Goal: Task Accomplishment & Management: Use online tool/utility

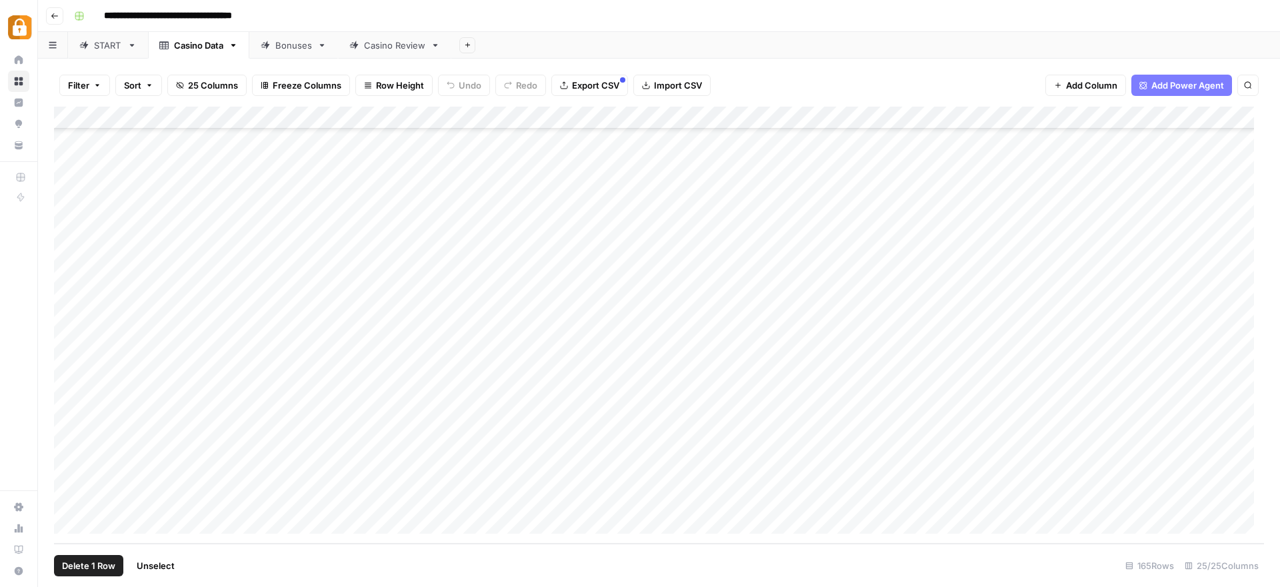
click at [68, 453] on div "Add Column" at bounding box center [659, 325] width 1210 height 437
click at [259, 452] on div "Add Column" at bounding box center [659, 325] width 1210 height 437
click at [259, 452] on textarea "**********" at bounding box center [326, 456] width 213 height 19
click at [623, 453] on div "Add Column" at bounding box center [659, 325] width 1210 height 437
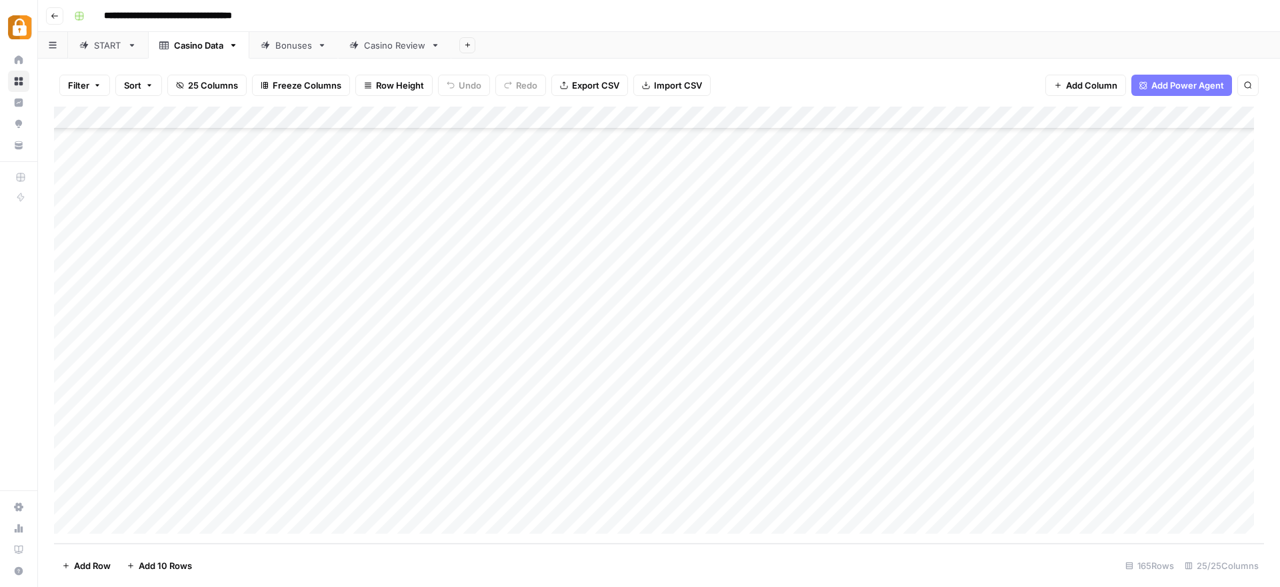
click at [71, 454] on div "Add Column" at bounding box center [659, 325] width 1210 height 437
click at [920, 449] on div "Add Column" at bounding box center [659, 325] width 1210 height 437
click at [613, 455] on div "Add Column" at bounding box center [659, 325] width 1210 height 437
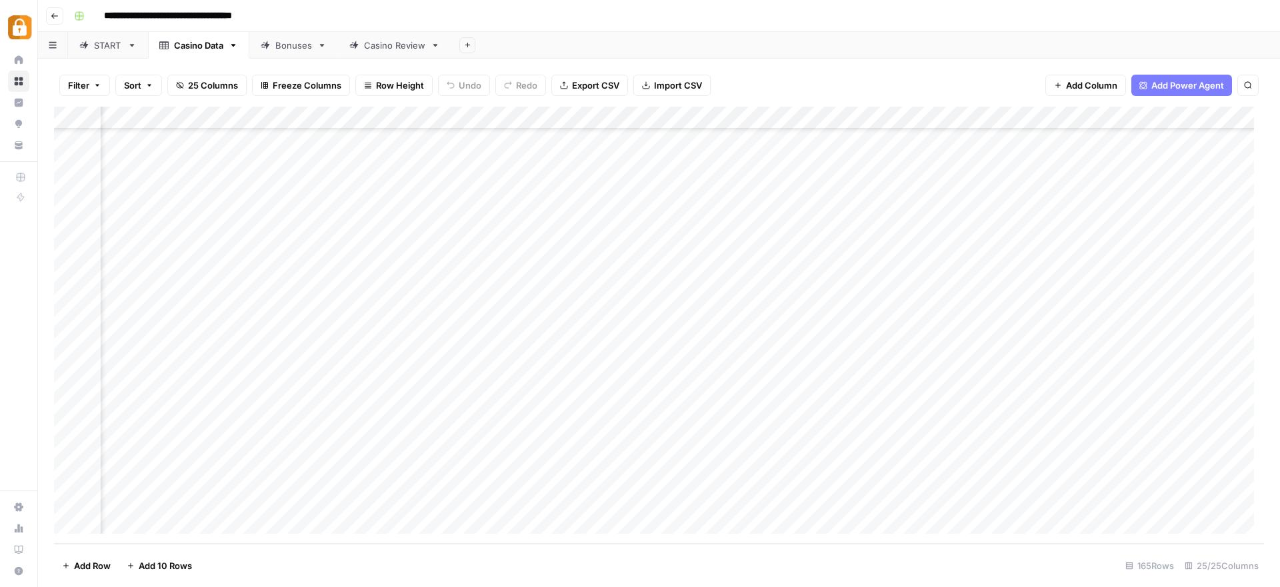
click at [613, 455] on div "Add Column" at bounding box center [659, 325] width 1210 height 437
click at [613, 455] on textarea "**********" at bounding box center [712, 463] width 330 height 32
drag, startPoint x: 617, startPoint y: 467, endPoint x: 653, endPoint y: 465, distance: 35.4
click at [617, 467] on textarea "**********" at bounding box center [712, 463] width 330 height 32
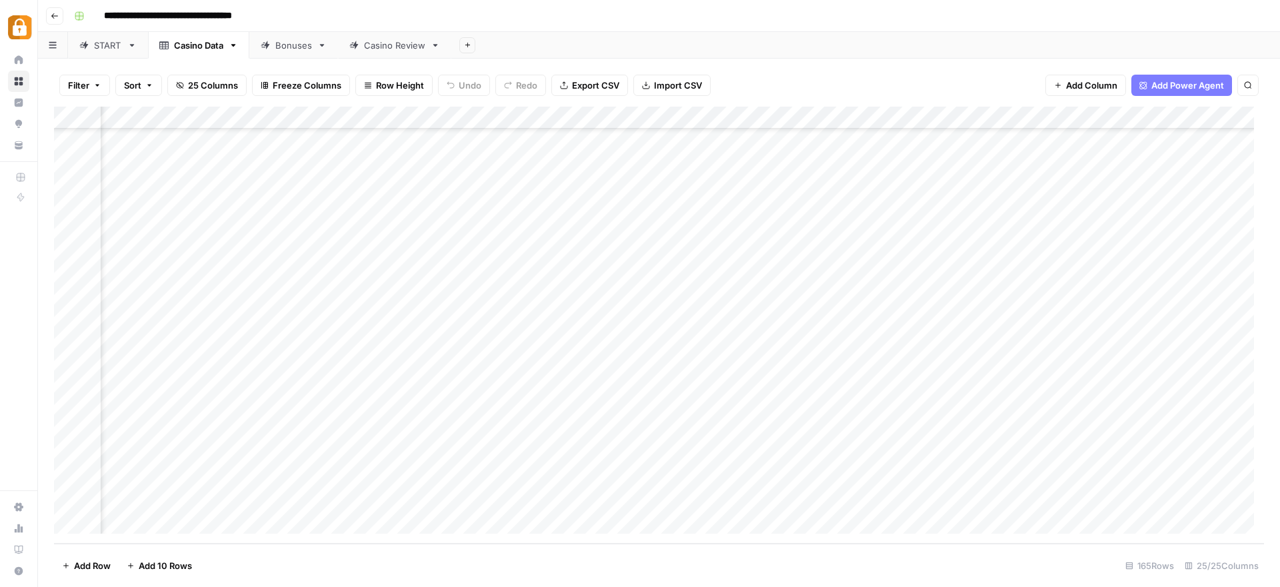
click at [903, 71] on div "Filter Sort 25 Columns Freeze Columns Row Height Undo Redo Export CSV Import CS…" at bounding box center [659, 85] width 1210 height 43
click at [77, 51] on link "START" at bounding box center [108, 45] width 80 height 27
click at [515, 229] on div "Add Column" at bounding box center [659, 325] width 1210 height 437
click at [510, 251] on div "Add Column" at bounding box center [659, 325] width 1210 height 437
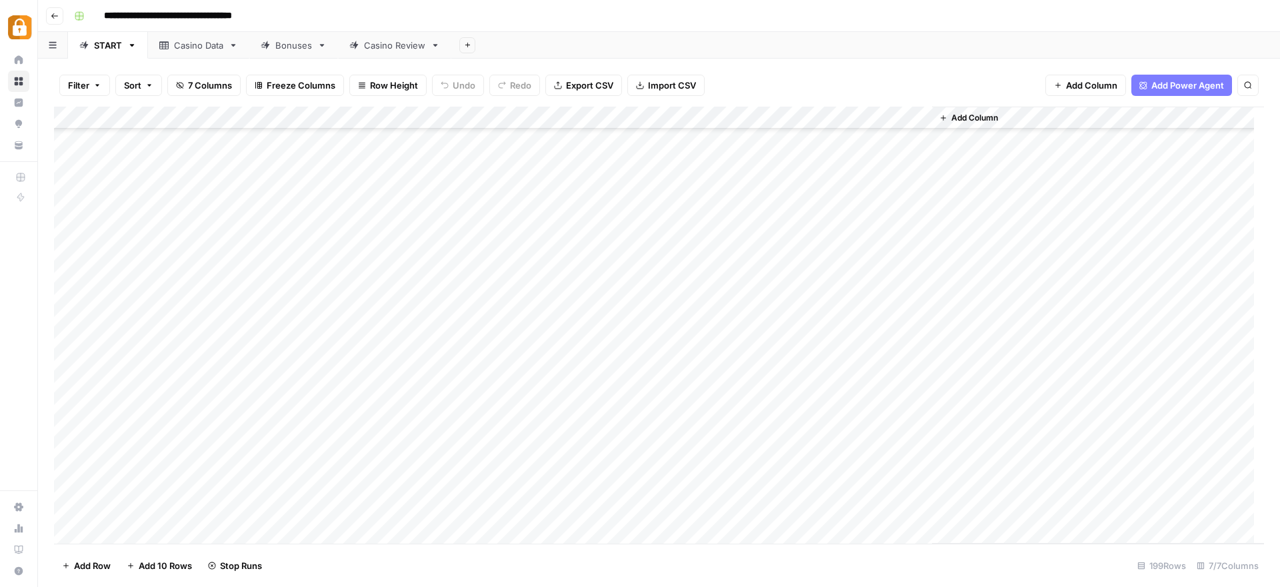
click at [509, 275] on div "Add Column" at bounding box center [659, 325] width 1210 height 437
click at [510, 296] on div "Add Column" at bounding box center [659, 325] width 1210 height 437
click at [509, 323] on div "Add Column" at bounding box center [659, 325] width 1210 height 437
drag, startPoint x: 866, startPoint y: 236, endPoint x: 892, endPoint y: 325, distance: 92.4
click at [892, 325] on div "Add Column" at bounding box center [659, 325] width 1210 height 437
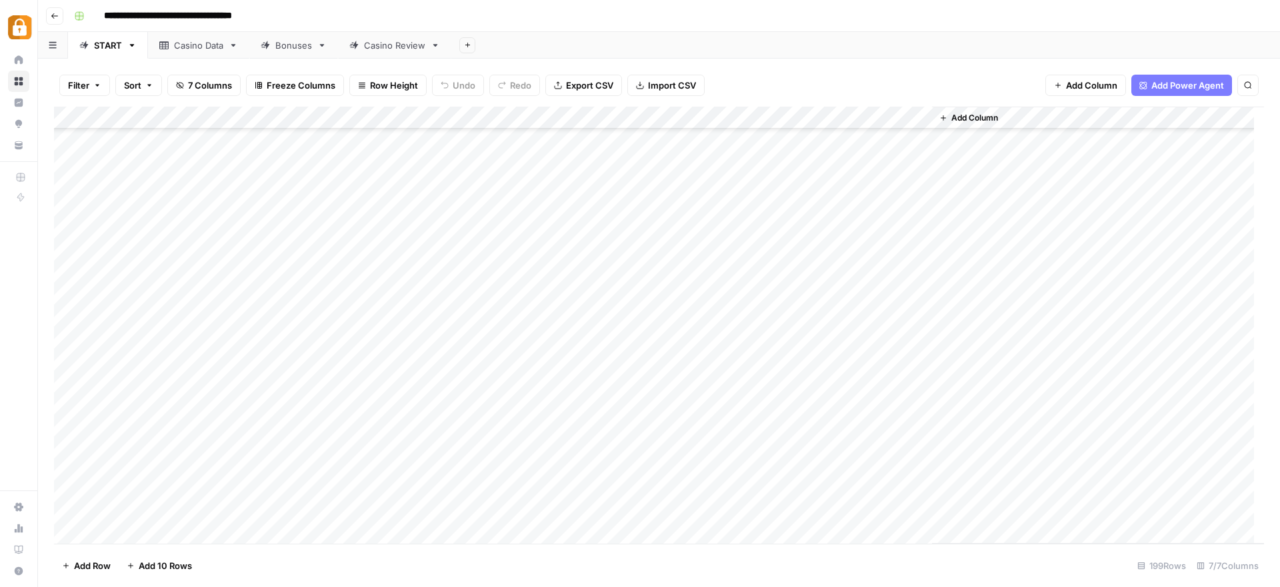
click at [859, 462] on div "Add Column" at bounding box center [659, 325] width 1210 height 437
drag, startPoint x: 163, startPoint y: 233, endPoint x: 169, endPoint y: 314, distance: 81.6
click at [169, 314] on div "Add Column" at bounding box center [659, 325] width 1210 height 437
click at [189, 45] on div "Casino Data" at bounding box center [198, 45] width 49 height 13
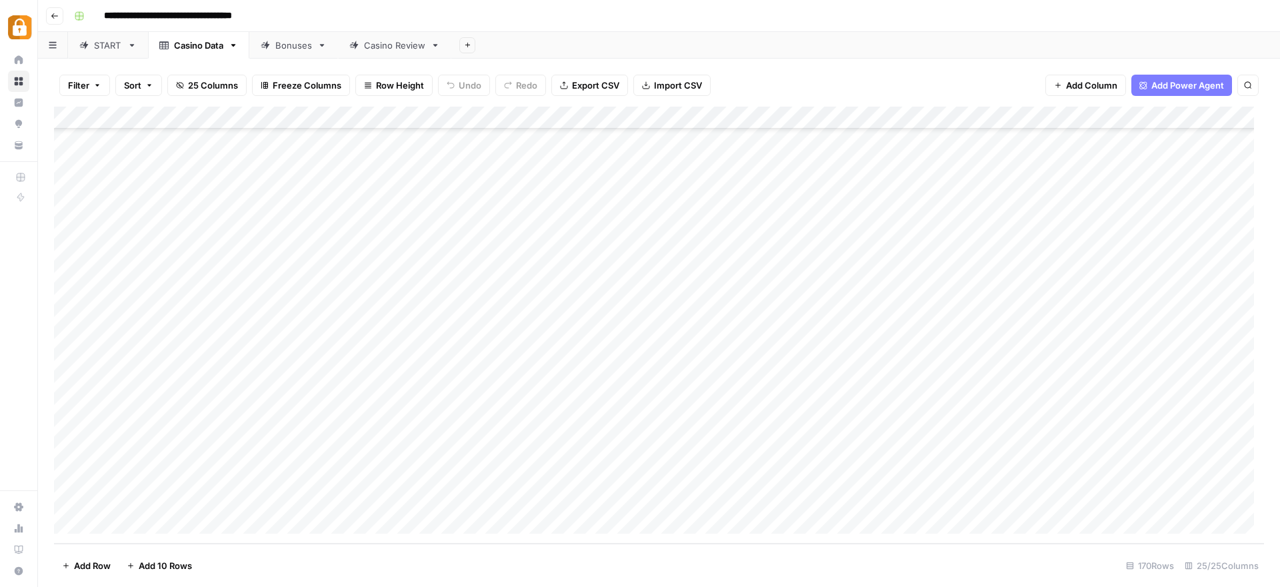
click at [108, 51] on link "START" at bounding box center [108, 45] width 80 height 27
click at [172, 289] on div "Add Column" at bounding box center [659, 325] width 1210 height 437
click at [176, 304] on div "Add Column" at bounding box center [659, 325] width 1210 height 437
click at [166, 286] on div "Add Column" at bounding box center [659, 325] width 1210 height 437
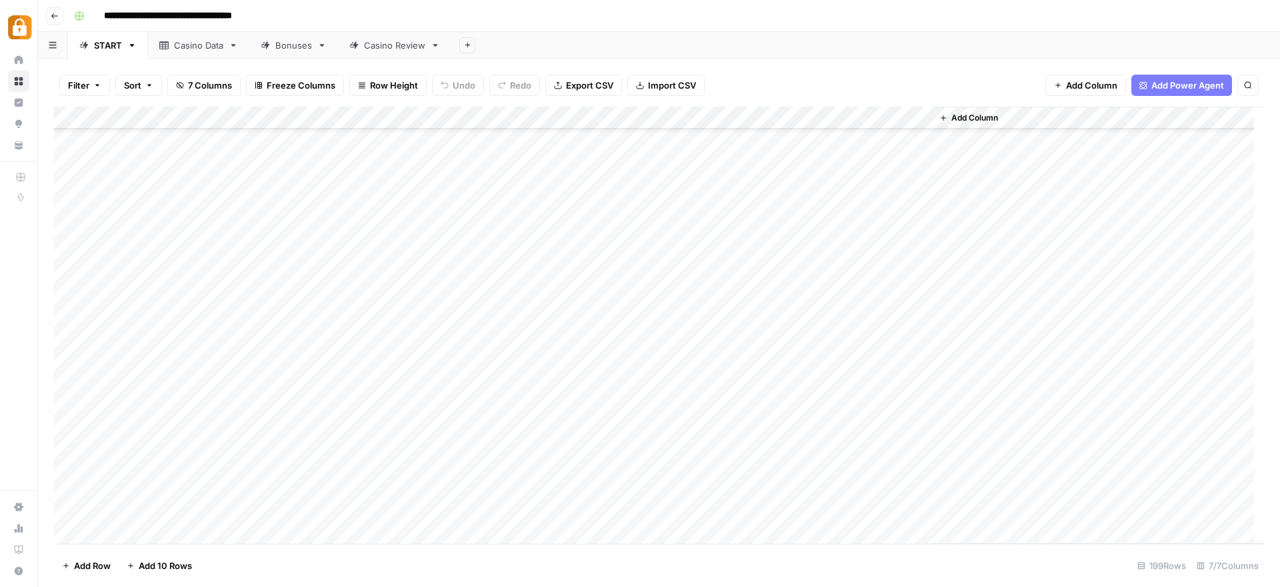
click at [167, 303] on div "Add Column" at bounding box center [659, 325] width 1210 height 437
click at [171, 323] on div "Add Column" at bounding box center [659, 325] width 1210 height 437
click at [169, 356] on div "Add Column" at bounding box center [659, 325] width 1210 height 437
click at [171, 379] on div "Add Column" at bounding box center [659, 325] width 1210 height 437
click at [187, 46] on div "Casino Data" at bounding box center [198, 45] width 49 height 13
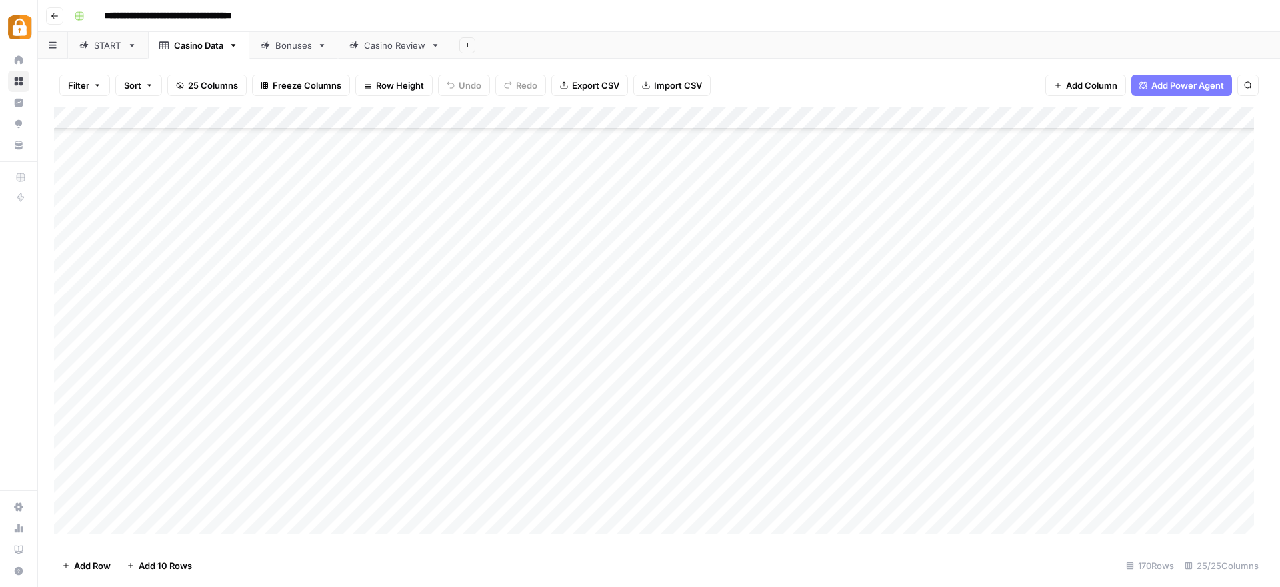
scroll to position [3470, 0]
click at [180, 409] on div "Add Column" at bounding box center [659, 325] width 1210 height 437
drag, startPoint x: 187, startPoint y: 410, endPoint x: 157, endPoint y: 410, distance: 30.7
click at [157, 410] on textarea "**********" at bounding box center [206, 410] width 213 height 19
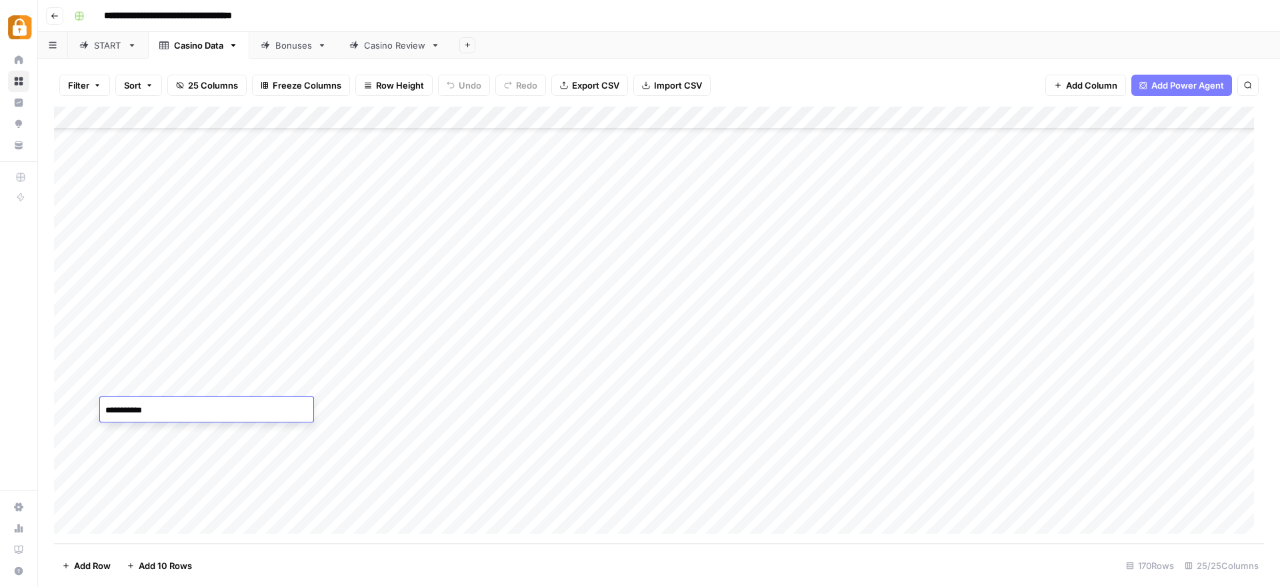
type textarea "**********"
click at [189, 430] on div "Add Column" at bounding box center [659, 325] width 1210 height 437
click at [189, 430] on textarea "**********" at bounding box center [206, 433] width 213 height 19
click at [191, 431] on textarea "**********" at bounding box center [206, 433] width 213 height 19
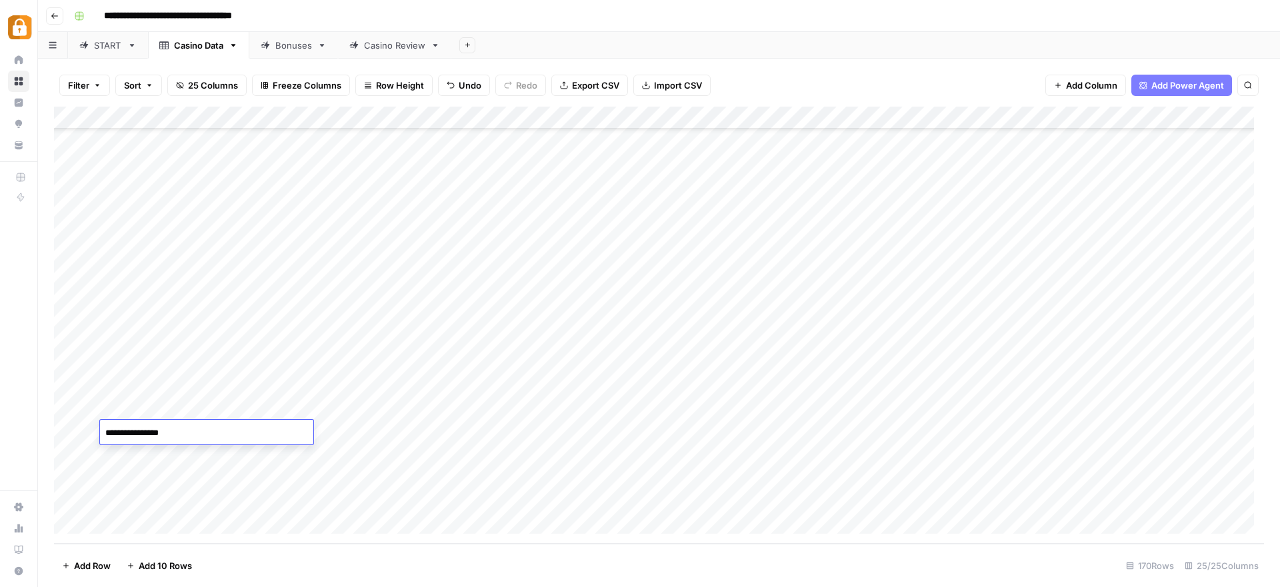
click at [191, 431] on textarea "**********" at bounding box center [206, 433] width 213 height 19
click at [195, 436] on textarea "**********" at bounding box center [206, 433] width 213 height 19
drag, startPoint x: 171, startPoint y: 432, endPoint x: 157, endPoint y: 432, distance: 13.3
click at [157, 432] on textarea "**********" at bounding box center [206, 433] width 213 height 19
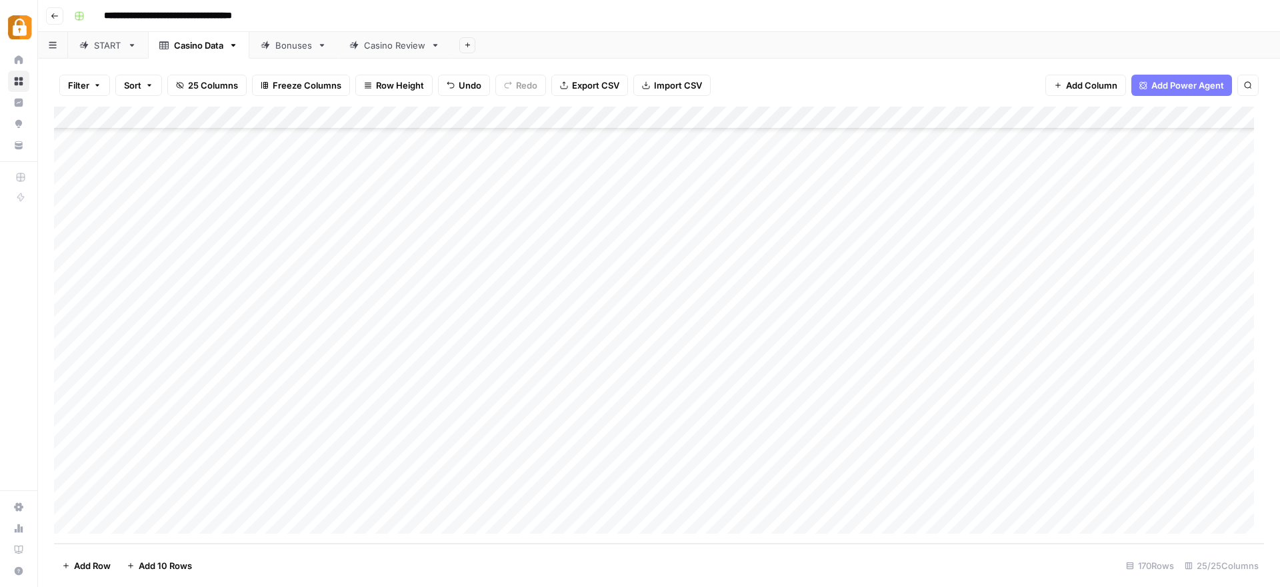
click at [183, 428] on div "Add Column" at bounding box center [659, 325] width 1210 height 437
click at [185, 431] on div "Add Column" at bounding box center [659, 325] width 1210 height 437
click at [185, 431] on textarea "**********" at bounding box center [206, 433] width 213 height 19
click at [170, 432] on textarea "*********" at bounding box center [206, 433] width 213 height 19
type textarea "*********"
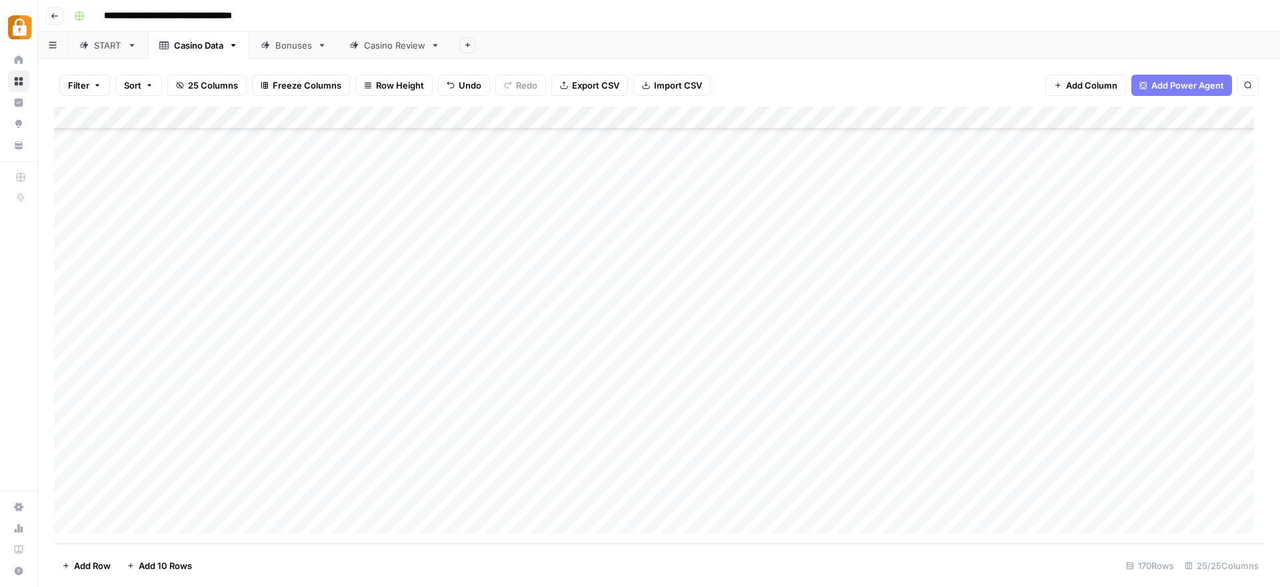
click at [173, 459] on div "Add Column" at bounding box center [659, 325] width 1210 height 437
click at [173, 459] on textarea "**********" at bounding box center [206, 456] width 213 height 19
click at [176, 457] on textarea "**********" at bounding box center [206, 456] width 213 height 19
drag, startPoint x: 176, startPoint y: 457, endPoint x: 167, endPoint y: 455, distance: 8.8
click at [167, 455] on textarea "**********" at bounding box center [206, 456] width 213 height 19
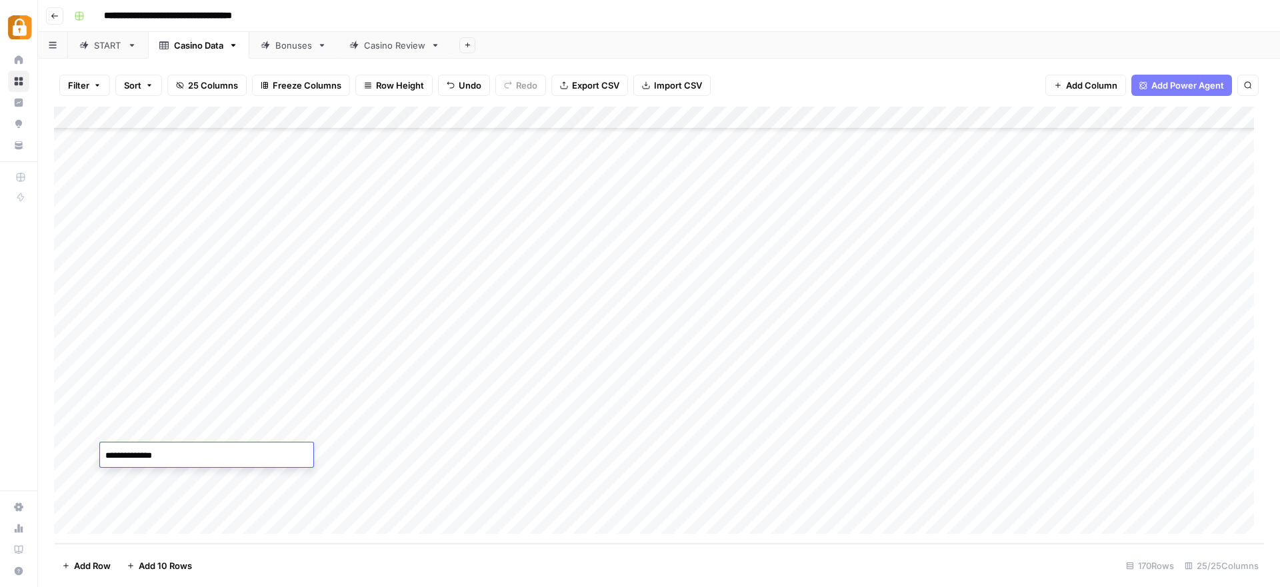
click at [169, 455] on textarea "**********" at bounding box center [206, 456] width 213 height 19
drag, startPoint x: 169, startPoint y: 456, endPoint x: 150, endPoint y: 455, distance: 19.4
click at [150, 455] on textarea "**********" at bounding box center [206, 456] width 213 height 19
type textarea "*******"
click at [187, 492] on div "Add Column" at bounding box center [659, 325] width 1210 height 437
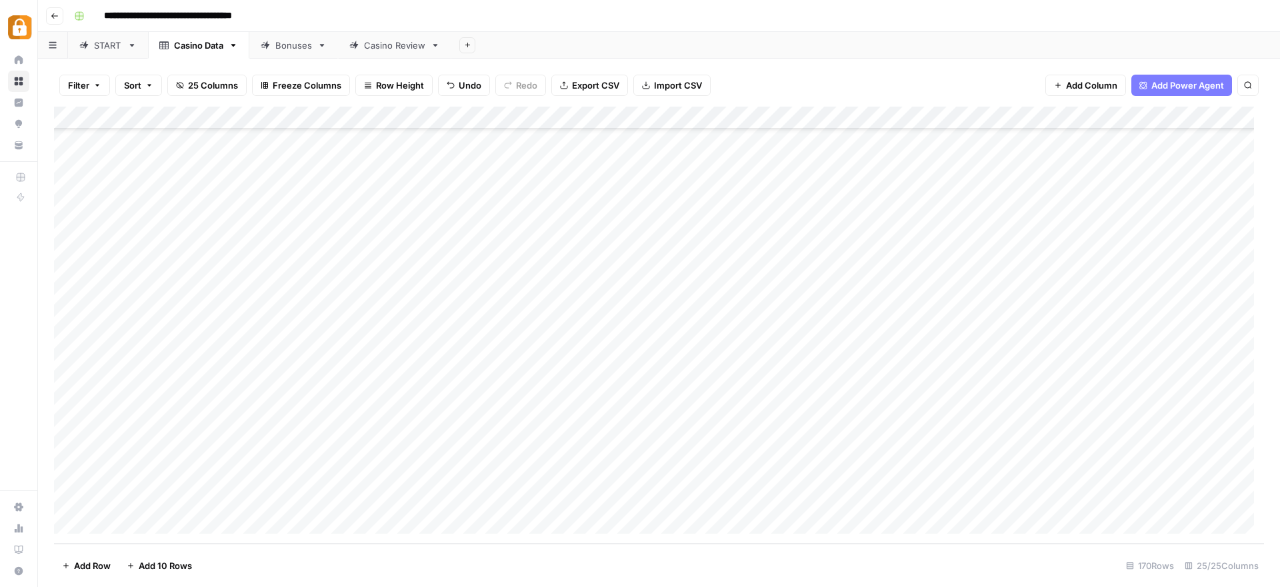
click at [190, 483] on div "Add Column" at bounding box center [659, 325] width 1210 height 437
drag, startPoint x: 189, startPoint y: 463, endPoint x: 184, endPoint y: 443, distance: 20.7
click at [189, 463] on div "Add Column" at bounding box center [659, 325] width 1210 height 437
click at [183, 435] on div "Add Column" at bounding box center [659, 325] width 1210 height 437
click at [179, 418] on div "Add Column" at bounding box center [659, 325] width 1210 height 437
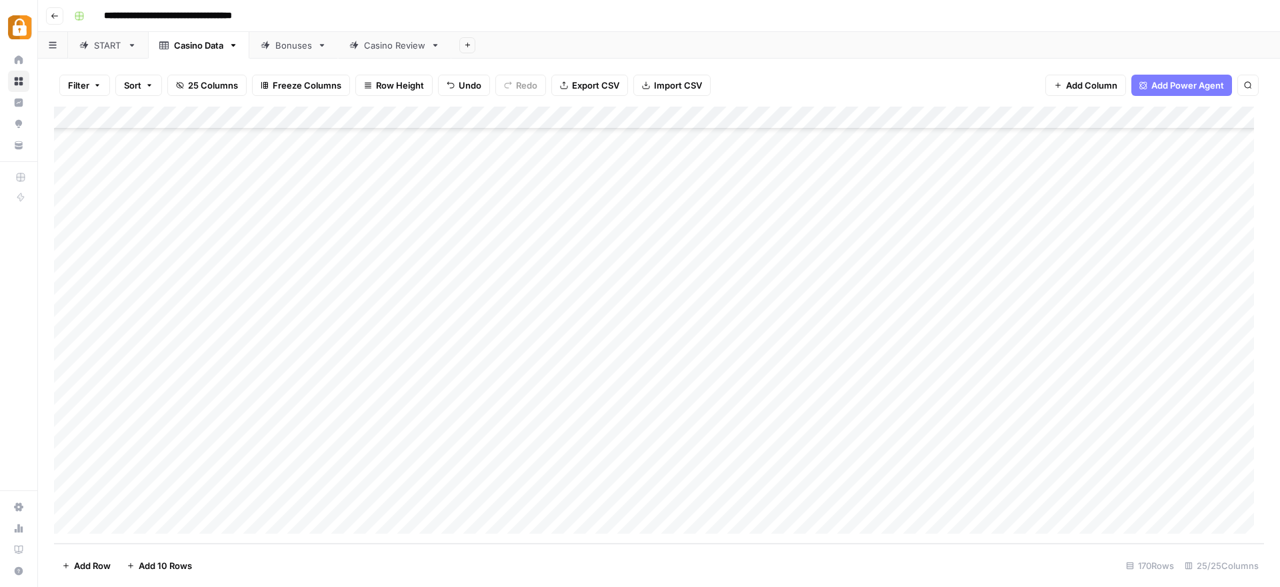
click at [173, 455] on div "Add Column" at bounding box center [659, 325] width 1210 height 437
click at [175, 405] on div "Add Column" at bounding box center [659, 325] width 1210 height 437
drag, startPoint x: 172, startPoint y: 434, endPoint x: 172, endPoint y: 448, distance: 14.0
click at [172, 434] on div "Add Column" at bounding box center [659, 325] width 1210 height 437
click at [172, 453] on div "Add Column" at bounding box center [659, 325] width 1210 height 437
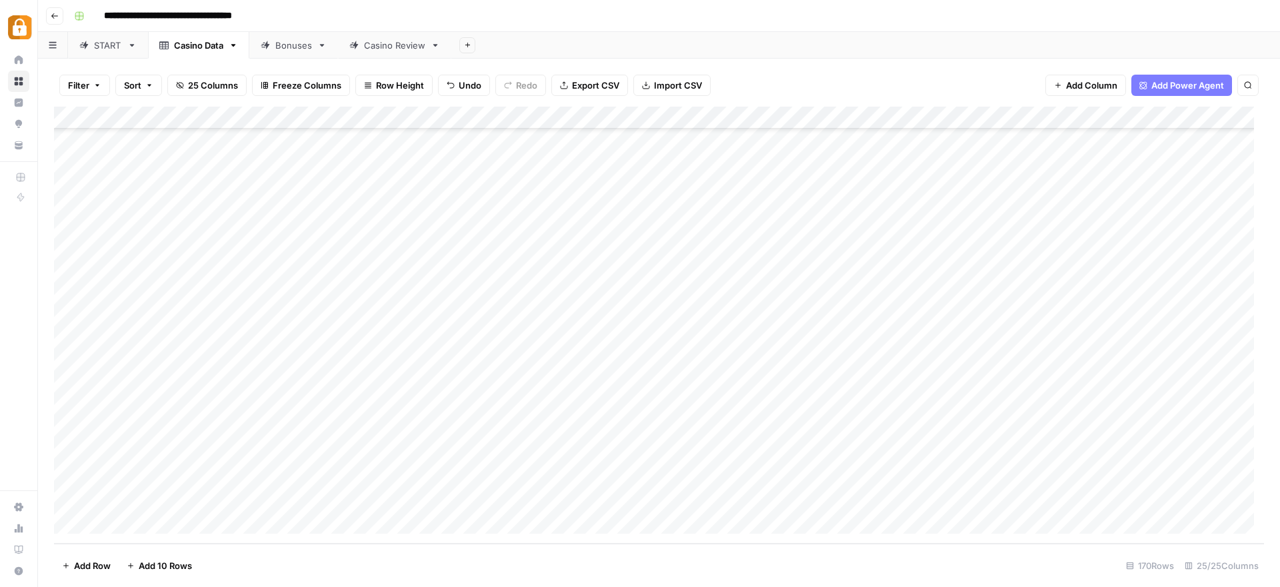
click at [173, 478] on div "Add Column" at bounding box center [659, 325] width 1210 height 437
click at [176, 505] on div "Add Column" at bounding box center [659, 325] width 1210 height 437
drag, startPoint x: 177, startPoint y: 411, endPoint x: 177, endPoint y: 495, distance: 83.3
click at [177, 495] on div "Add Column" at bounding box center [659, 325] width 1210 height 437
click at [391, 49] on div "Casino Review" at bounding box center [394, 45] width 61 height 13
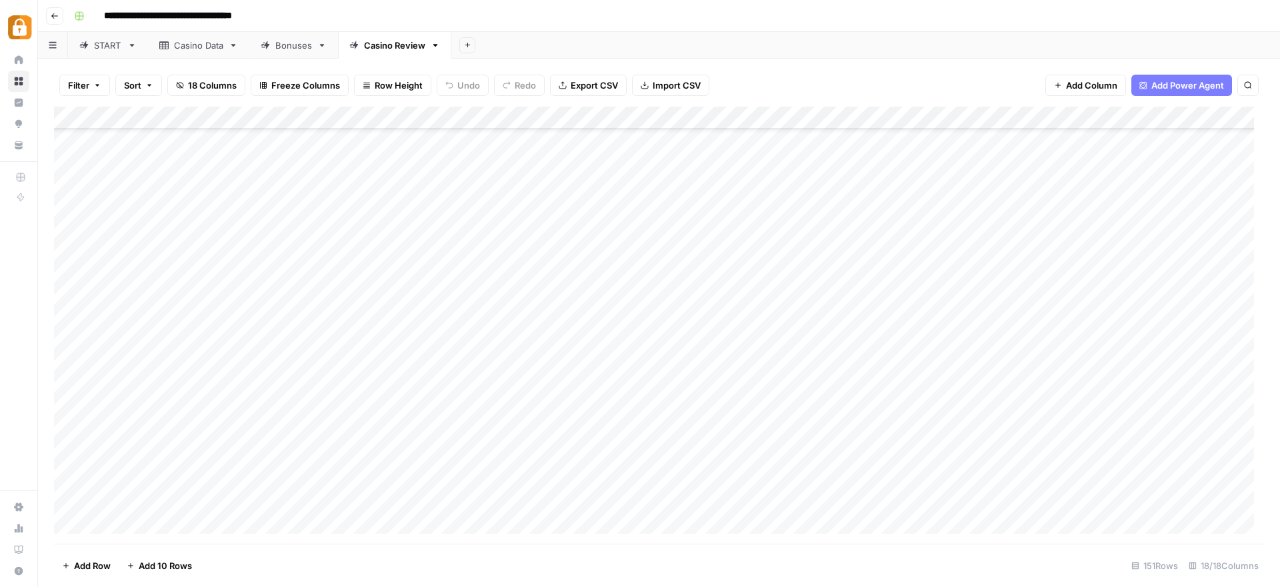
scroll to position [3039, 0]
click at [125, 529] on div "Add Column" at bounding box center [659, 325] width 1210 height 437
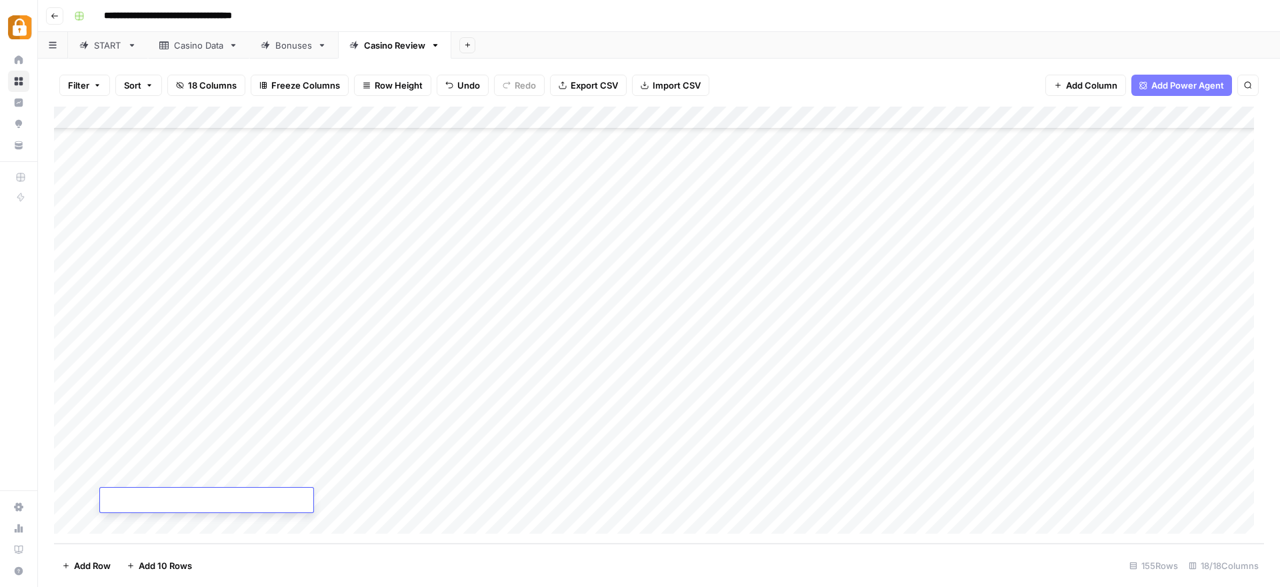
click at [125, 529] on div "Add Column" at bounding box center [659, 325] width 1210 height 437
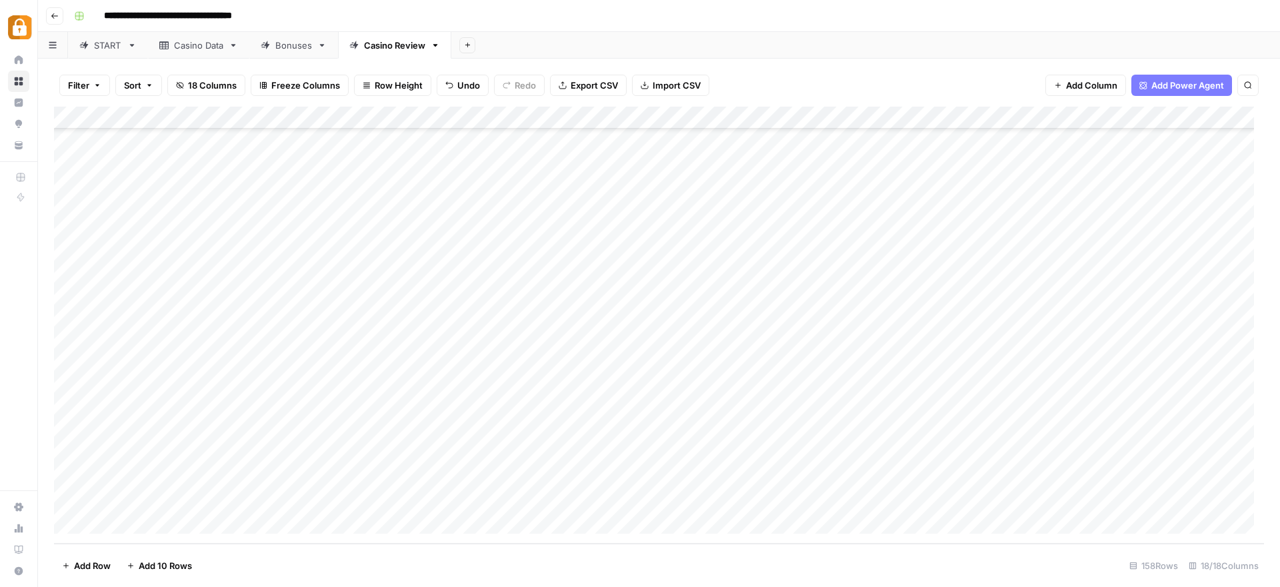
drag, startPoint x: 262, startPoint y: 318, endPoint x: 259, endPoint y: 403, distance: 84.7
click at [259, 403] on div "Add Column" at bounding box center [659, 325] width 1210 height 437
click at [515, 318] on div "Add Column" at bounding box center [659, 325] width 1210 height 437
click at [399, 318] on div "Add Column" at bounding box center [659, 325] width 1210 height 437
click at [392, 338] on div "Add Column" at bounding box center [659, 325] width 1210 height 437
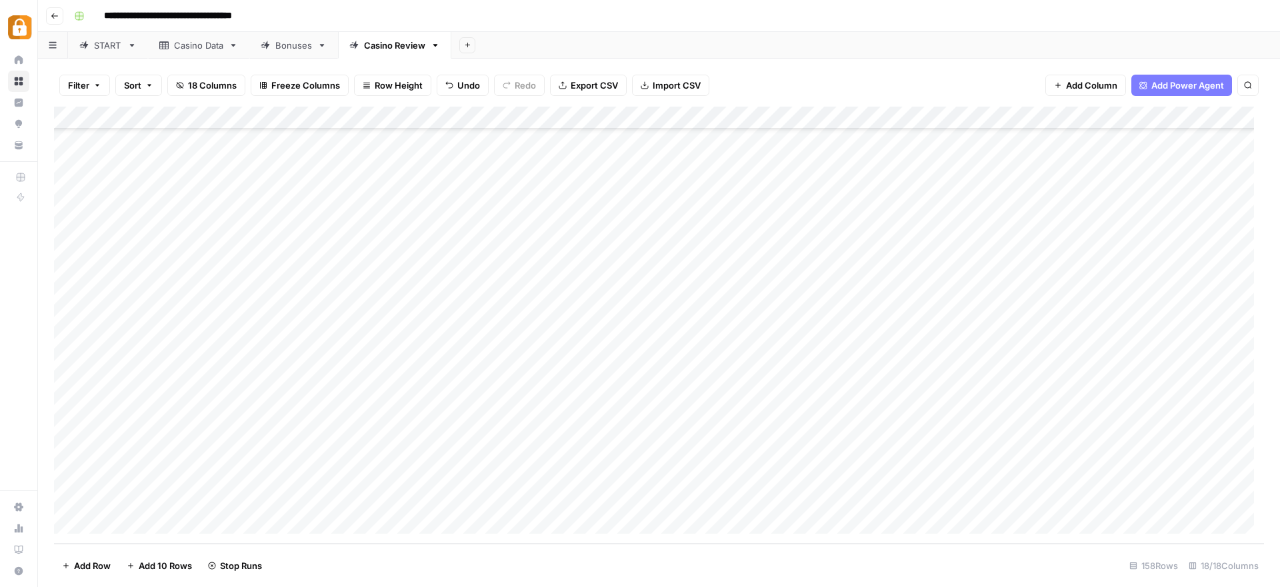
click at [394, 364] on div "Add Column" at bounding box center [659, 325] width 1210 height 437
click at [395, 387] on div "Add Column" at bounding box center [659, 325] width 1210 height 437
click at [399, 407] on div "Add Column" at bounding box center [659, 325] width 1210 height 437
click at [513, 434] on div "Add Column" at bounding box center [659, 325] width 1210 height 437
click at [270, 294] on div "Add Column" at bounding box center [659, 325] width 1210 height 437
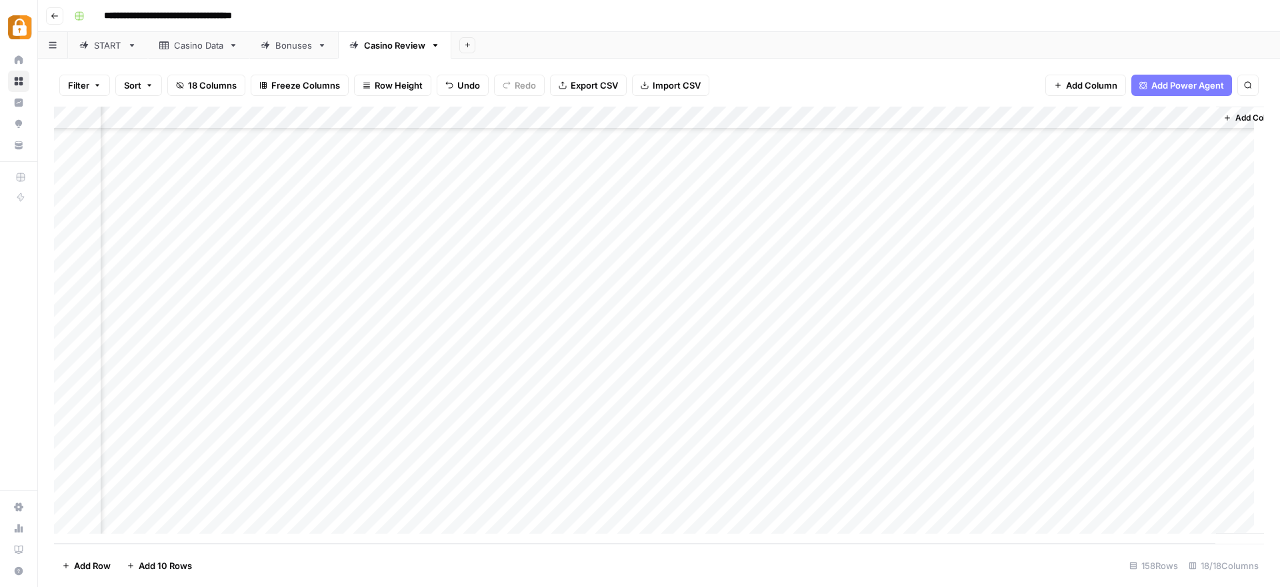
scroll to position [3198, 1315]
click at [1015, 316] on div "Add Column" at bounding box center [659, 325] width 1210 height 437
click at [1013, 340] on div "Add Column" at bounding box center [659, 325] width 1210 height 437
click at [1147, 379] on div "Add Column" at bounding box center [659, 325] width 1210 height 437
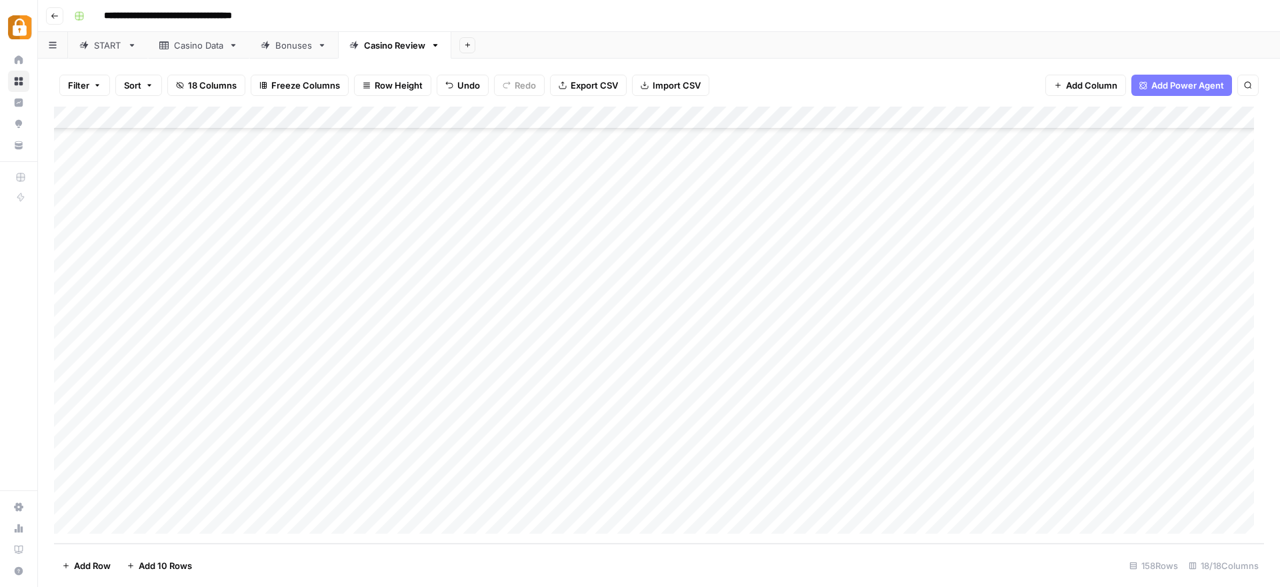
click at [564, 490] on div "Add Column" at bounding box center [659, 325] width 1210 height 437
click at [581, 479] on div "Add Column" at bounding box center [659, 325] width 1210 height 437
click at [573, 449] on div "Add Column" at bounding box center [659, 325] width 1210 height 437
drag, startPoint x: 577, startPoint y: 453, endPoint x: 666, endPoint y: 463, distance: 89.9
click at [606, 481] on div "Add Column" at bounding box center [659, 325] width 1210 height 437
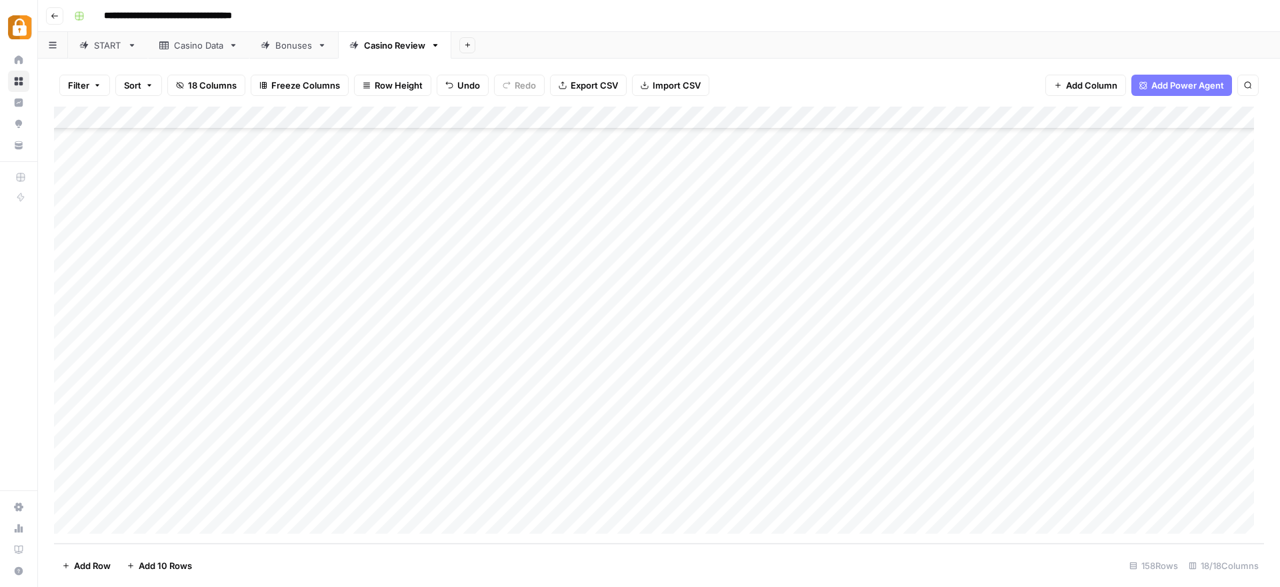
click at [671, 465] on div "Add Column" at bounding box center [659, 325] width 1210 height 437
click at [991, 321] on div "Add Column" at bounding box center [659, 325] width 1210 height 437
click at [185, 274] on div "Add Column" at bounding box center [659, 325] width 1210 height 437
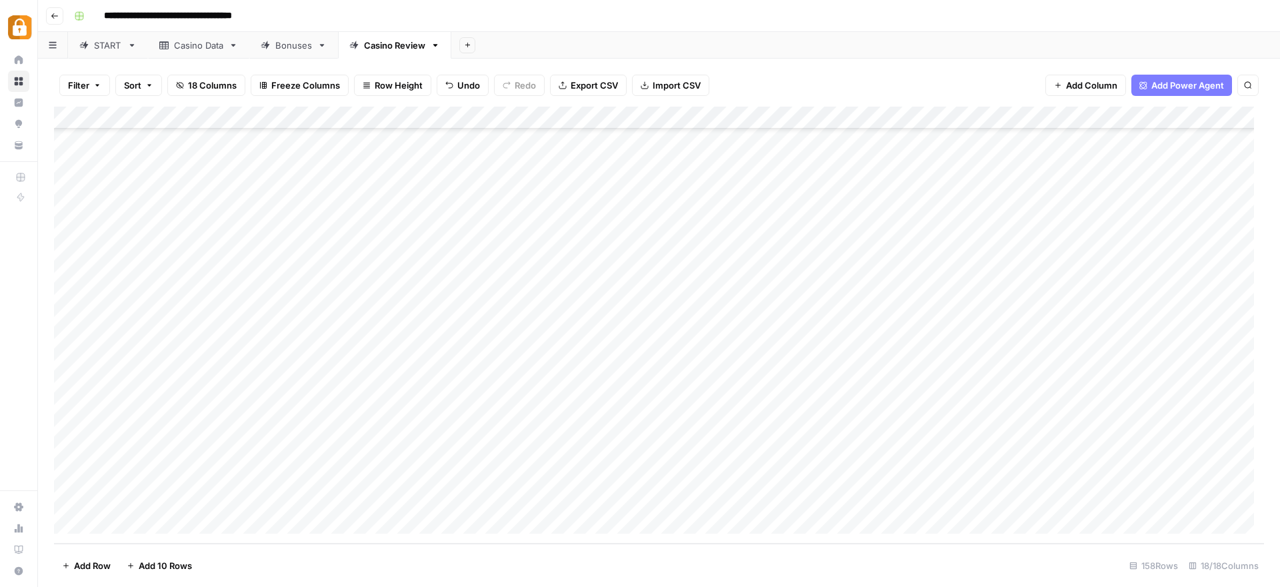
click at [179, 322] on div "Add Column" at bounding box center [659, 325] width 1210 height 437
drag, startPoint x: 220, startPoint y: 329, endPoint x: 217, endPoint y: 411, distance: 82.1
click at [217, 411] on div "Add Column" at bounding box center [659, 325] width 1210 height 437
click at [571, 499] on div "Add Column" at bounding box center [659, 325] width 1210 height 437
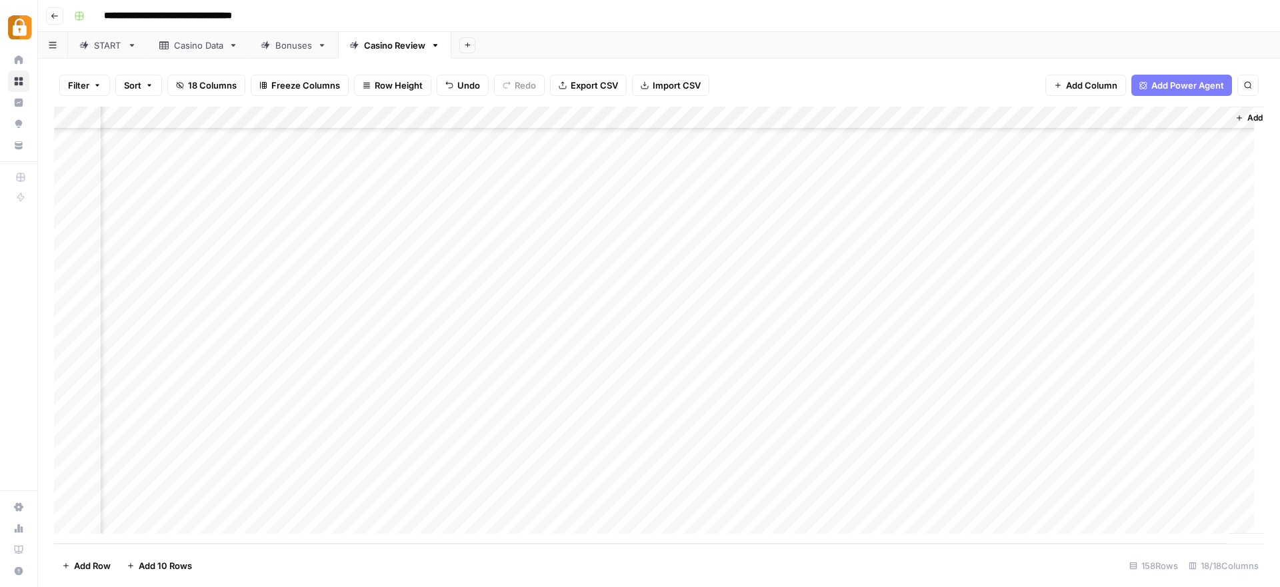
click at [1048, 315] on div "Add Column" at bounding box center [659, 325] width 1210 height 437
click at [1046, 336] on div "Add Column" at bounding box center [659, 325] width 1210 height 437
click at [1043, 361] on div "Add Column" at bounding box center [659, 325] width 1210 height 437
click at [1047, 386] on div "Add Column" at bounding box center [659, 325] width 1210 height 437
click at [1047, 407] on div "Add Column" at bounding box center [659, 325] width 1210 height 437
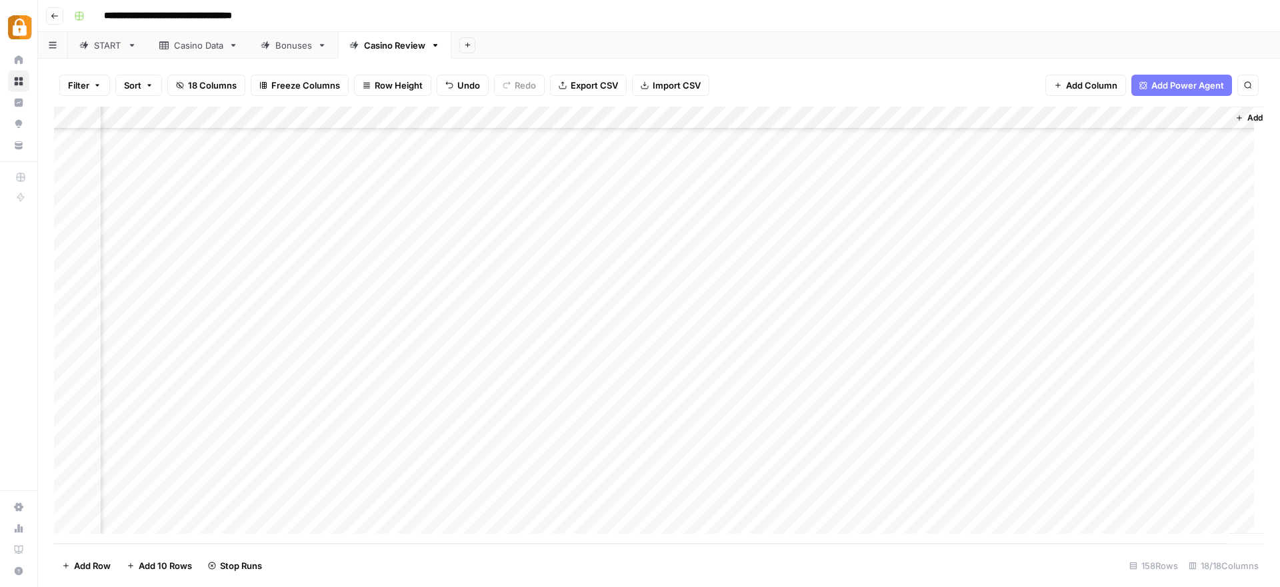
click at [1154, 460] on div "Add Column" at bounding box center [659, 325] width 1210 height 437
click at [193, 43] on div "Casino Data" at bounding box center [198, 45] width 49 height 13
click at [67, 435] on div "Add Column" at bounding box center [659, 325] width 1210 height 437
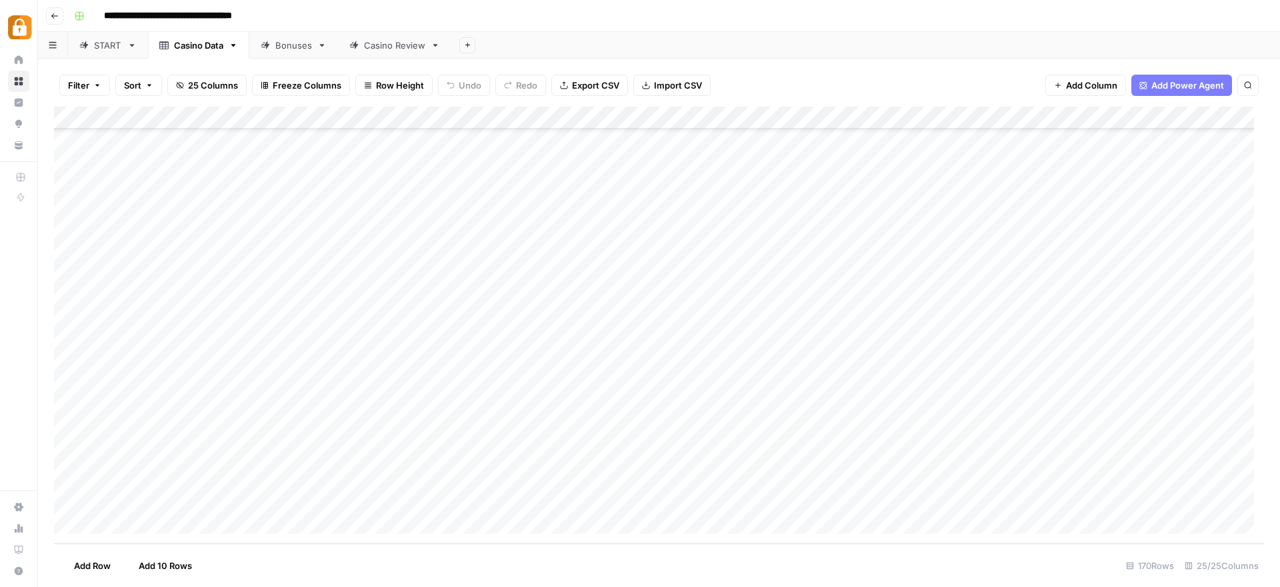
click at [304, 434] on div "Add Column" at bounding box center [659, 325] width 1210 height 437
click at [304, 434] on textarea "**********" at bounding box center [326, 433] width 213 height 19
click at [71, 432] on div "Add Column" at bounding box center [659, 325] width 1210 height 437
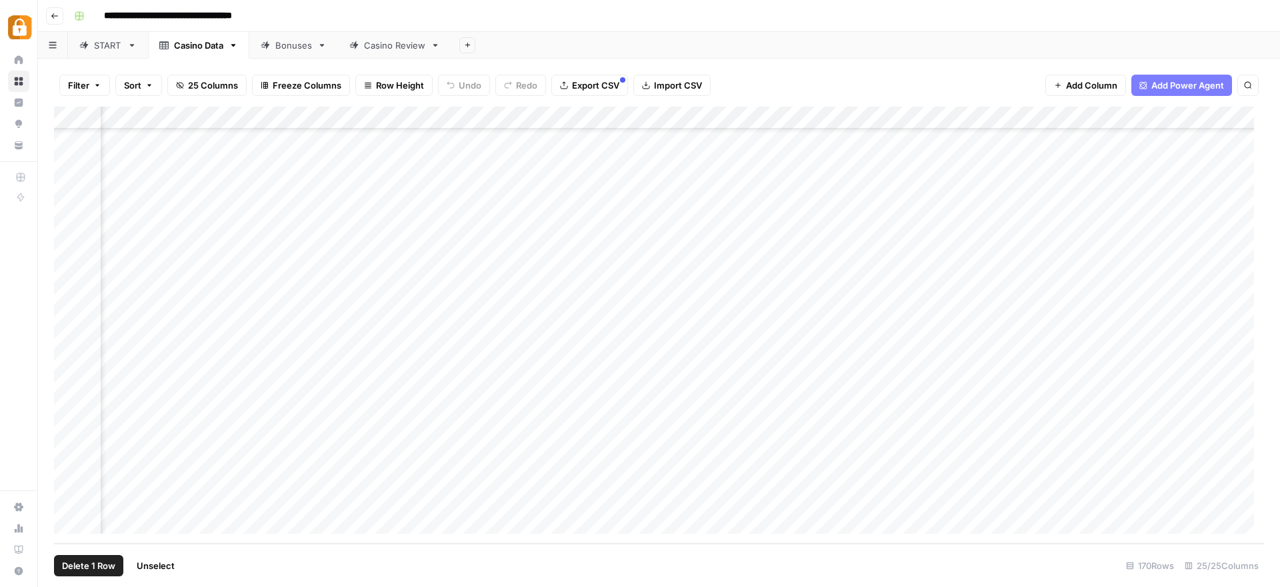
click at [418, 428] on div "Add Column" at bounding box center [659, 325] width 1210 height 437
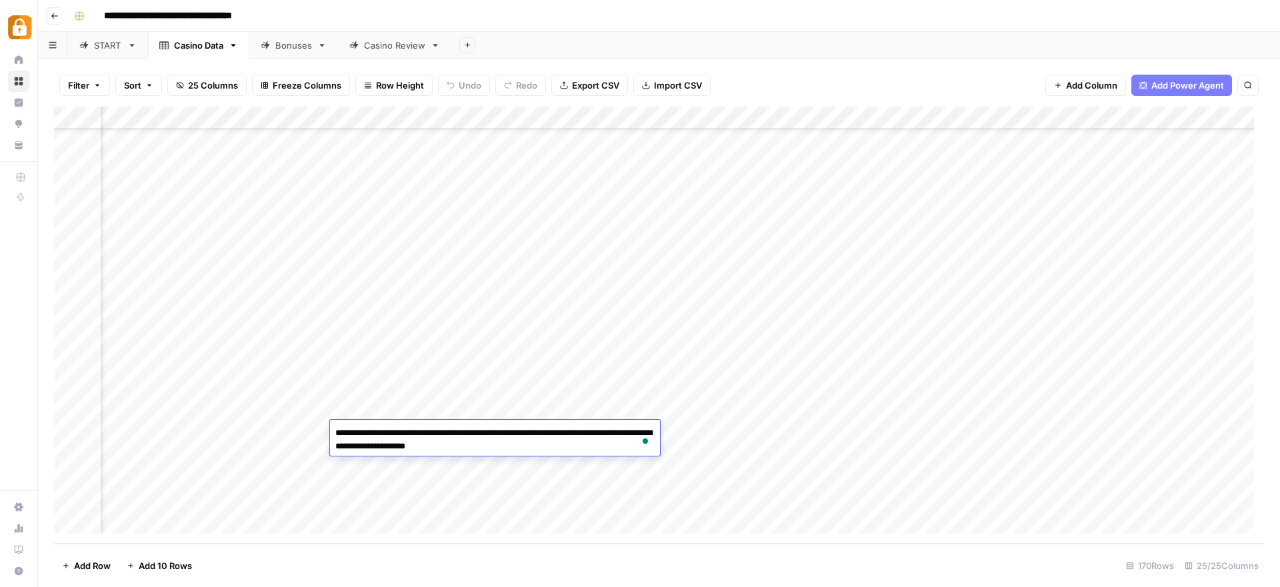
click at [257, 428] on div "Add Column" at bounding box center [659, 325] width 1210 height 437
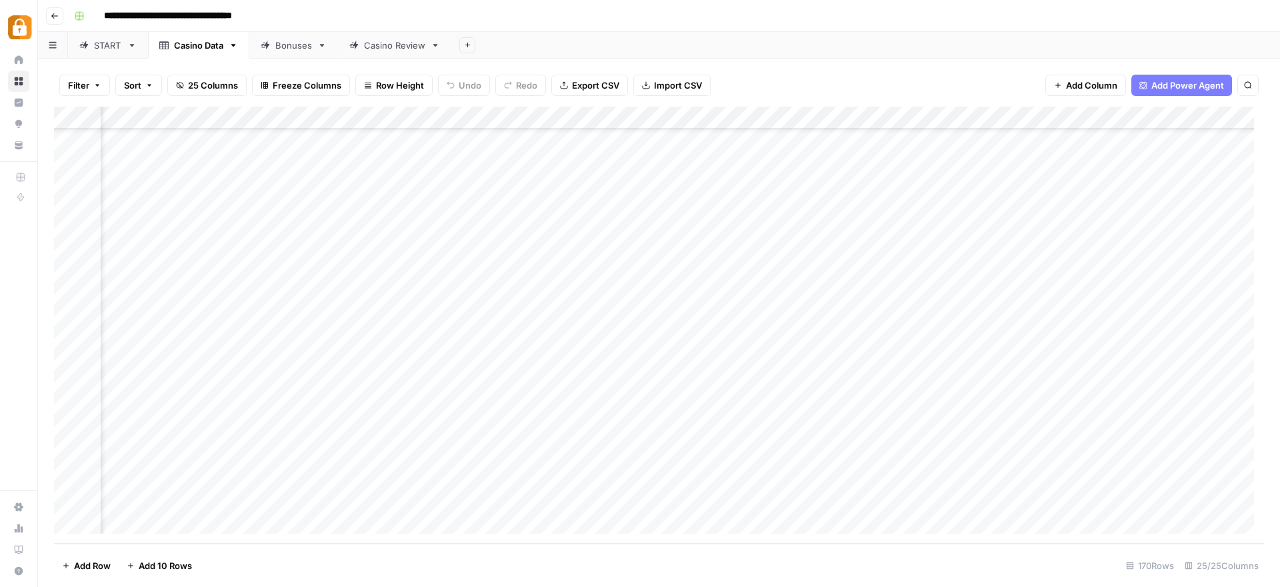
drag, startPoint x: 71, startPoint y: 433, endPoint x: 119, endPoint y: 445, distance: 50.1
click at [71, 433] on div "Add Column" at bounding box center [659, 325] width 1210 height 437
click at [554, 429] on div "Add Column" at bounding box center [659, 325] width 1210 height 437
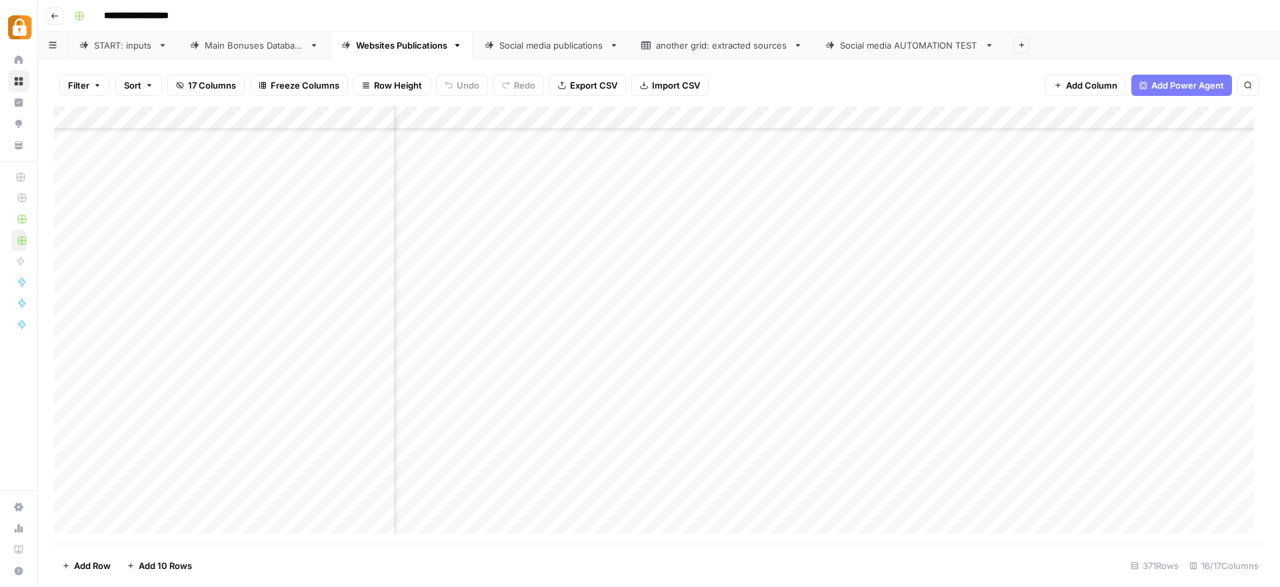
scroll to position [8026, 792]
click at [109, 42] on div "START: inputs" at bounding box center [123, 45] width 59 height 13
click at [155, 563] on span "Add 10 Rows" at bounding box center [165, 565] width 53 height 13
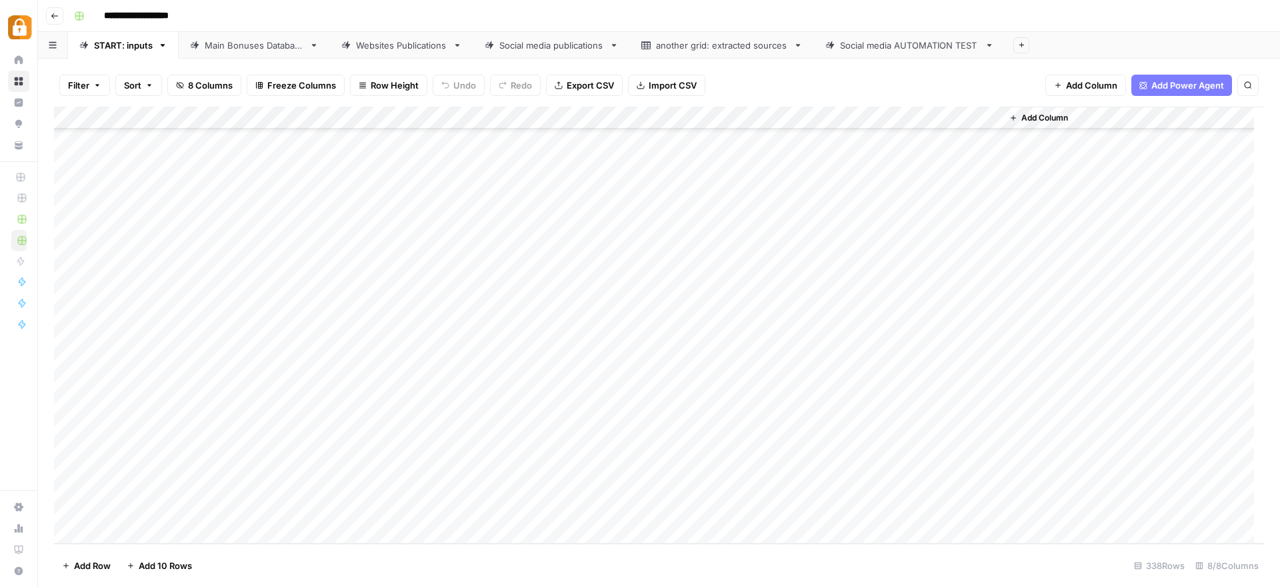
click at [254, 304] on div "Add Column" at bounding box center [659, 325] width 1210 height 437
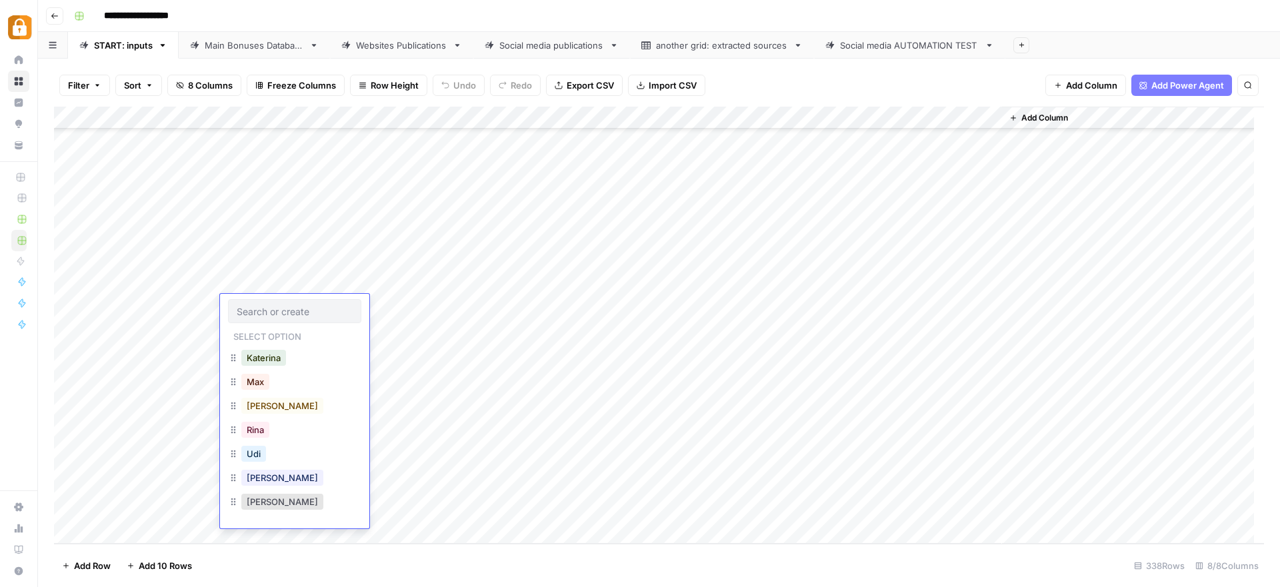
click at [275, 481] on div "Julie" at bounding box center [294, 479] width 133 height 24
click at [265, 478] on button "Julie" at bounding box center [282, 478] width 82 height 16
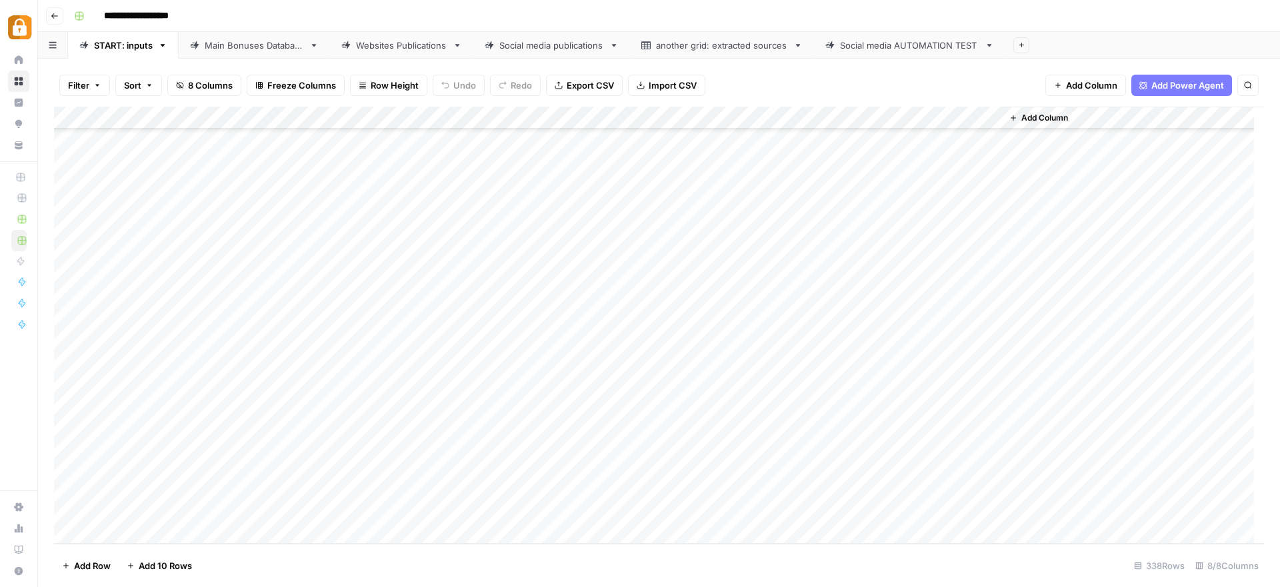
click at [361, 307] on div "Add Column" at bounding box center [659, 325] width 1210 height 437
click at [465, 309] on div "Add Column" at bounding box center [659, 325] width 1210 height 437
click at [465, 309] on textarea at bounding box center [403, 307] width 233 height 19
paste textarea "**********"
type textarea "**********"
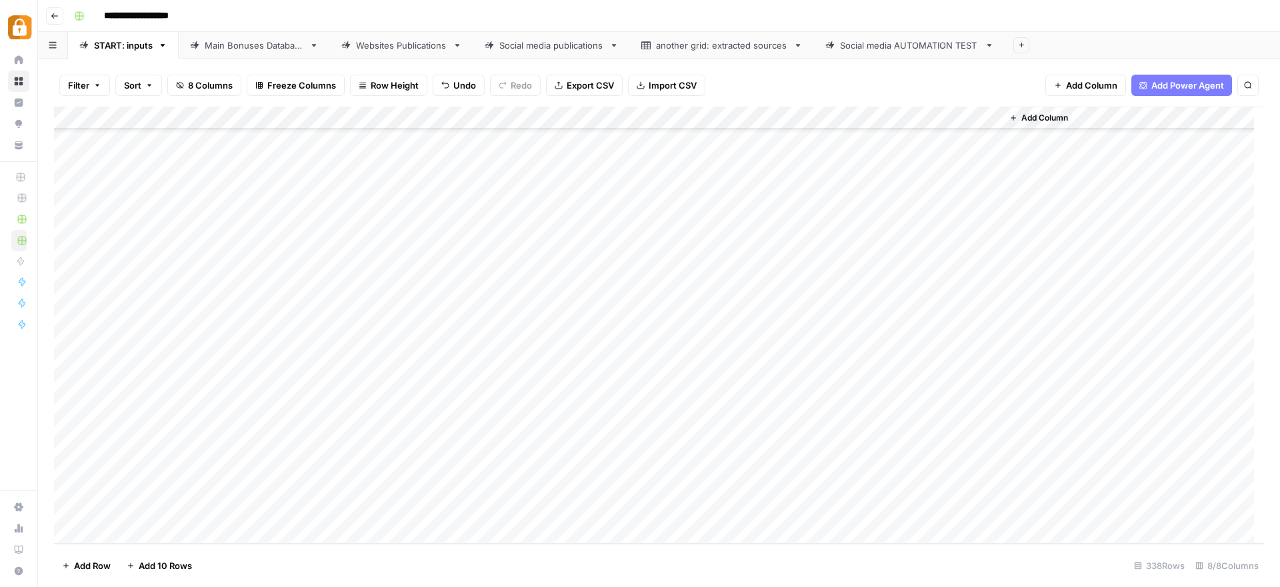
click at [599, 303] on div "Add Column" at bounding box center [659, 325] width 1210 height 437
click at [626, 503] on button "WP" at bounding box center [618, 502] width 25 height 16
click at [926, 303] on div "Add Column" at bounding box center [659, 325] width 1210 height 437
click at [253, 48] on div "Main Bonuses Database" at bounding box center [254, 45] width 99 height 13
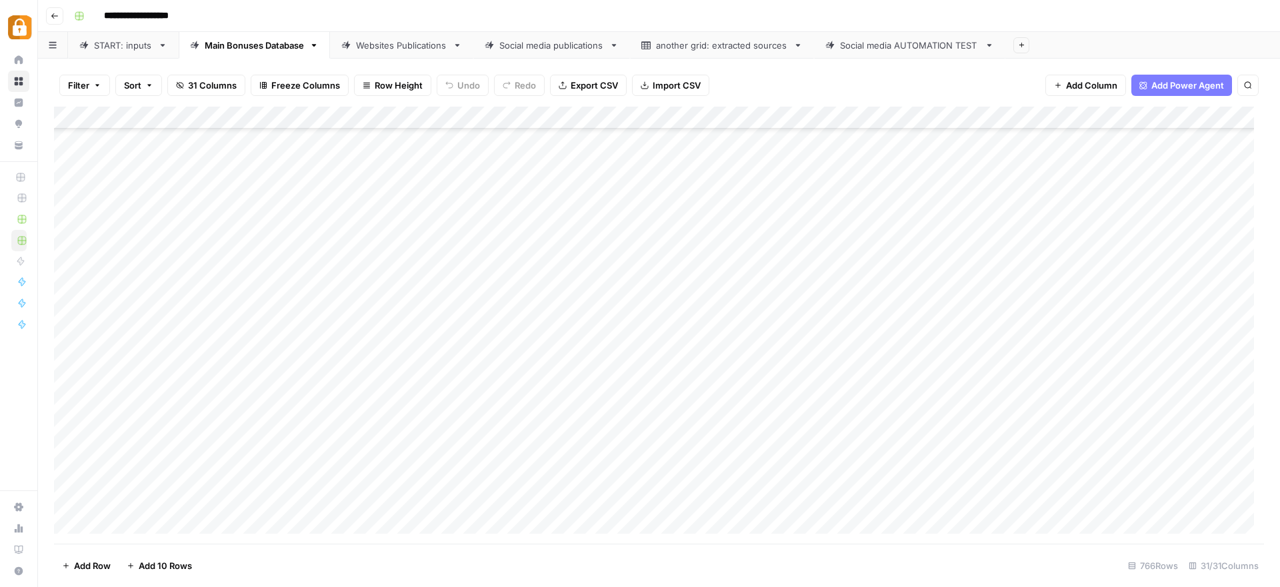
scroll to position [16979, 0]
click at [528, 506] on div "Add Column" at bounding box center [659, 325] width 1210 height 437
drag, startPoint x: 565, startPoint y: 503, endPoint x: 527, endPoint y: 498, distance: 38.4
click at [527, 498] on textarea "**********" at bounding box center [566, 501] width 213 height 19
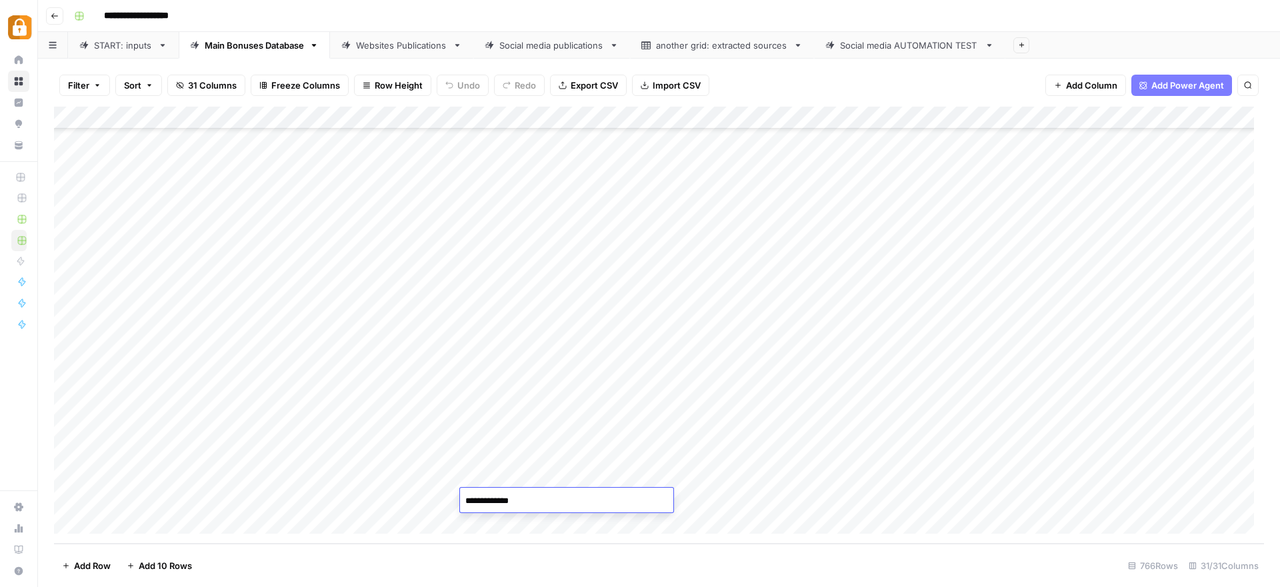
type textarea "**********"
click at [840, 482] on div "Add Column" at bounding box center [659, 325] width 1210 height 437
drag, startPoint x: 861, startPoint y: 487, endPoint x: 862, endPoint y: 501, distance: 14.0
click at [862, 501] on div "Add Column" at bounding box center [659, 325] width 1210 height 437
click at [884, 500] on div "Add Column" at bounding box center [659, 325] width 1210 height 437
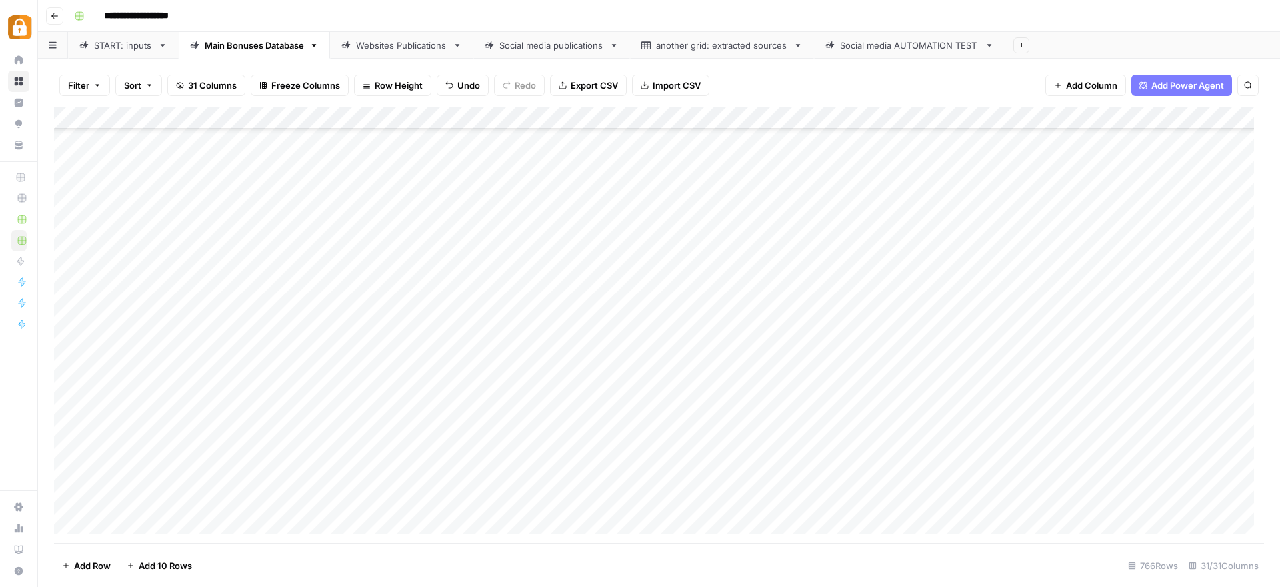
click at [1017, 499] on div "Add Column" at bounding box center [659, 325] width 1210 height 437
click at [529, 503] on div "Add Column" at bounding box center [659, 325] width 1210 height 437
click at [377, 50] on div "Websites Publications" at bounding box center [401, 45] width 91 height 13
click at [595, 505] on div "Add Column" at bounding box center [659, 325] width 1210 height 437
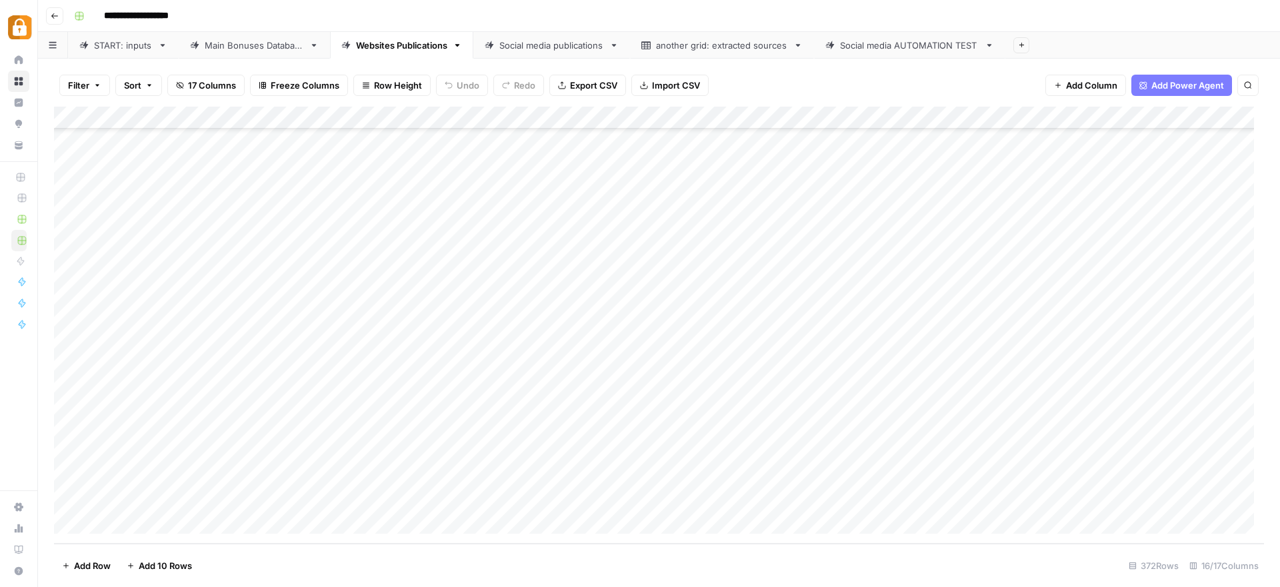
click at [474, 500] on div "Add Column" at bounding box center [659, 325] width 1210 height 437
click at [917, 500] on div "Add Column" at bounding box center [659, 325] width 1210 height 437
drag, startPoint x: 874, startPoint y: 107, endPoint x: 824, endPoint y: 111, distance: 50.1
click at [824, 111] on div "Add Column" at bounding box center [659, 325] width 1210 height 437
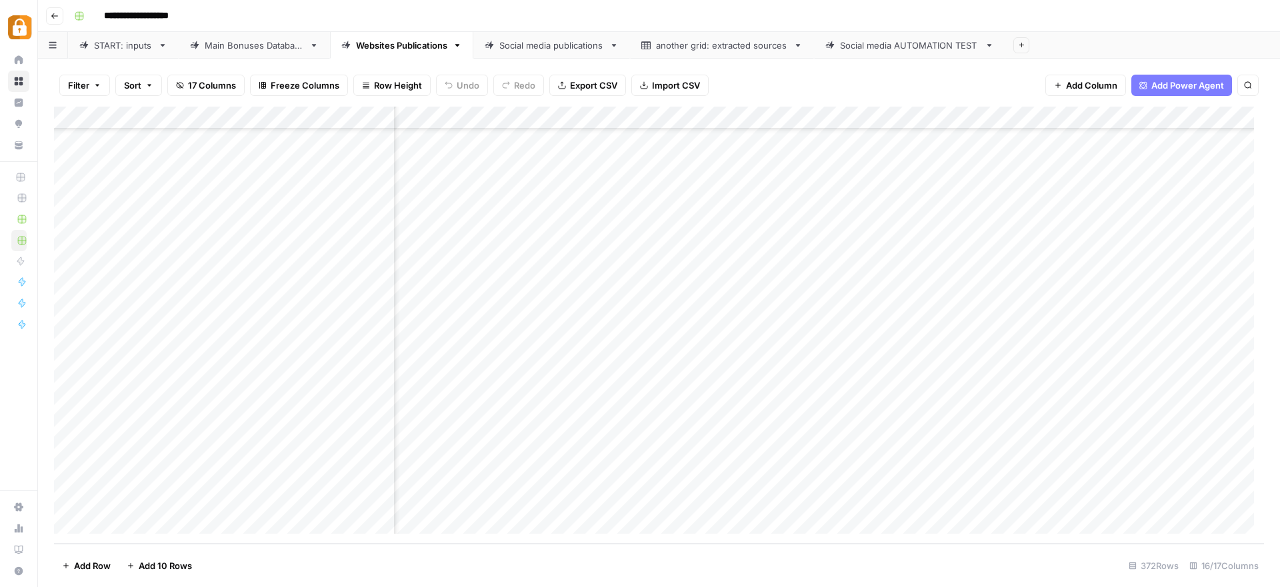
click at [764, 501] on div "Add Column" at bounding box center [659, 325] width 1210 height 437
click at [94, 49] on div "START: inputs" at bounding box center [123, 45] width 59 height 13
click at [241, 331] on div "Add Column" at bounding box center [659, 325] width 1210 height 437
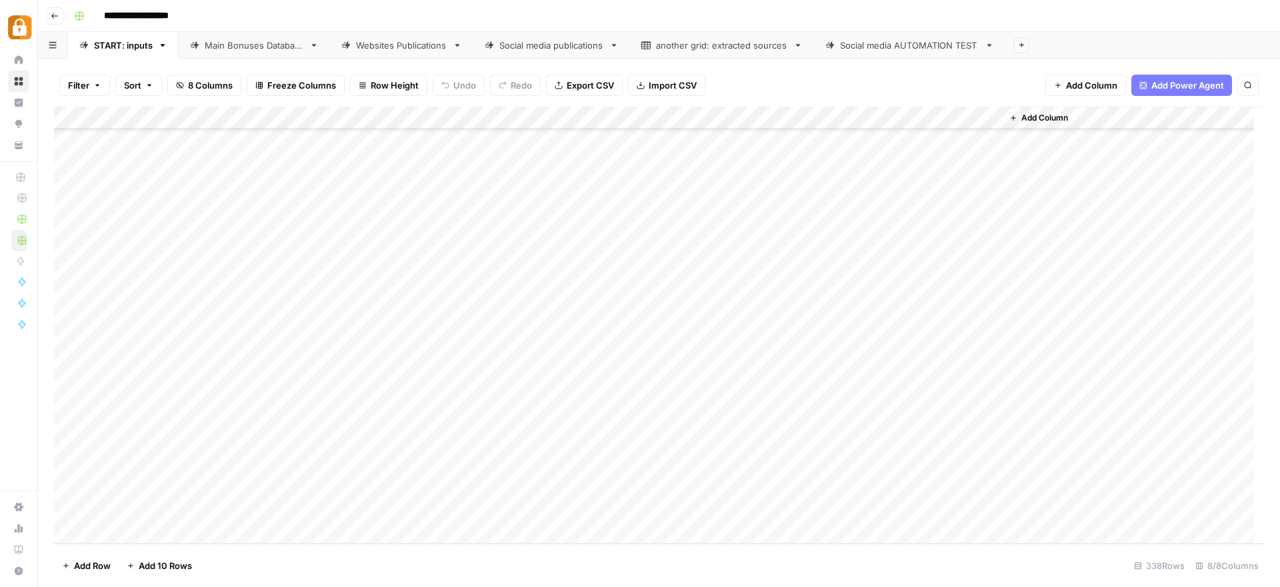
click at [241, 331] on div "Add Column" at bounding box center [659, 325] width 1210 height 437
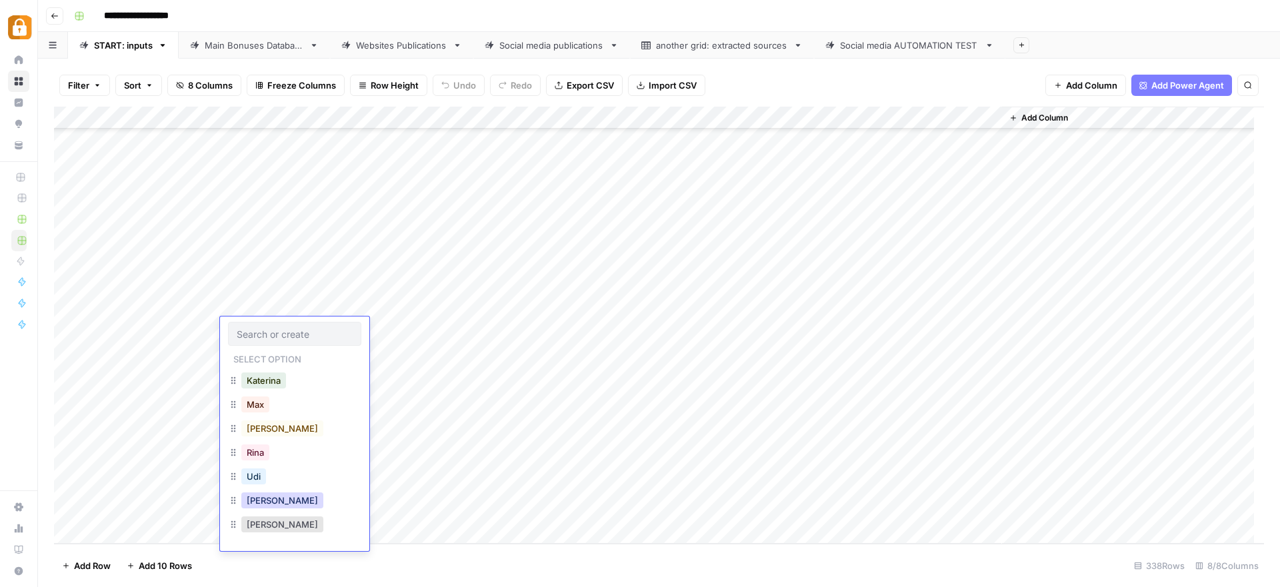
click at [265, 501] on button "Julie" at bounding box center [282, 501] width 82 height 16
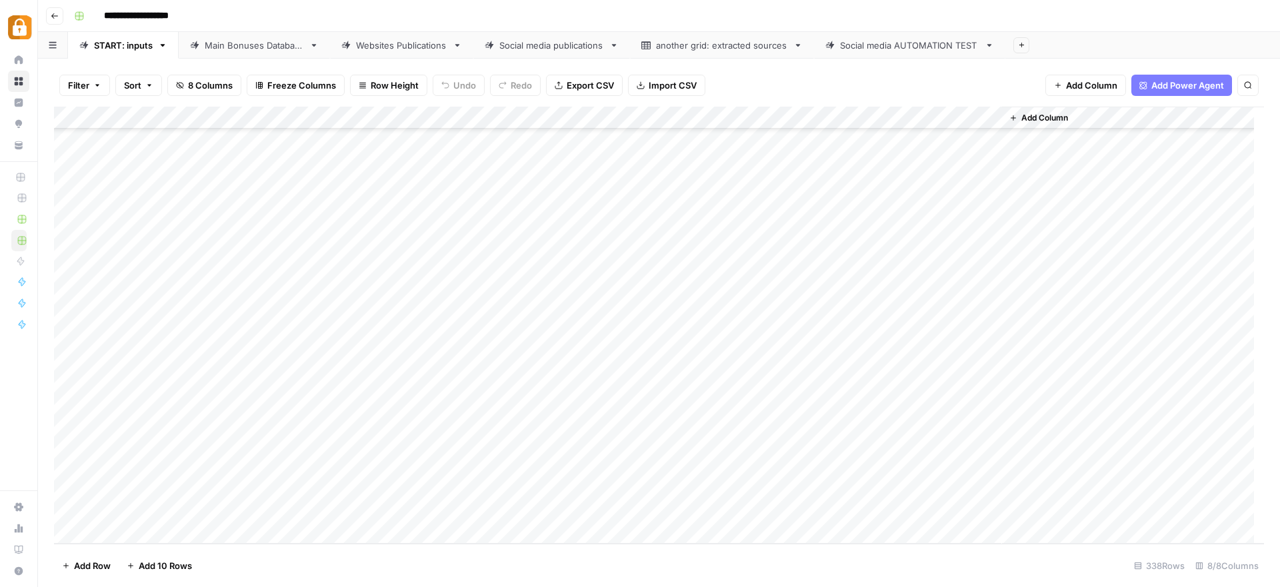
click at [370, 327] on div "Add Column" at bounding box center [659, 325] width 1210 height 437
click at [370, 328] on div "Add Column" at bounding box center [659, 325] width 1210 height 437
click at [400, 334] on textarea at bounding box center [403, 330] width 233 height 19
paste textarea "**********"
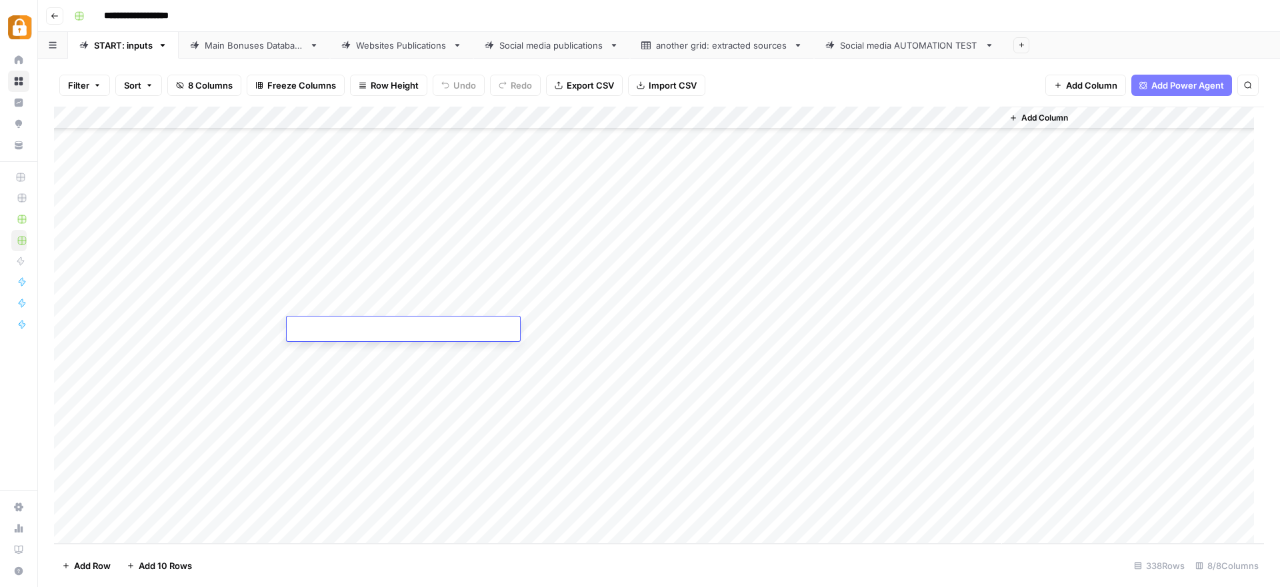
type textarea "**********"
click at [644, 330] on div "Add Column" at bounding box center [659, 325] width 1210 height 437
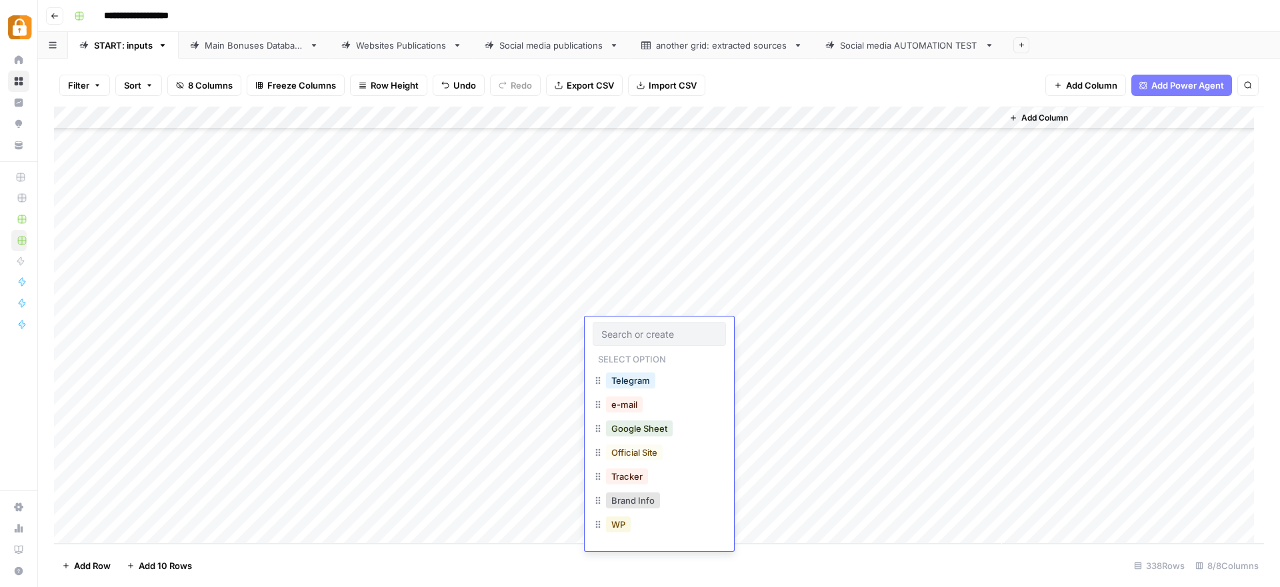
click at [619, 522] on button "WP" at bounding box center [618, 525] width 25 height 16
click at [929, 326] on div "Add Column" at bounding box center [659, 325] width 1210 height 437
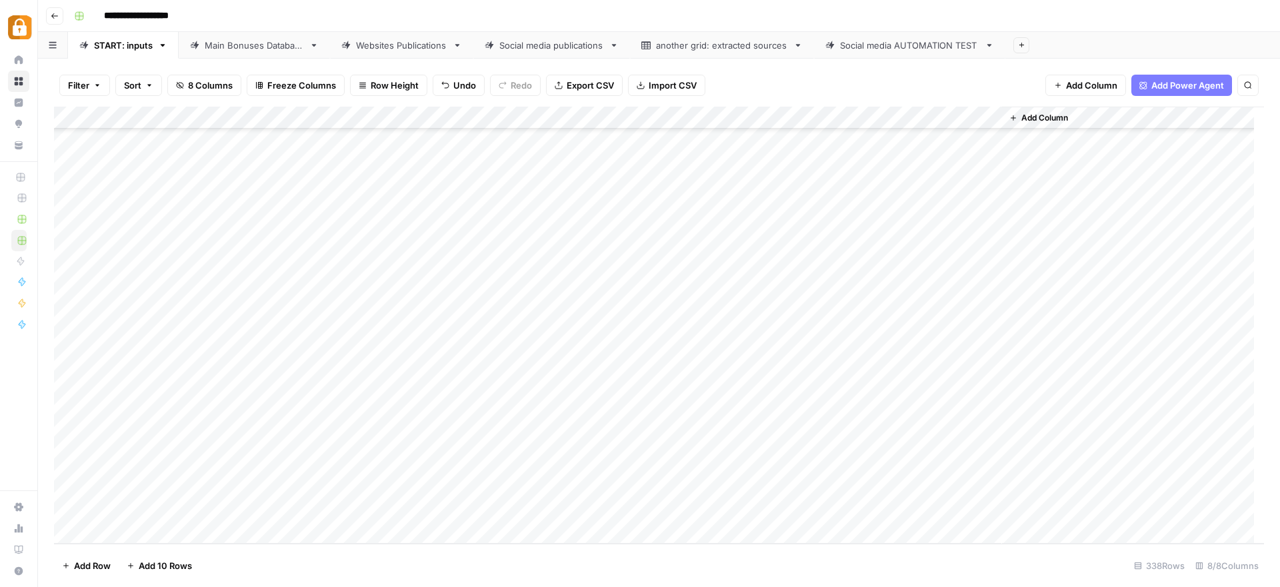
click at [253, 47] on div "Main Bonuses Database" at bounding box center [254, 45] width 99 height 13
click at [515, 499] on div "Add Column" at bounding box center [659, 325] width 1210 height 437
click at [542, 499] on textarea "**********" at bounding box center [566, 501] width 213 height 19
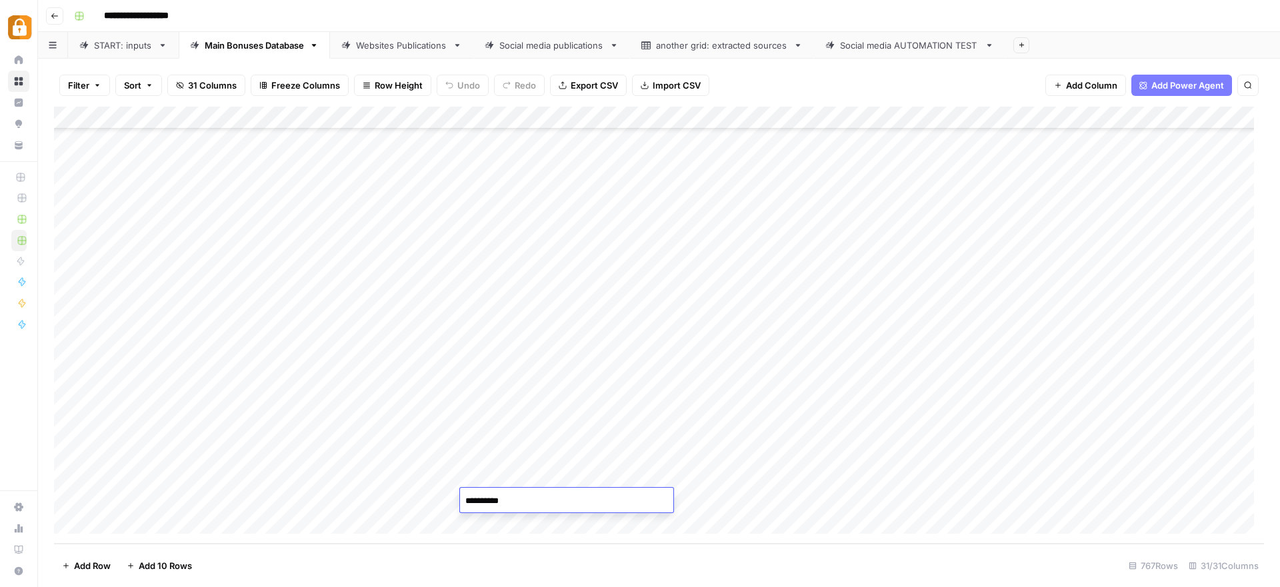
type textarea "*********"
click at [820, 478] on div "Add Column" at bounding box center [659, 325] width 1210 height 437
drag, startPoint x: 861, startPoint y: 488, endPoint x: 863, endPoint y: 501, distance: 13.4
click at [863, 501] on div "Add Column" at bounding box center [659, 325] width 1210 height 437
click at [1016, 501] on div "Add Column" at bounding box center [659, 325] width 1210 height 437
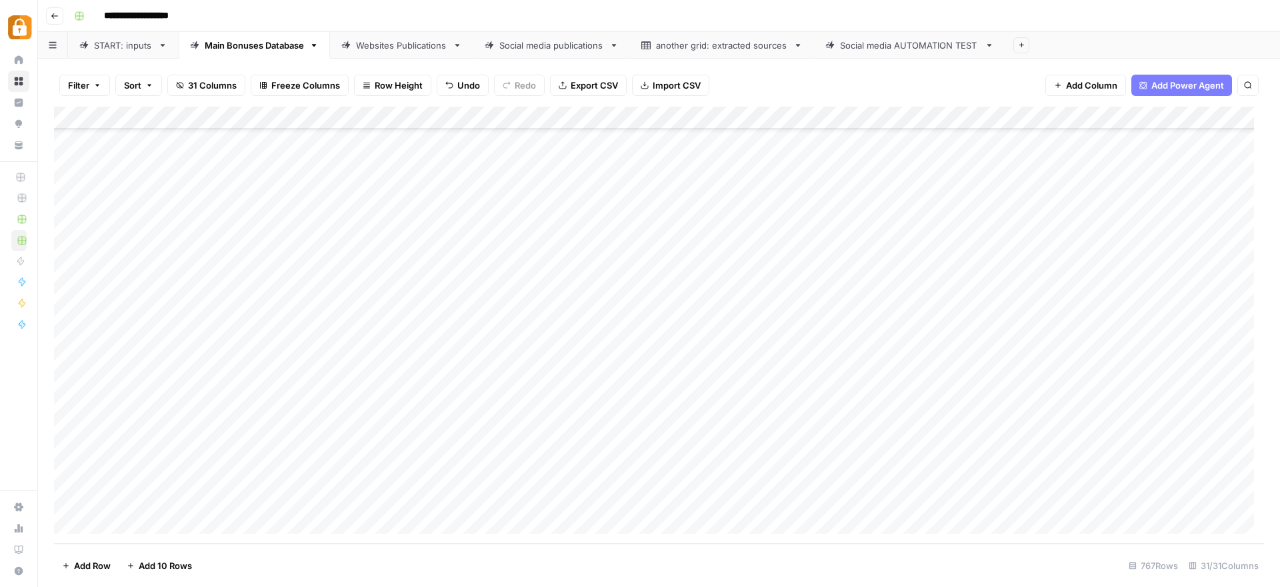
click at [125, 49] on div "START: inputs" at bounding box center [123, 45] width 59 height 13
click at [258, 353] on div "Add Column" at bounding box center [659, 325] width 1210 height 437
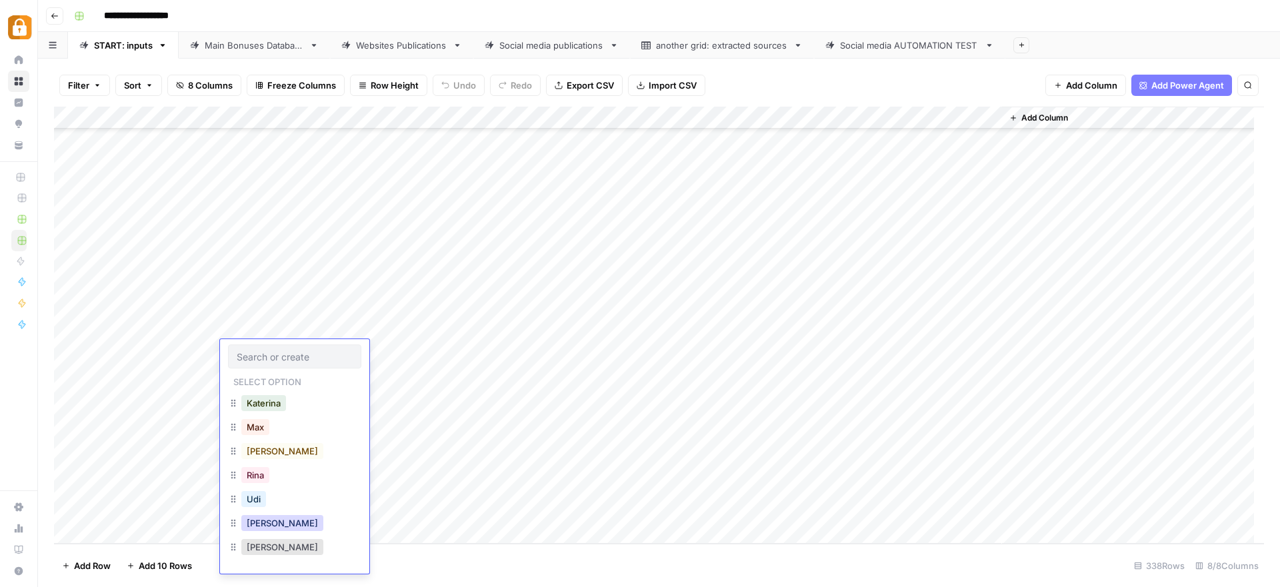
click at [252, 523] on button "Julie" at bounding box center [282, 523] width 82 height 16
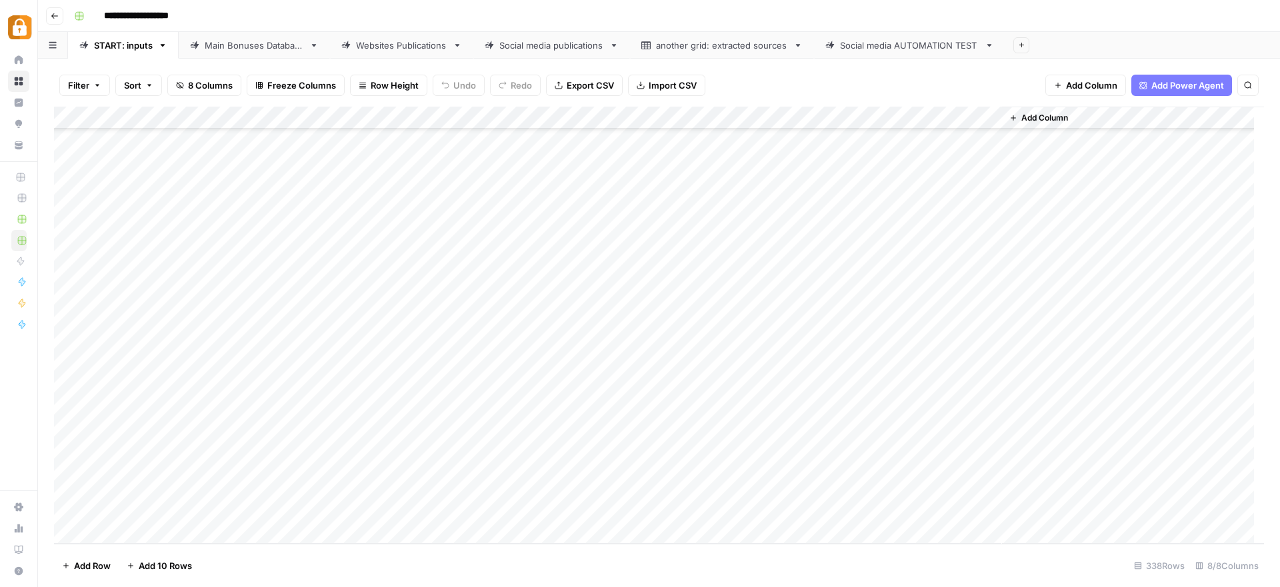
click at [390, 359] on div "Add Column" at bounding box center [659, 325] width 1210 height 437
type textarea "**********"
click at [587, 353] on div "Add Column" at bounding box center [659, 325] width 1210 height 437
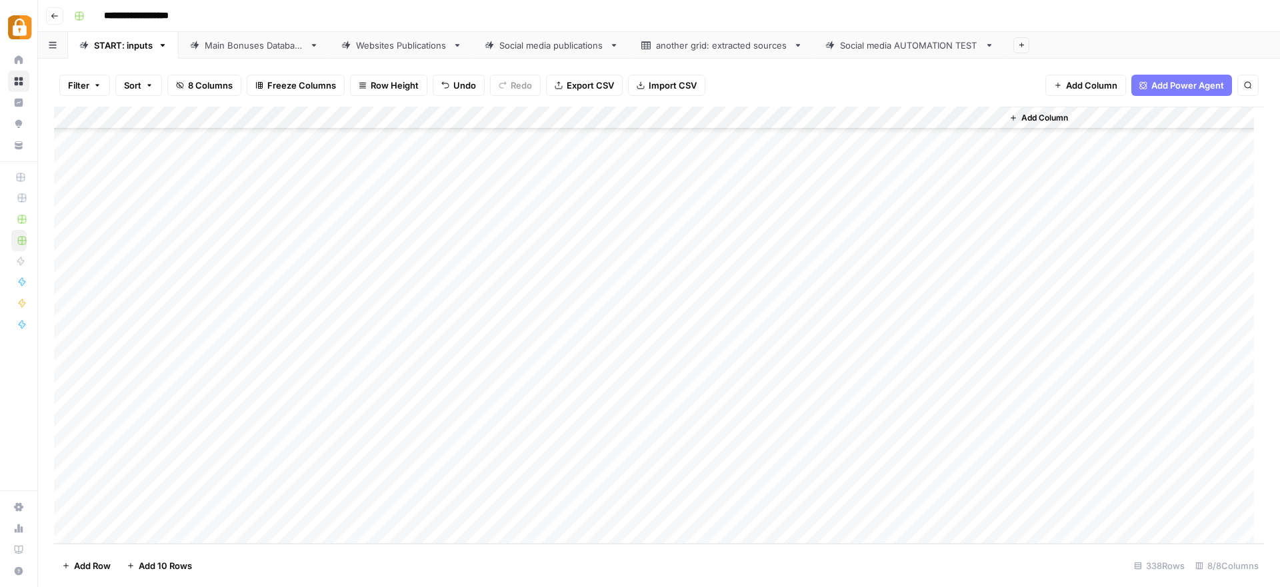
click at [599, 353] on div "Add Column" at bounding box center [659, 325] width 1210 height 437
click at [599, 353] on div at bounding box center [659, 357] width 133 height 24
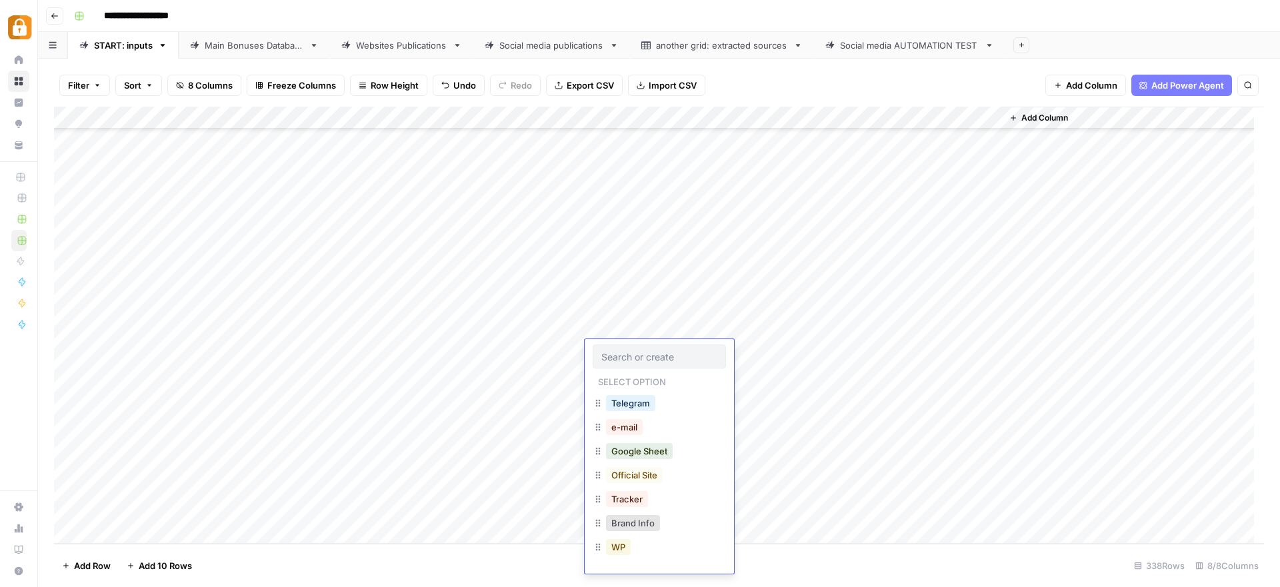
click at [619, 545] on button "WP" at bounding box center [618, 547] width 25 height 16
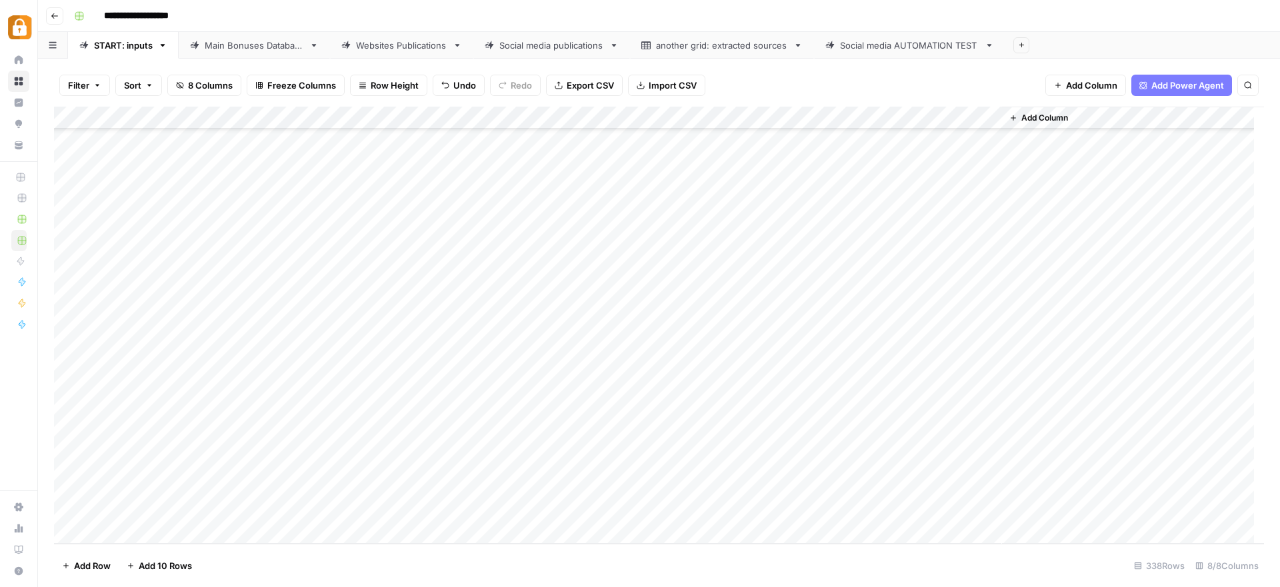
click at [923, 349] on div "Add Column" at bounding box center [659, 325] width 1210 height 437
click at [271, 46] on div "Main Bonuses Database" at bounding box center [254, 45] width 99 height 13
click at [399, 49] on div "Websites Publications" at bounding box center [401, 45] width 91 height 13
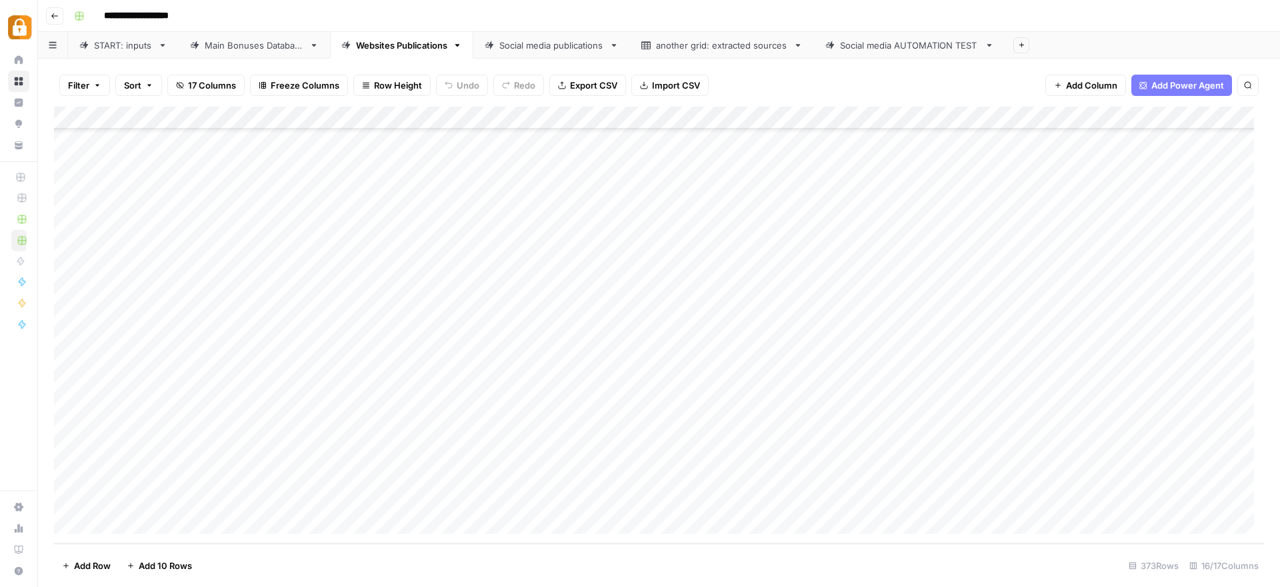
click at [913, 499] on div "Add Column" at bounding box center [659, 325] width 1210 height 437
click at [222, 48] on div "Main Bonuses Database" at bounding box center [254, 45] width 99 height 13
click at [812, 479] on div "Add Column" at bounding box center [659, 325] width 1210 height 437
click at [860, 494] on div "Add Column" at bounding box center [659, 325] width 1210 height 437
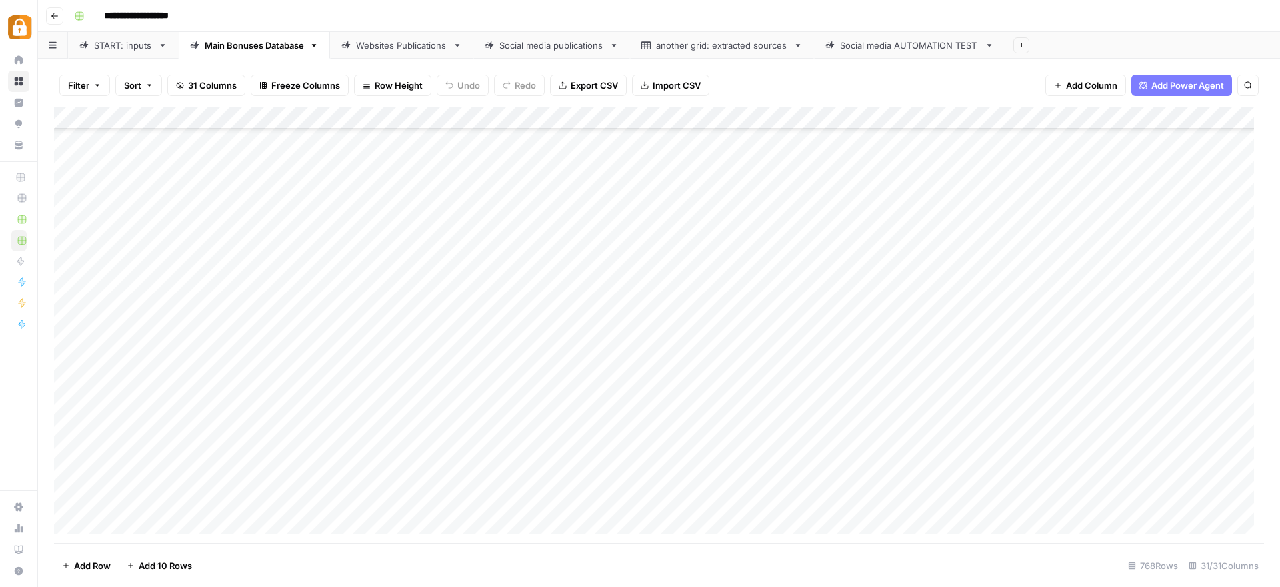
click at [1038, 503] on div "Add Column" at bounding box center [659, 325] width 1210 height 437
click at [402, 54] on link "Websites Publications" at bounding box center [401, 45] width 143 height 27
click at [919, 500] on div "Add Column" at bounding box center [659, 325] width 1210 height 437
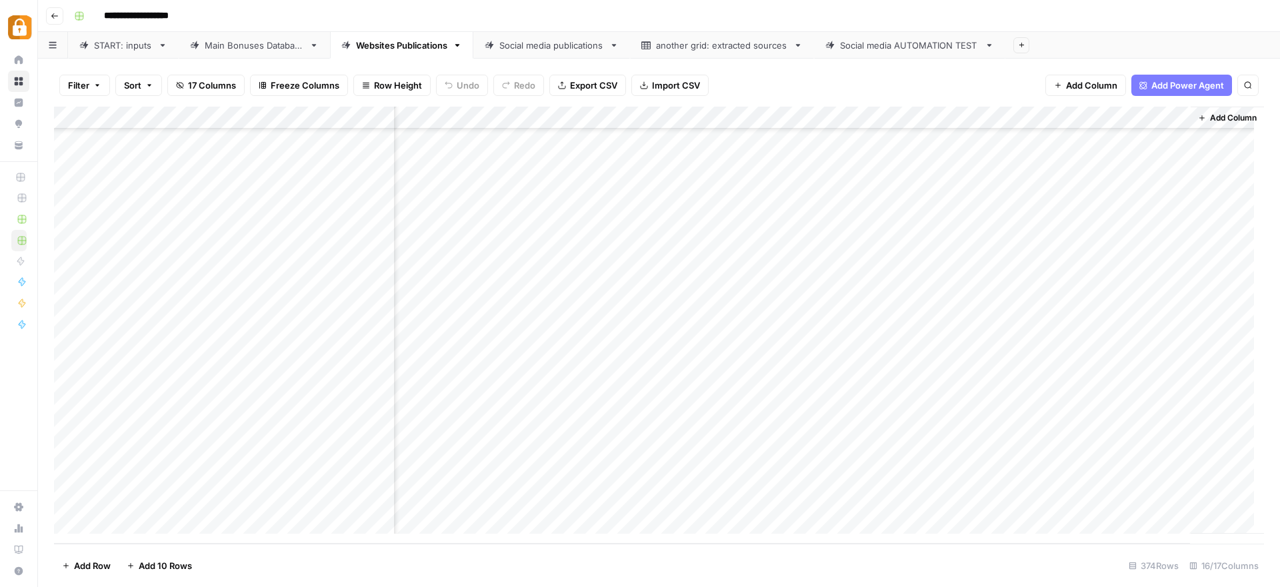
click at [720, 474] on div "Add Column" at bounding box center [659, 325] width 1210 height 437
click at [611, 475] on div "Add Column" at bounding box center [659, 325] width 1210 height 437
click at [619, 499] on div "Add Column" at bounding box center [659, 325] width 1210 height 437
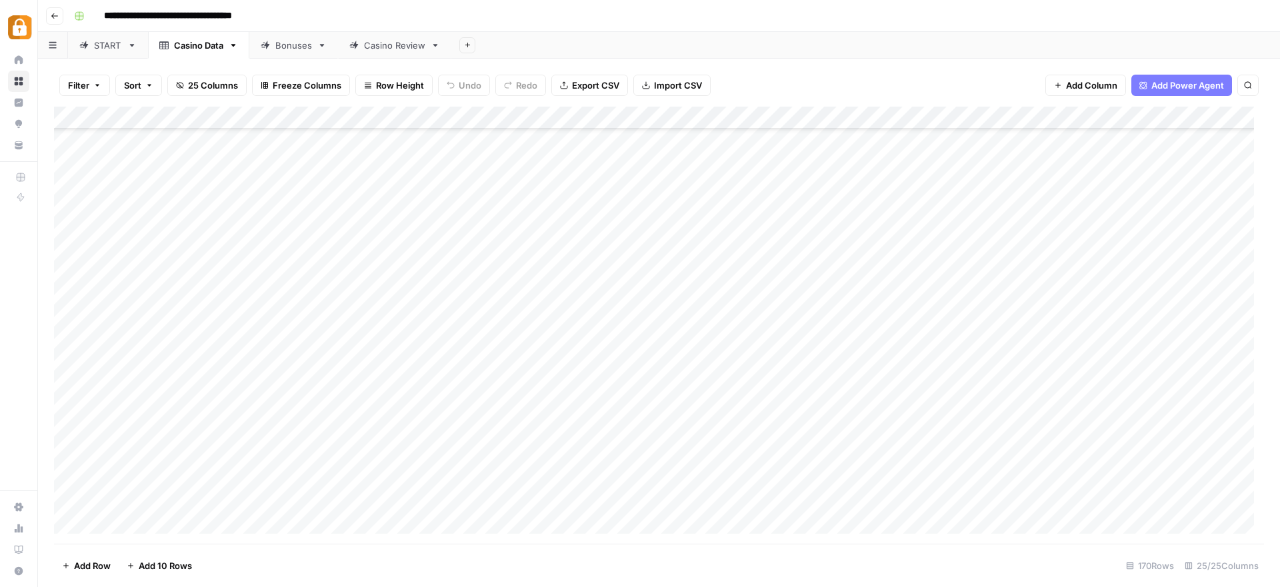
scroll to position [3470, 0]
click at [71, 453] on div "Add Column" at bounding box center [659, 325] width 1210 height 437
click at [572, 453] on div "Add Column" at bounding box center [659, 325] width 1210 height 437
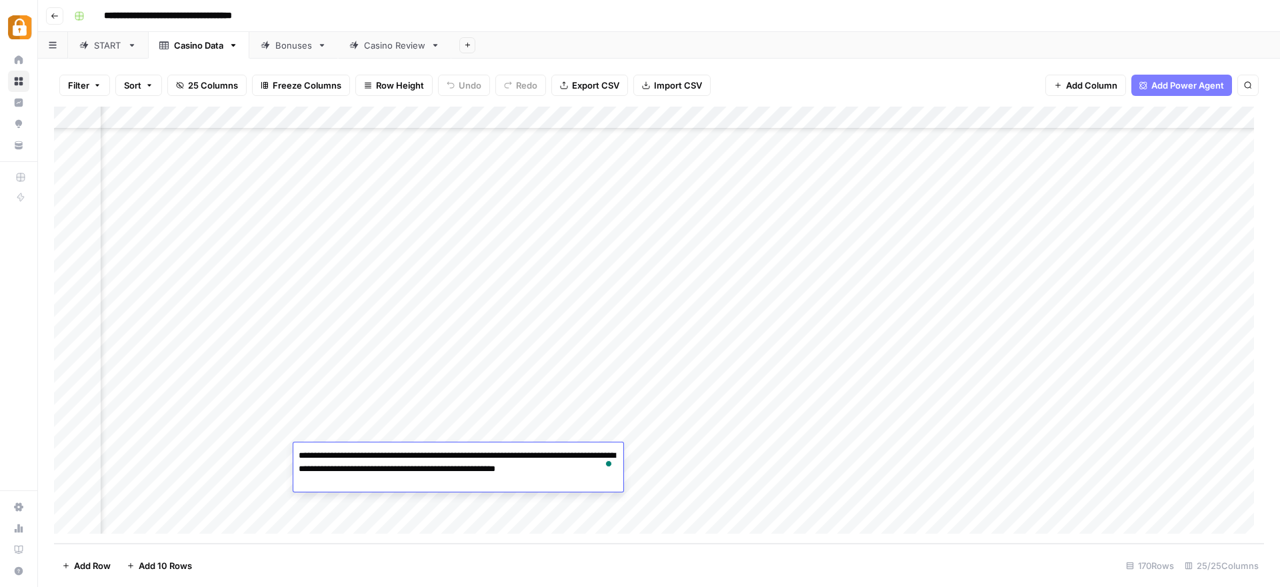
scroll to position [3467, 2253]
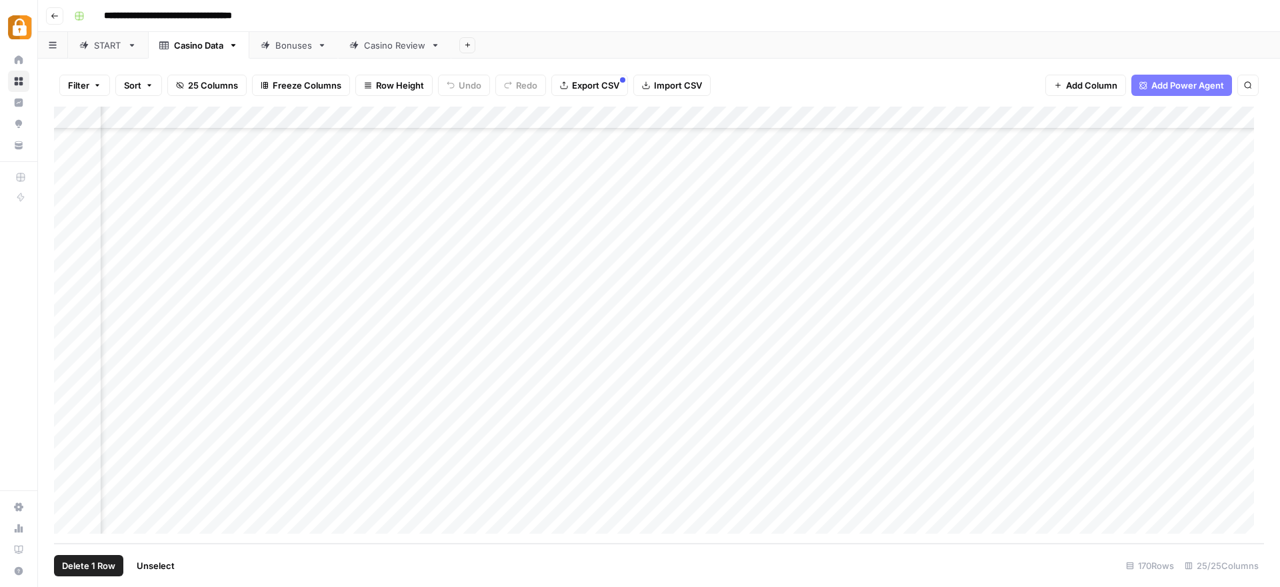
click at [66, 457] on div "Add Column" at bounding box center [659, 325] width 1210 height 437
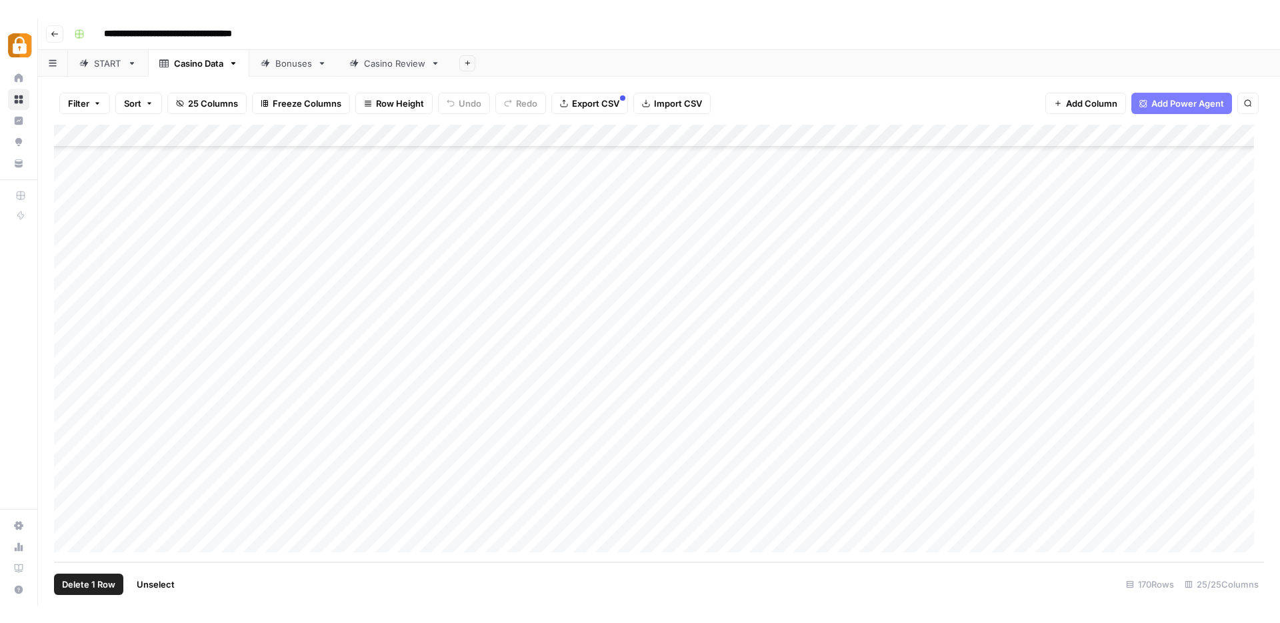
scroll to position [3467, 0]
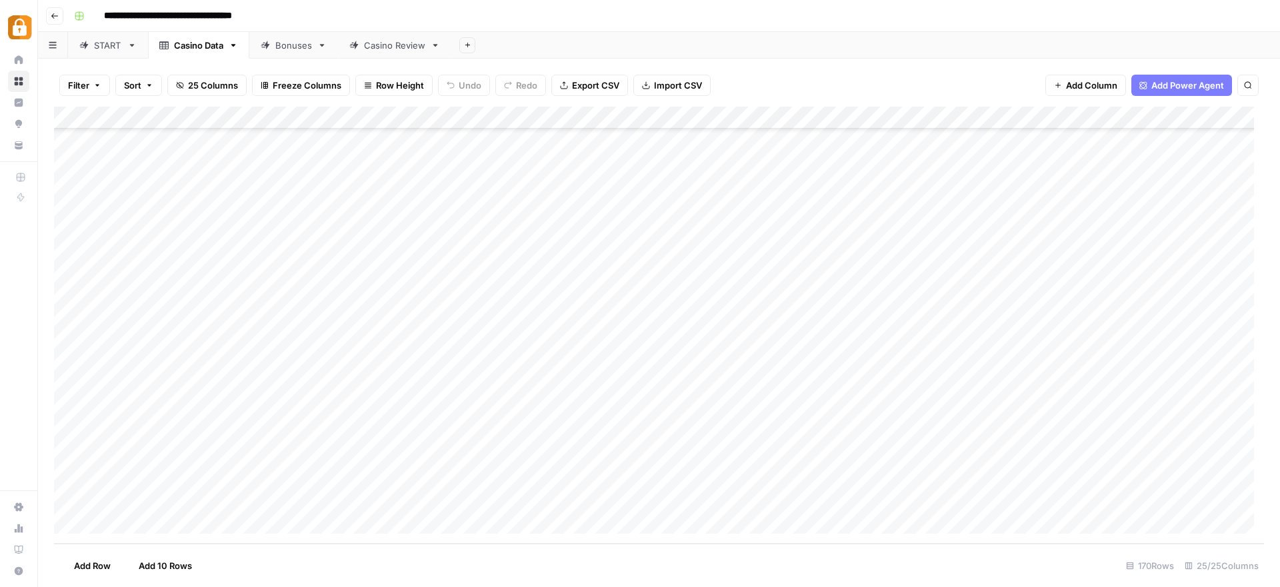
click at [274, 504] on div "Add Column" at bounding box center [659, 325] width 1210 height 437
click at [275, 504] on div "Add Column" at bounding box center [659, 325] width 1210 height 437
click at [275, 504] on textarea "**********" at bounding box center [326, 504] width 213 height 19
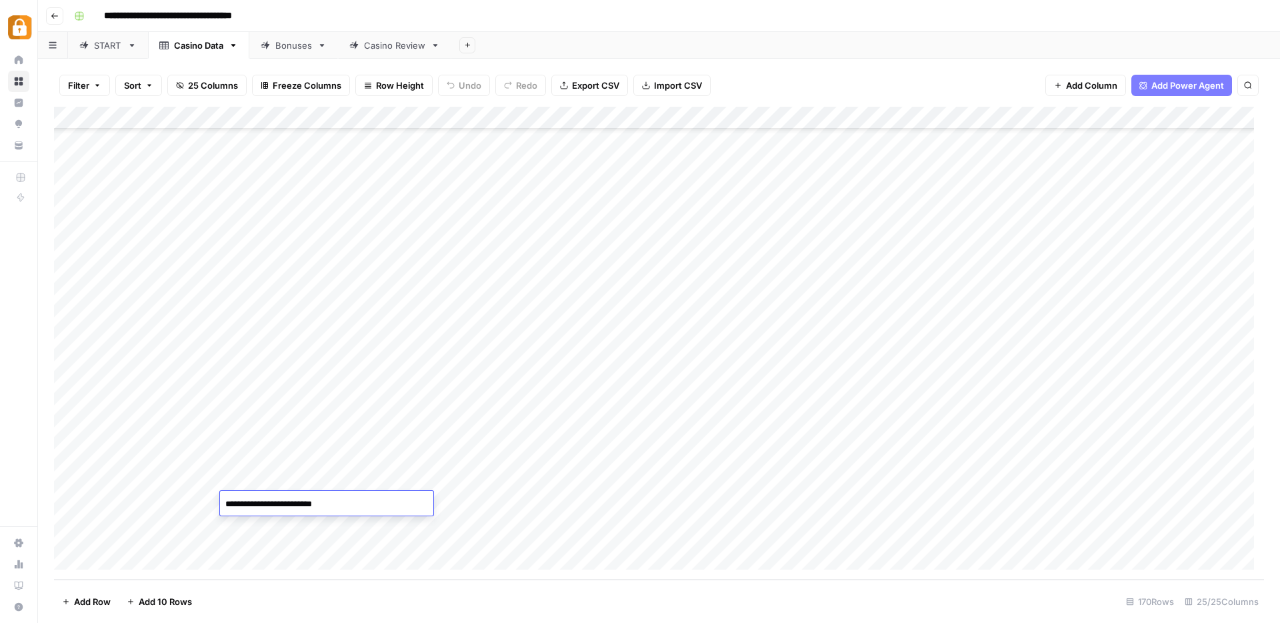
scroll to position [3435, 0]
click at [68, 509] on div "Add Column" at bounding box center [659, 343] width 1210 height 473
click at [71, 537] on div "Add Column" at bounding box center [659, 343] width 1210 height 473
click at [71, 511] on div "Add Column" at bounding box center [659, 343] width 1210 height 473
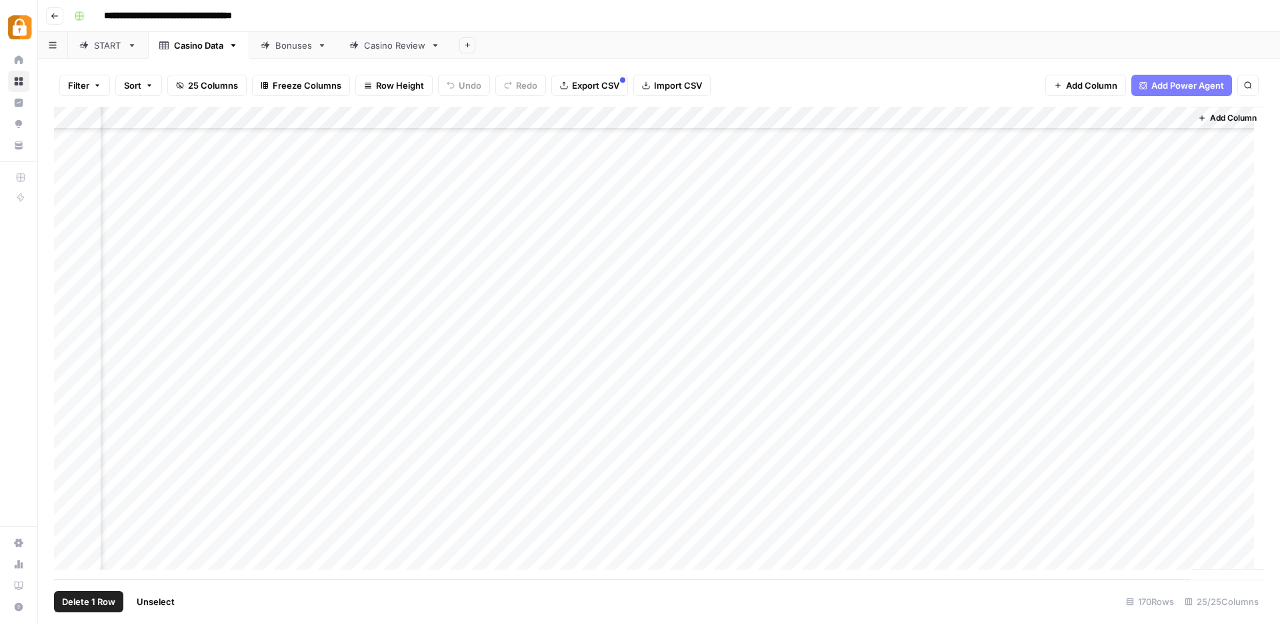
click at [339, 539] on div "Add Column" at bounding box center [659, 343] width 1210 height 473
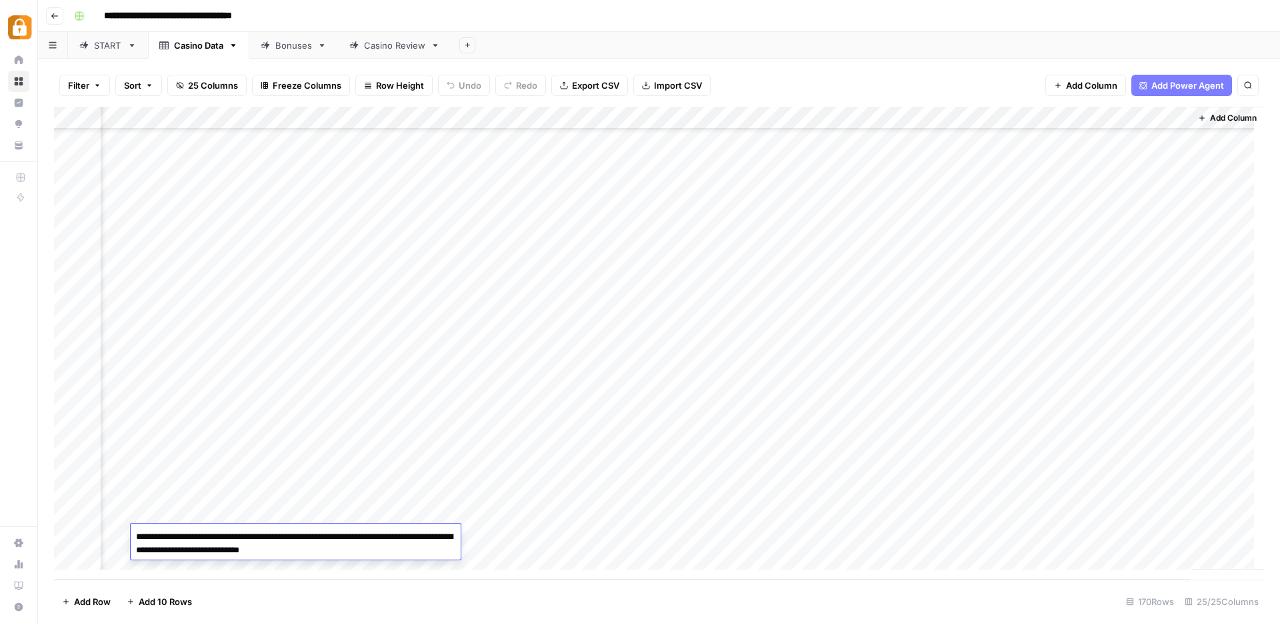
click at [339, 539] on textarea "**********" at bounding box center [296, 543] width 330 height 32
click at [715, 537] on div "Add Column" at bounding box center [659, 343] width 1210 height 473
click at [107, 45] on div "START" at bounding box center [108, 45] width 28 height 13
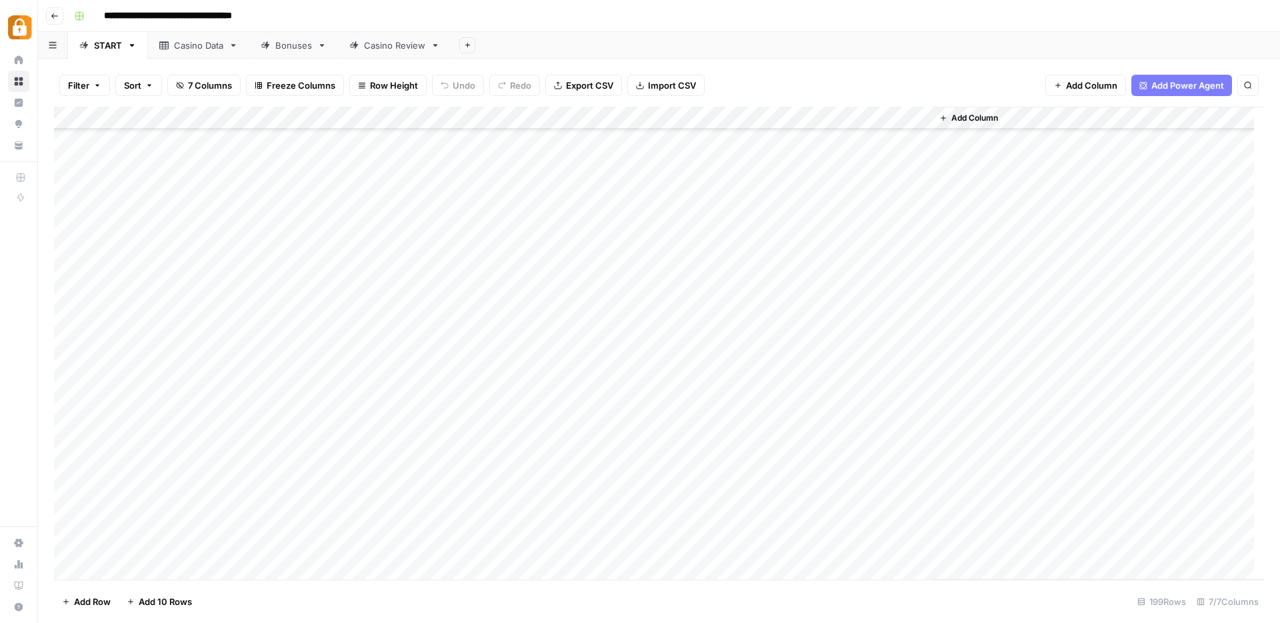
scroll to position [3803, 0]
click at [183, 372] on div "Add Column" at bounding box center [659, 343] width 1210 height 473
click at [185, 277] on div "Add Column" at bounding box center [659, 343] width 1210 height 473
click at [193, 48] on div "Casino Data" at bounding box center [198, 45] width 49 height 13
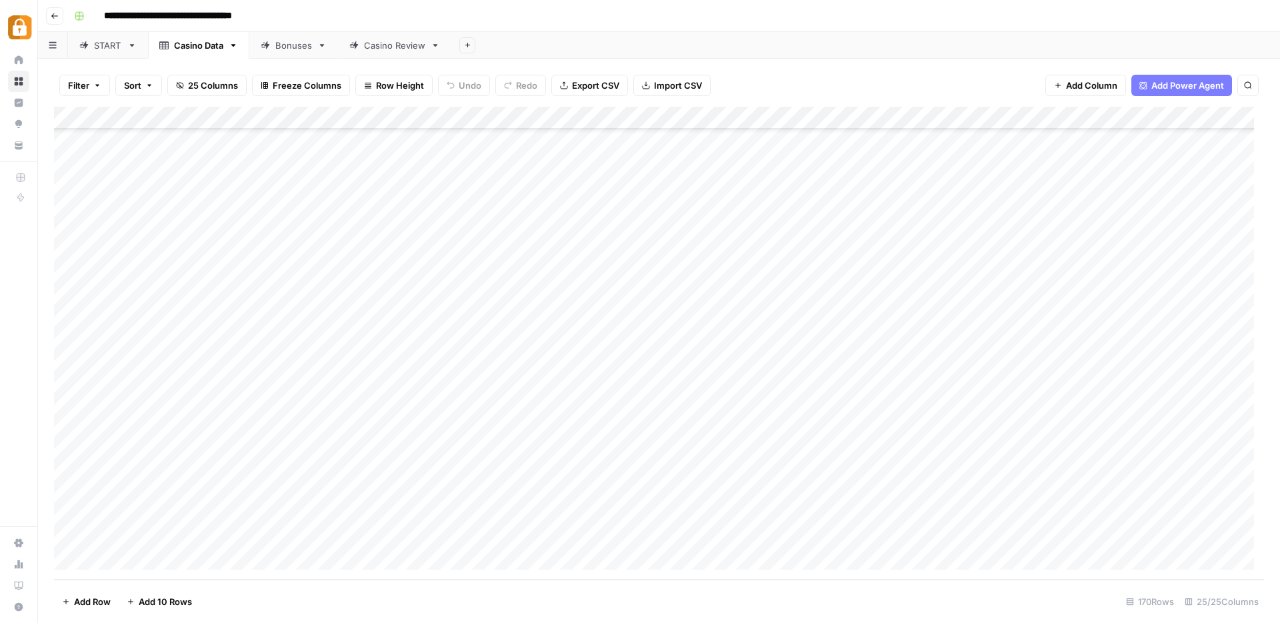
click at [175, 445] on div "Add Column" at bounding box center [659, 343] width 1210 height 473
click at [399, 45] on div "Casino Review" at bounding box center [394, 45] width 61 height 13
click at [72, 355] on div "Add Column" at bounding box center [659, 343] width 1210 height 473
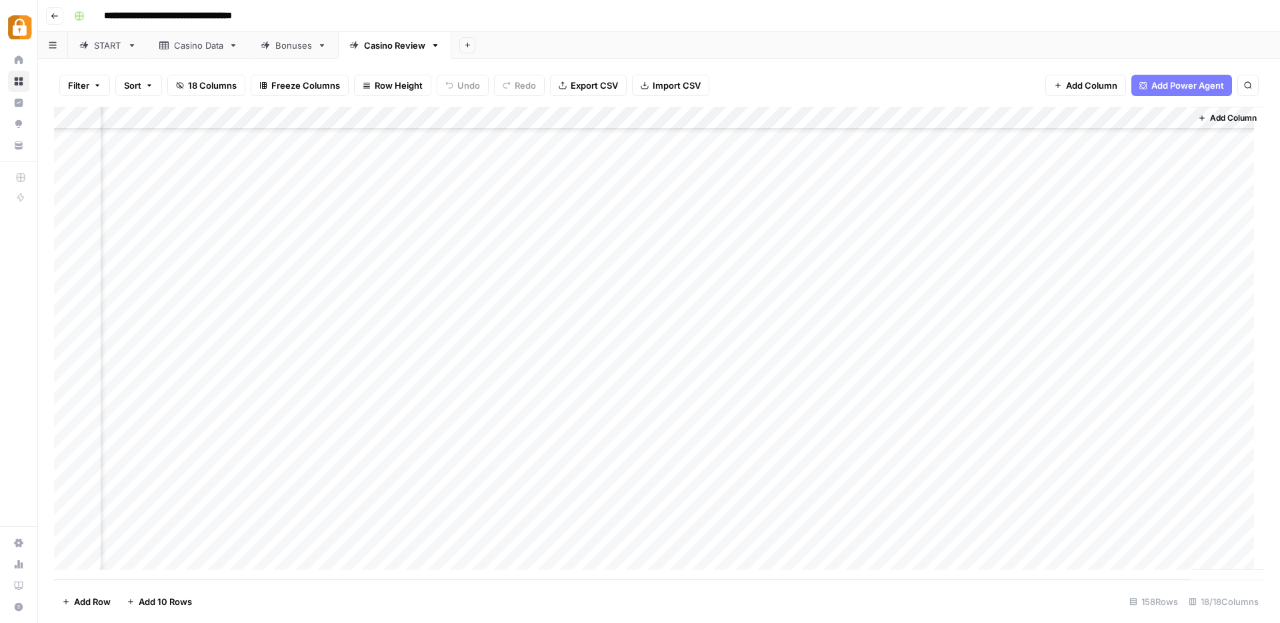
click at [1106, 351] on div "Add Column" at bounding box center [659, 343] width 1210 height 473
drag, startPoint x: 1075, startPoint y: 380, endPoint x: 1189, endPoint y: 404, distance: 115.8
click at [1189, 404] on textarea "**********" at bounding box center [1140, 375] width 267 height 59
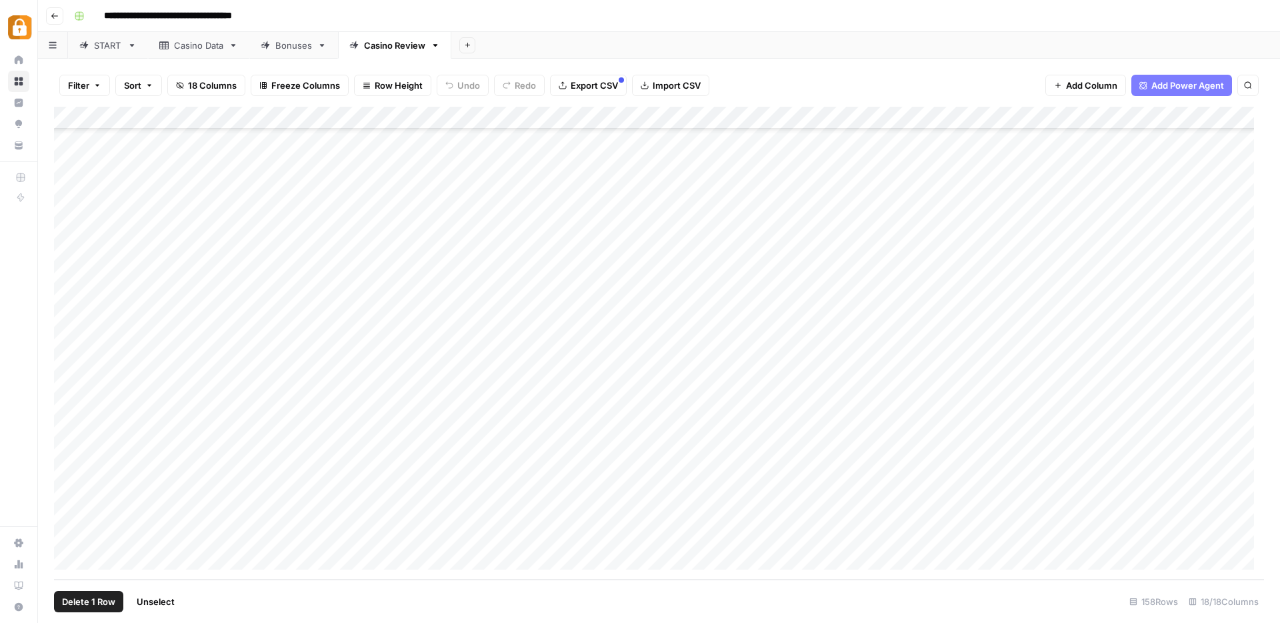
click at [65, 351] on div "Add Column" at bounding box center [659, 343] width 1210 height 473
click at [211, 53] on link "Casino Data" at bounding box center [198, 45] width 101 height 27
click at [67, 442] on div "Add Column" at bounding box center [659, 343] width 1210 height 473
click at [268, 444] on div "Add Column" at bounding box center [659, 343] width 1210 height 473
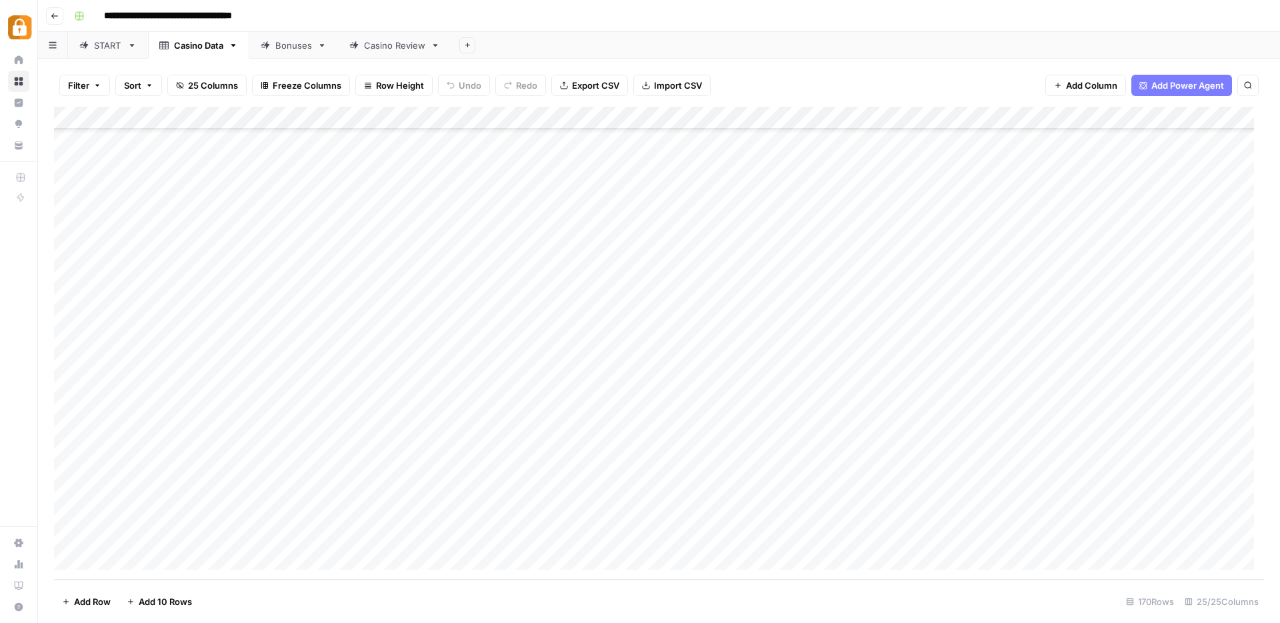
click at [268, 444] on div "Add Column" at bounding box center [659, 343] width 1210 height 473
click at [268, 444] on textarea "**********" at bounding box center [326, 446] width 213 height 19
click at [71, 443] on div "Add Column" at bounding box center [659, 343] width 1210 height 473
click at [1147, 447] on div "Add Column" at bounding box center [659, 343] width 1210 height 473
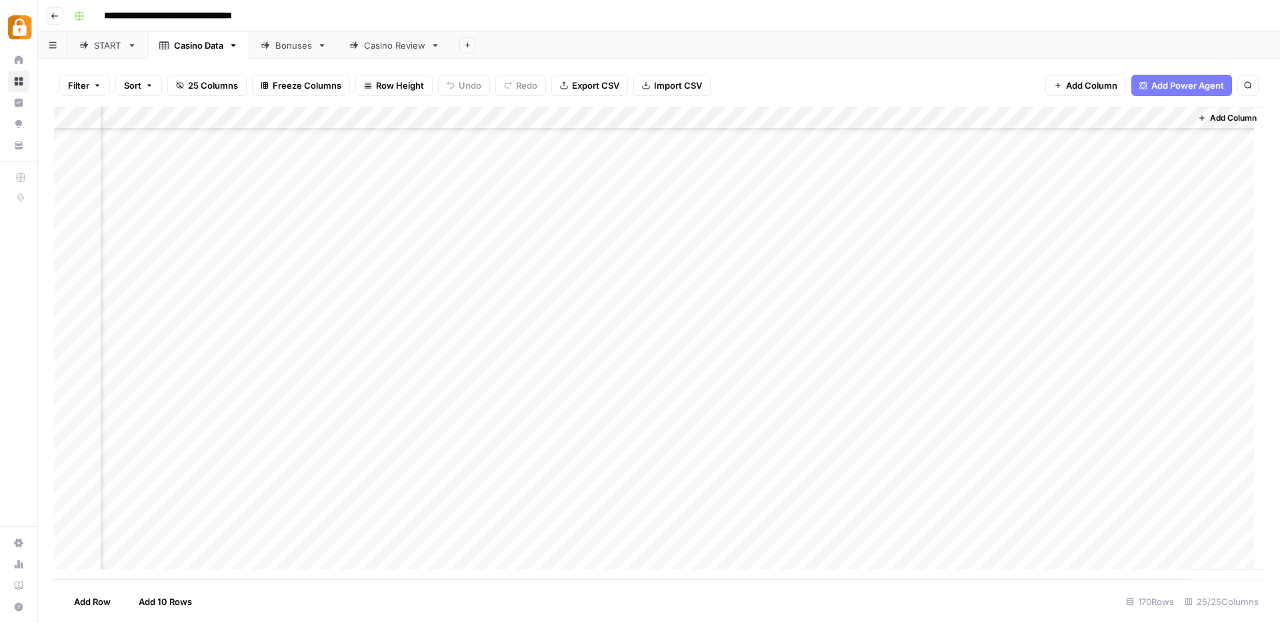
click at [1147, 447] on div "Add Column" at bounding box center [659, 343] width 1210 height 473
click at [386, 43] on div "Casino Review" at bounding box center [394, 45] width 61 height 13
click at [71, 353] on div "Add Column" at bounding box center [659, 343] width 1210 height 473
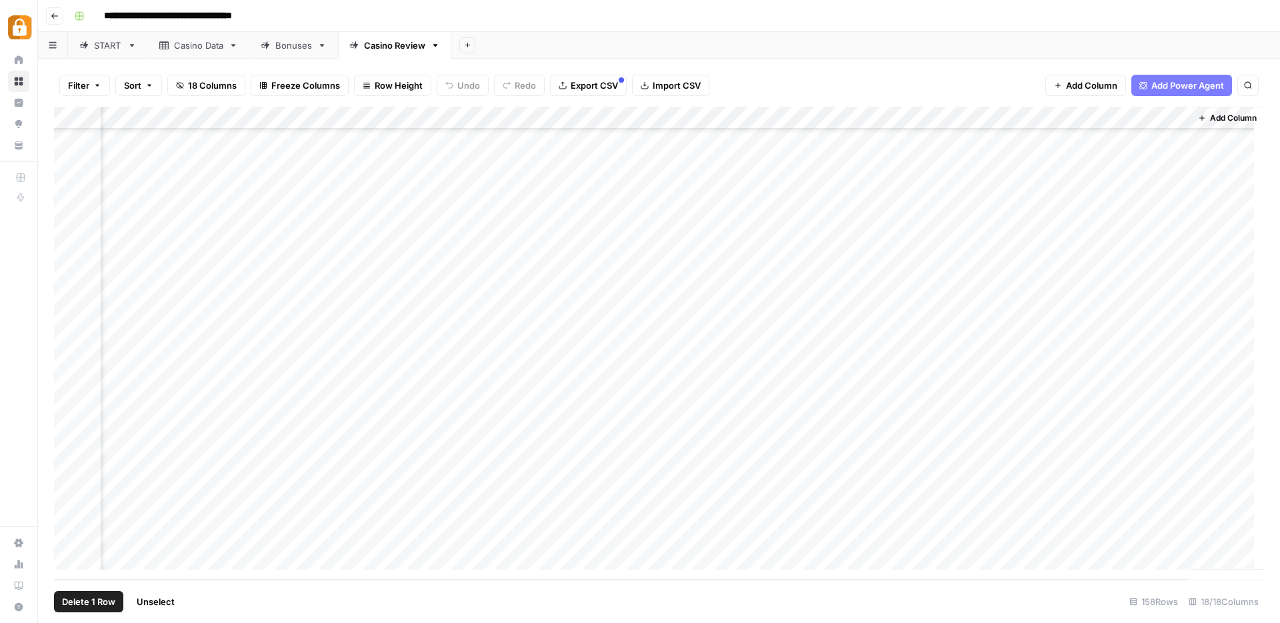
click at [1128, 352] on div "Add Column" at bounding box center [659, 343] width 1210 height 473
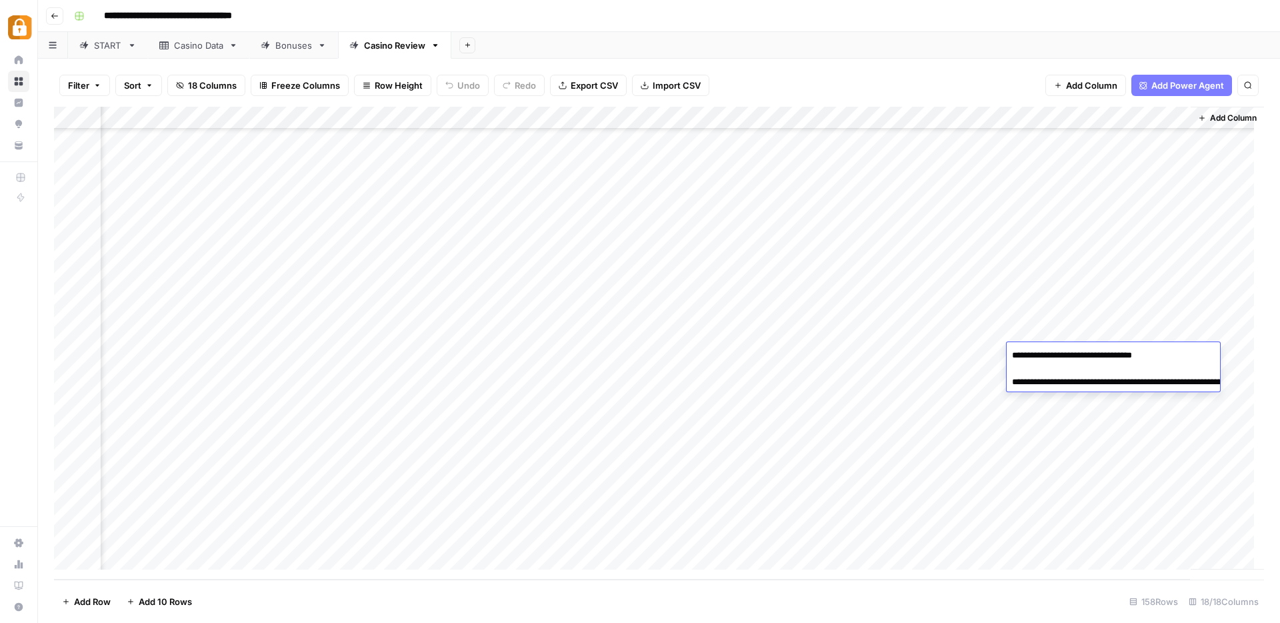
drag, startPoint x: 1075, startPoint y: 379, endPoint x: 1206, endPoint y: 400, distance: 132.9
click at [1206, 400] on textarea "**********" at bounding box center [1140, 375] width 267 height 59
click at [760, 531] on div "Add Column" at bounding box center [659, 343] width 1210 height 473
click at [197, 48] on div "Casino Data" at bounding box center [198, 45] width 49 height 13
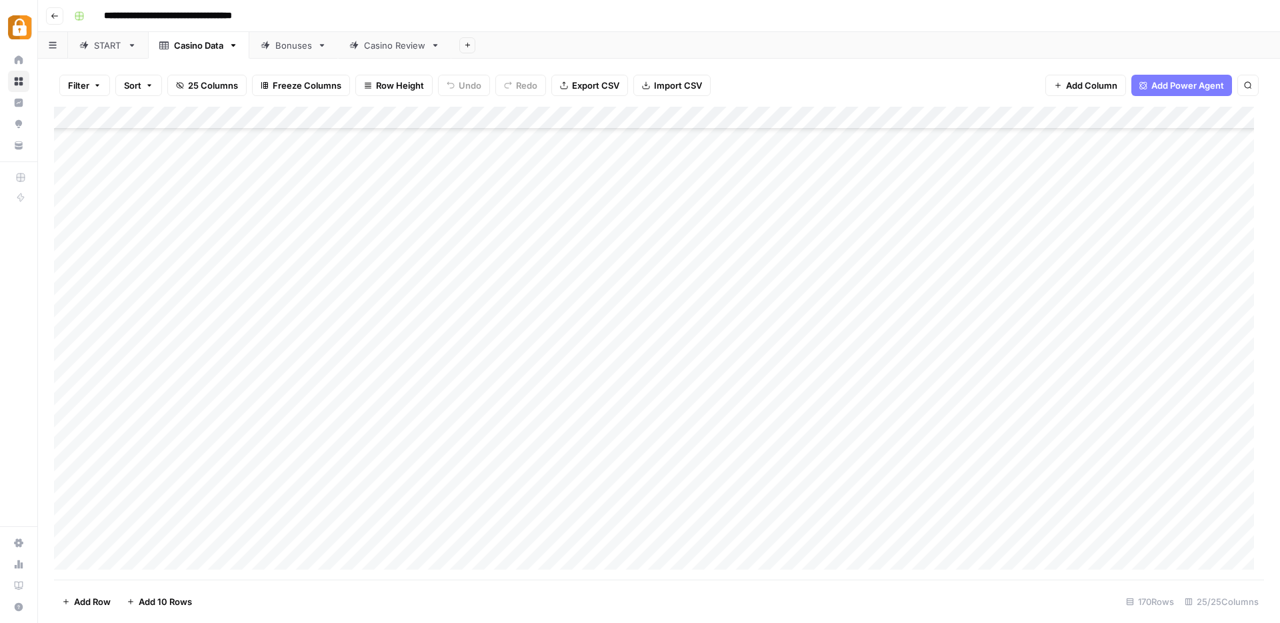
scroll to position [3435, 0]
click at [71, 515] on div "Add Column" at bounding box center [659, 343] width 1210 height 473
click at [302, 511] on div "Add Column" at bounding box center [659, 343] width 1210 height 473
click at [302, 511] on textarea "**********" at bounding box center [326, 514] width 213 height 19
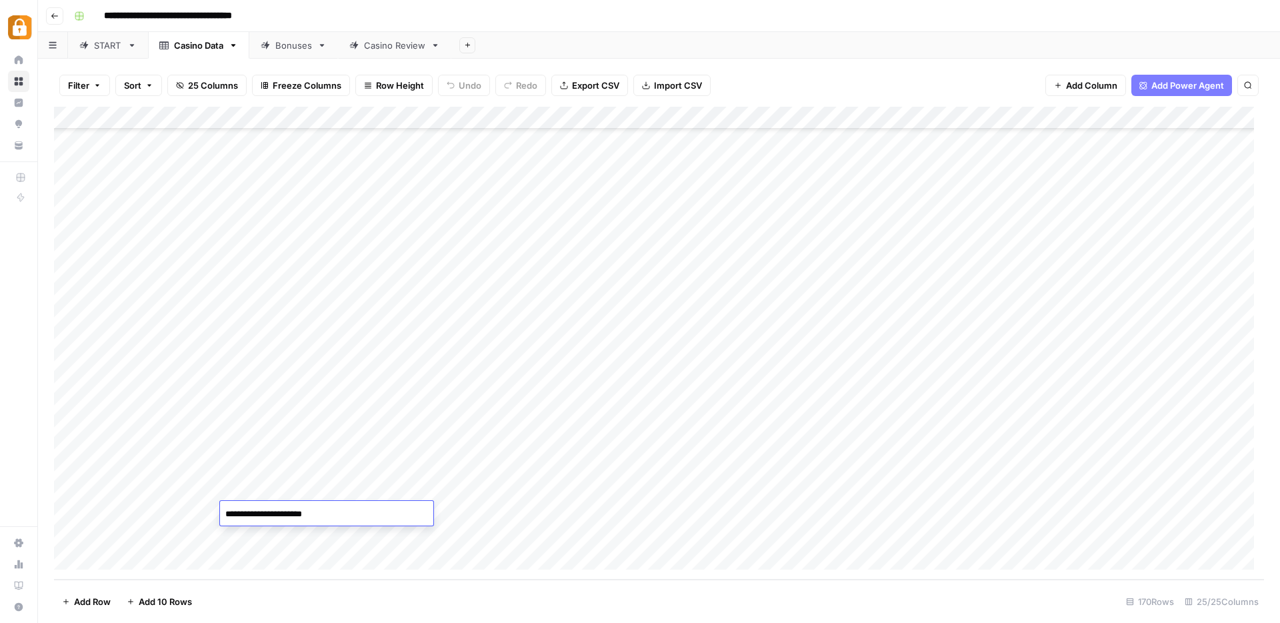
click at [71, 510] on div "Add Column" at bounding box center [659, 343] width 1210 height 473
click at [95, 43] on div "START" at bounding box center [108, 45] width 28 height 13
click at [171, 391] on div "Add Column" at bounding box center [659, 343] width 1210 height 473
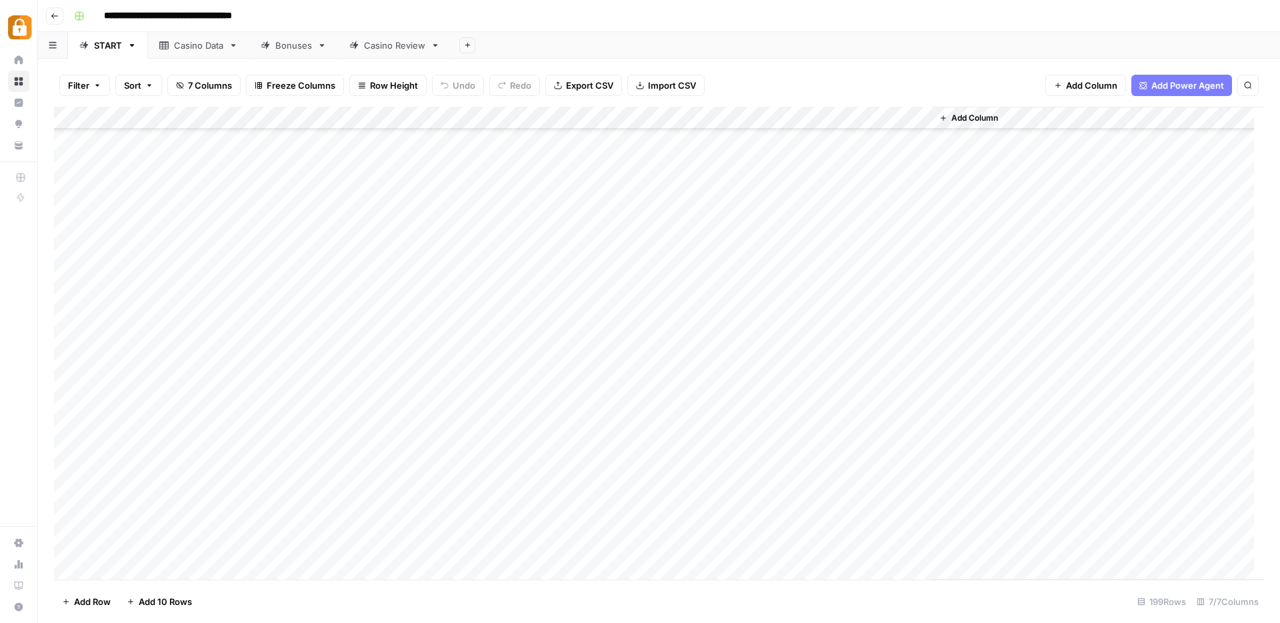
click at [512, 391] on div "Add Column" at bounding box center [659, 343] width 1210 height 473
click at [509, 412] on div "Add Column" at bounding box center [659, 343] width 1210 height 473
click at [508, 435] on div "Add Column" at bounding box center [659, 343] width 1210 height 473
click at [509, 459] on div "Add Column" at bounding box center [659, 343] width 1210 height 473
click at [186, 434] on div "Add Column" at bounding box center [659, 343] width 1210 height 473
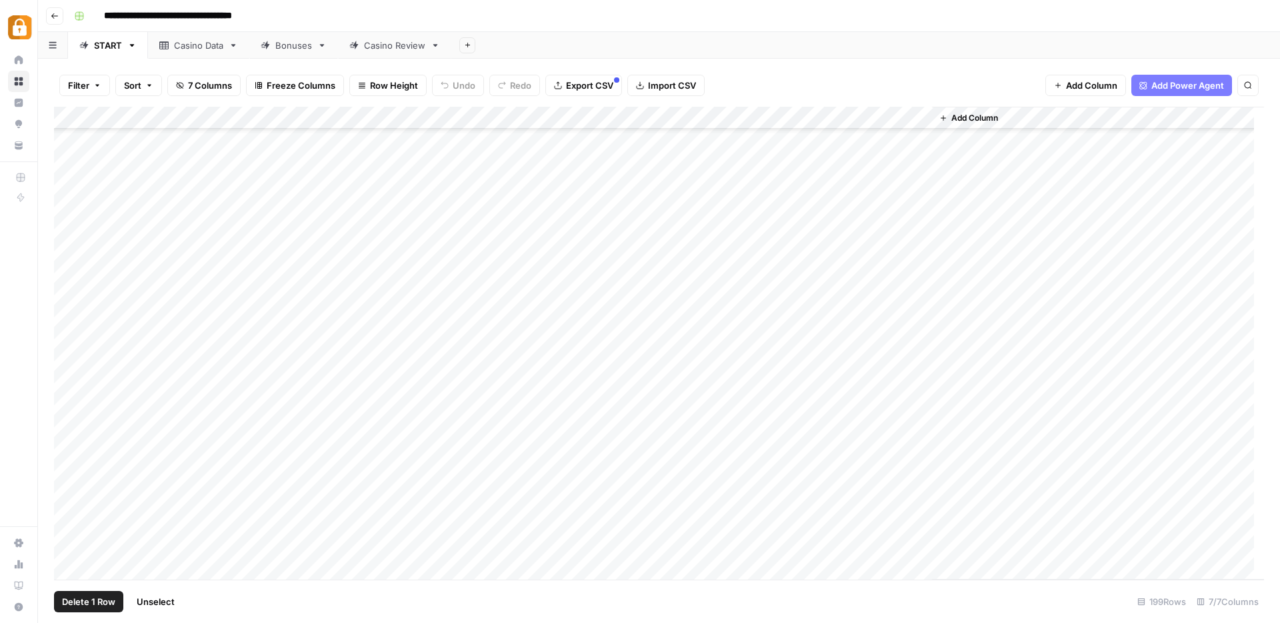
click at [69, 439] on div "Add Column" at bounding box center [659, 343] width 1210 height 473
click at [90, 587] on span "Delete 1 Row" at bounding box center [88, 601] width 53 height 13
click at [602, 155] on span "Delete" at bounding box center [592, 153] width 29 height 13
click at [508, 457] on div "Add Column" at bounding box center [659, 343] width 1210 height 473
click at [509, 482] on div "Add Column" at bounding box center [659, 343] width 1210 height 473
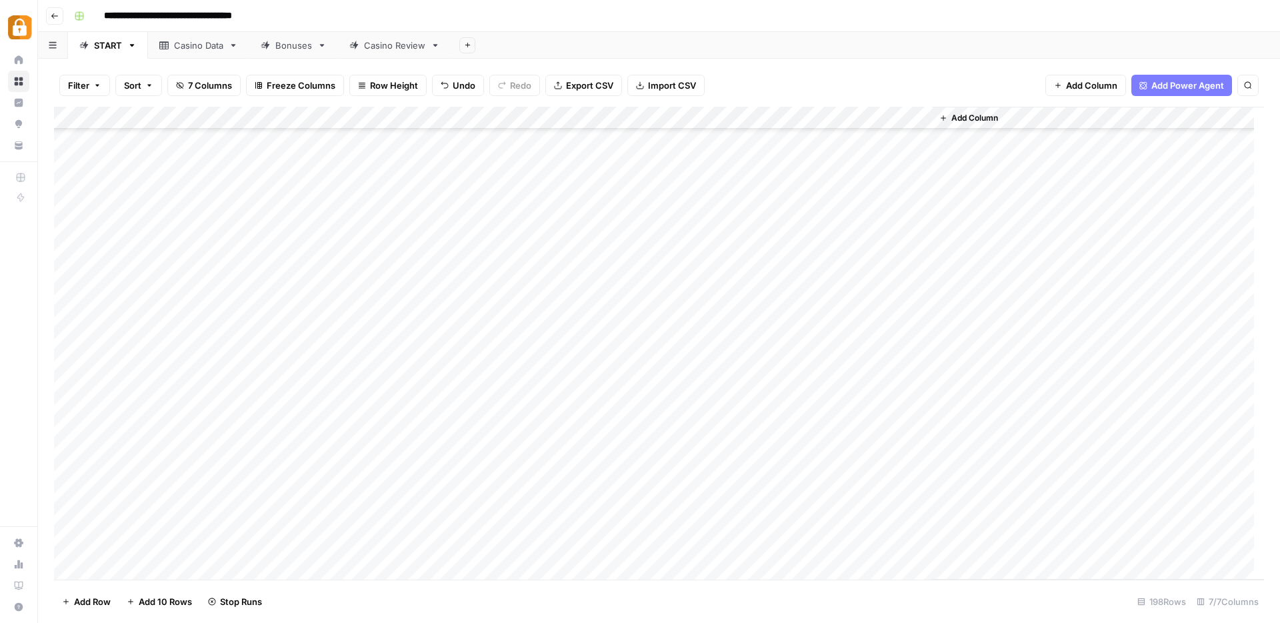
click at [195, 43] on div "Casino Data" at bounding box center [198, 45] width 49 height 13
click at [72, 537] on div "Add Column" at bounding box center [659, 343] width 1210 height 473
click at [80, 587] on span "Delete 1 Row" at bounding box center [88, 601] width 53 height 13
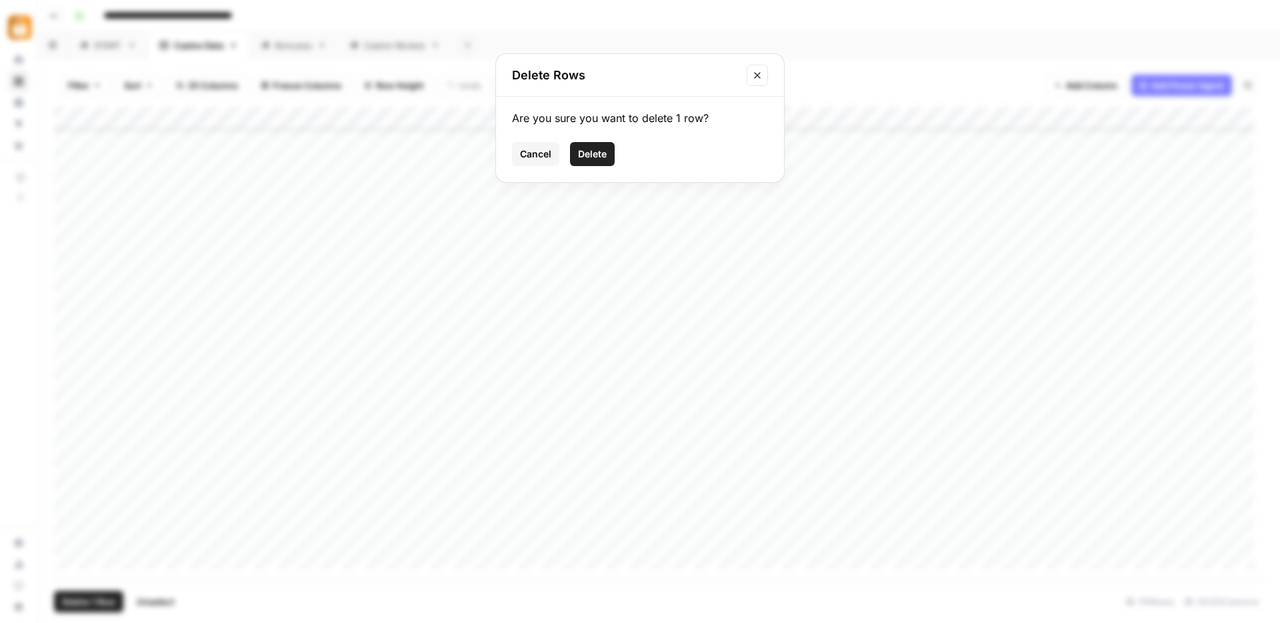
click at [594, 153] on span "Delete" at bounding box center [592, 153] width 29 height 13
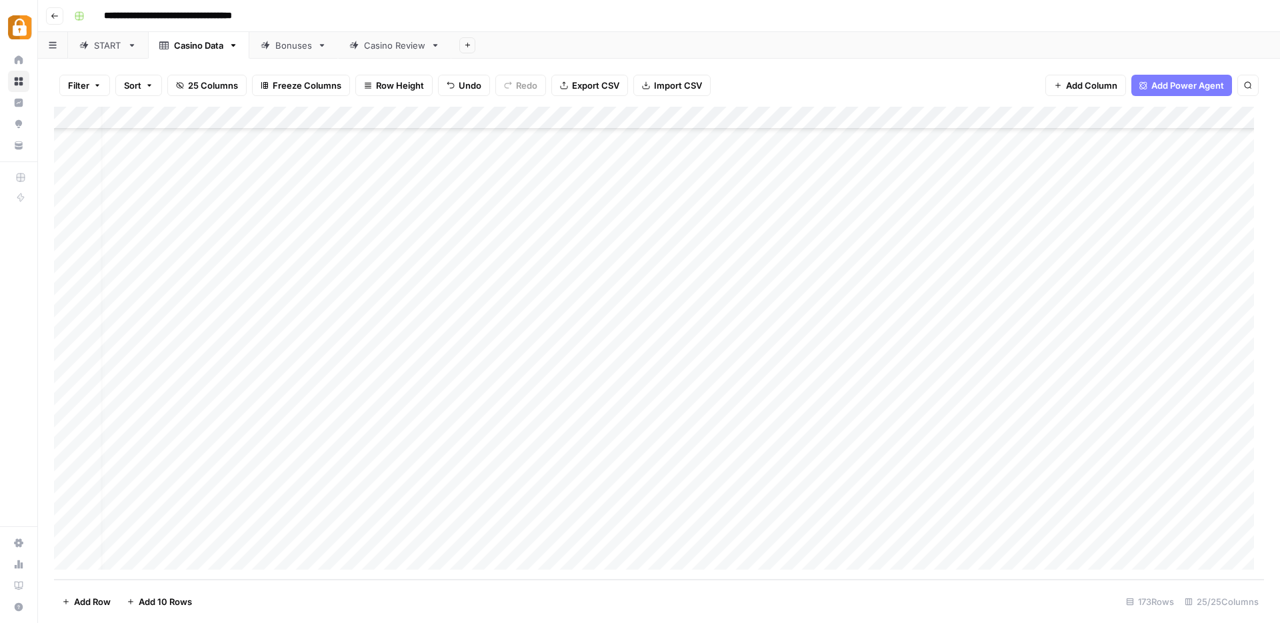
scroll to position [3503, 0]
click at [305, 516] on div "Add Column" at bounding box center [659, 343] width 1210 height 473
click at [257, 489] on div "Add Column" at bounding box center [659, 343] width 1210 height 473
click at [178, 513] on div "Add Column" at bounding box center [659, 343] width 1210 height 473
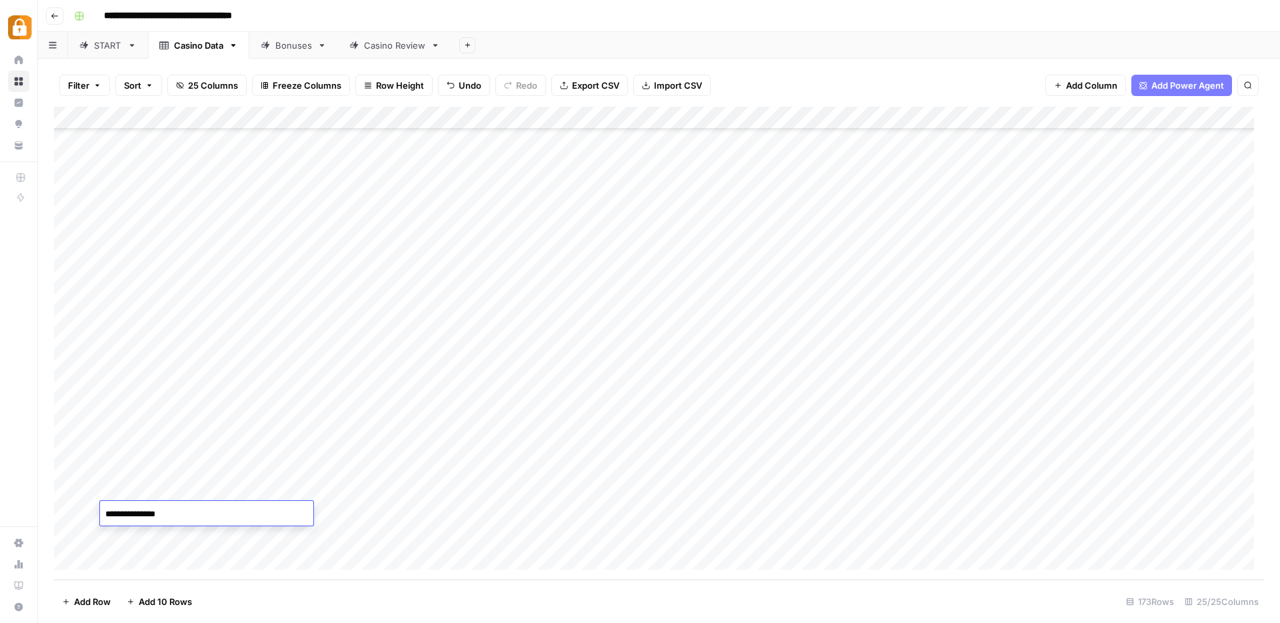
click at [185, 513] on textarea "**********" at bounding box center [206, 514] width 213 height 19
type textarea "********"
click at [157, 539] on div "Add Column" at bounding box center [659, 343] width 1210 height 473
click at [157, 535] on textarea "**********" at bounding box center [206, 536] width 213 height 19
type textarea "**********"
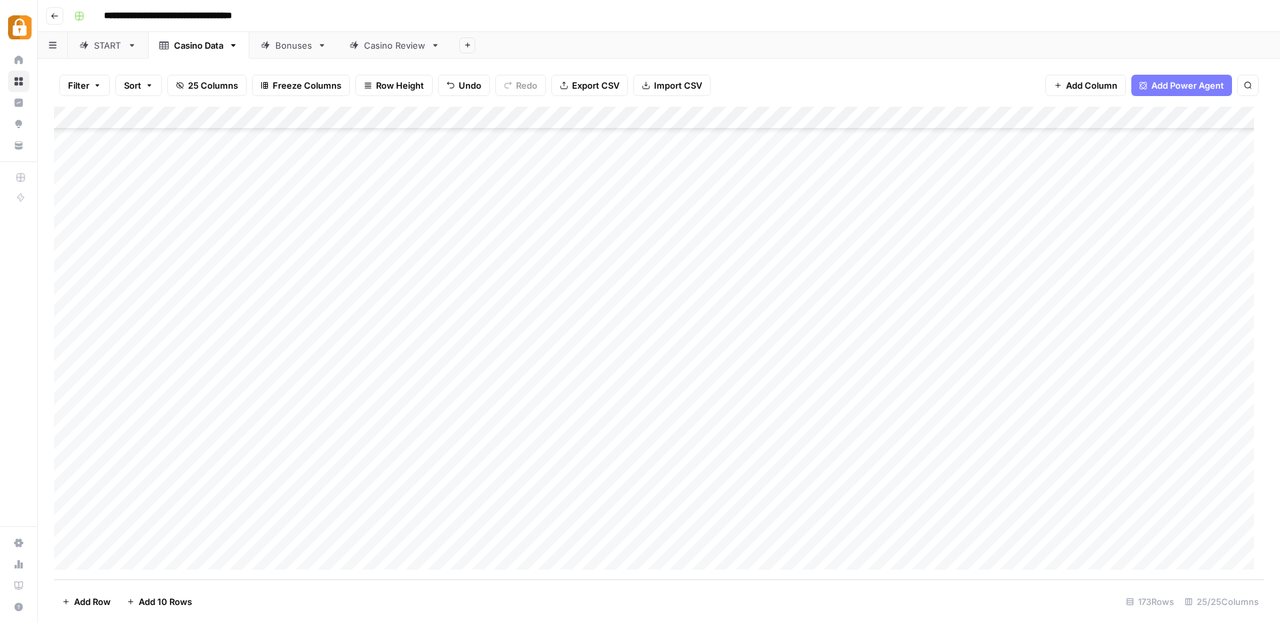
drag, startPoint x: 173, startPoint y: 509, endPoint x: 165, endPoint y: 497, distance: 13.9
click at [167, 544] on div "Add Column" at bounding box center [659, 343] width 1210 height 473
drag, startPoint x: 178, startPoint y: 489, endPoint x: 177, endPoint y: 533, distance: 44.7
click at [177, 533] on div "Add Column" at bounding box center [659, 343] width 1210 height 473
click at [397, 44] on div "Casino Review" at bounding box center [394, 45] width 61 height 13
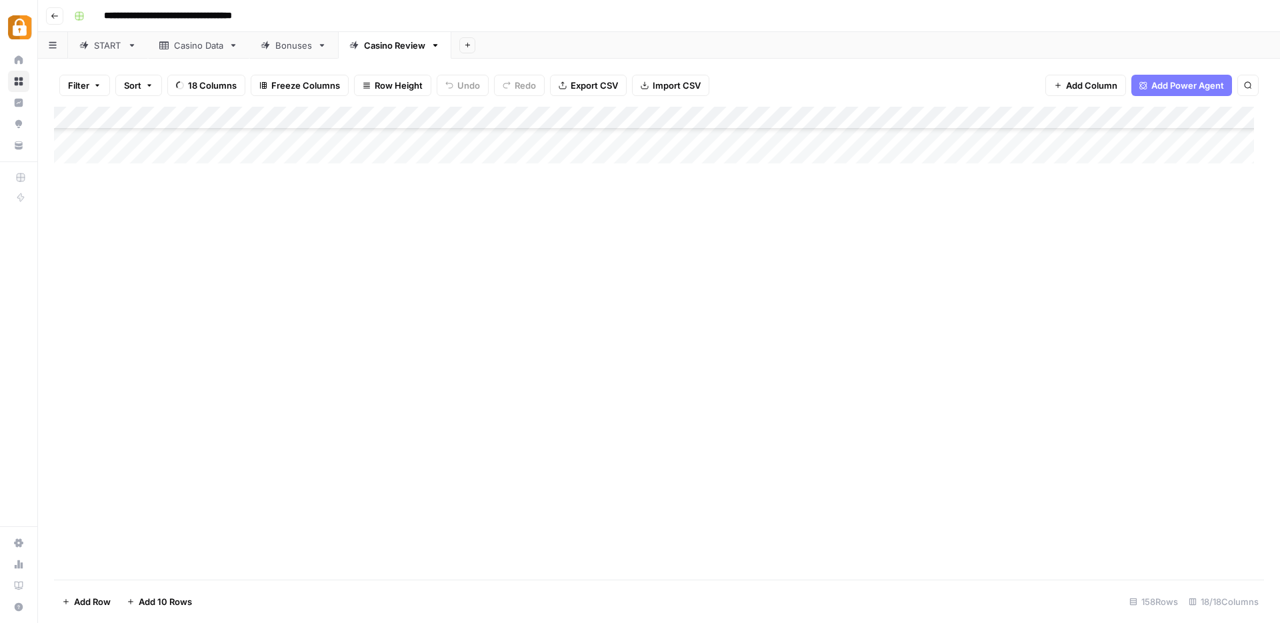
scroll to position [3163, 0]
drag, startPoint x: 264, startPoint y: 473, endPoint x: 263, endPoint y: 511, distance: 38.0
click at [263, 511] on div "Add Column" at bounding box center [659, 343] width 1210 height 473
click at [193, 449] on div "Add Column" at bounding box center [659, 343] width 1210 height 473
drag, startPoint x: 219, startPoint y: 456, endPoint x: 217, endPoint y: 510, distance: 54.0
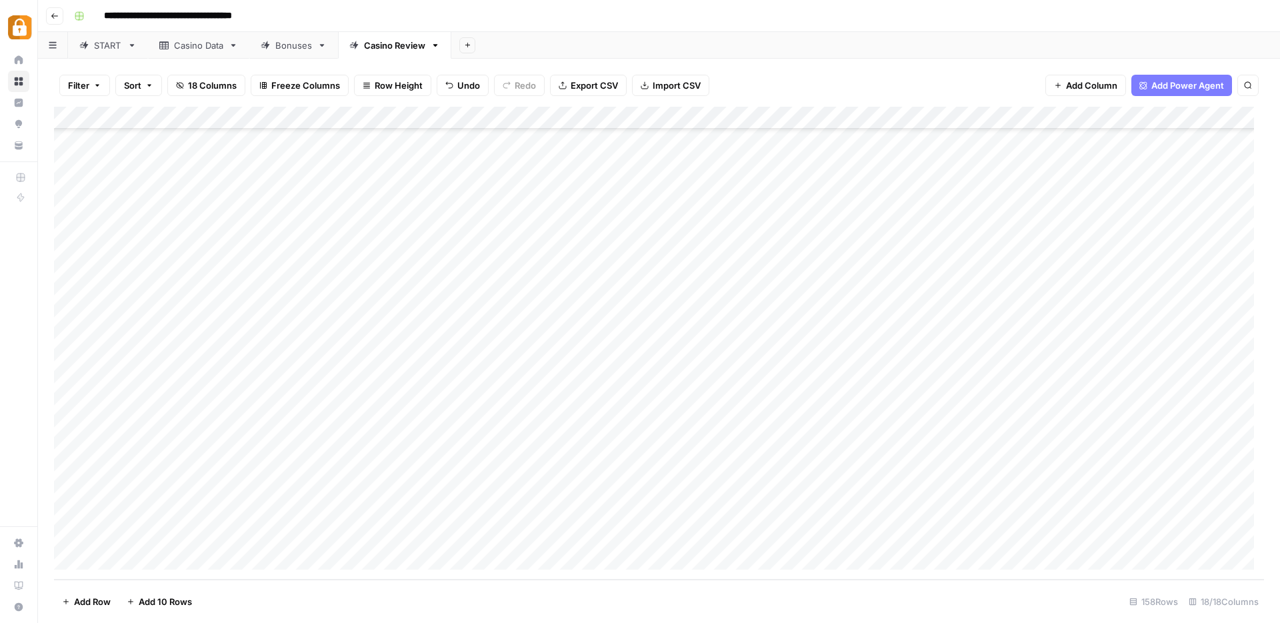
click at [217, 510] on div "Add Column" at bounding box center [659, 343] width 1210 height 473
click at [523, 505] on div "Add Column" at bounding box center [659, 343] width 1210 height 473
click at [395, 463] on div "Add Column" at bounding box center [659, 343] width 1210 height 473
click at [399, 493] on div "Add Column" at bounding box center [659, 343] width 1210 height 473
click at [400, 510] on div "Add Column" at bounding box center [659, 343] width 1210 height 473
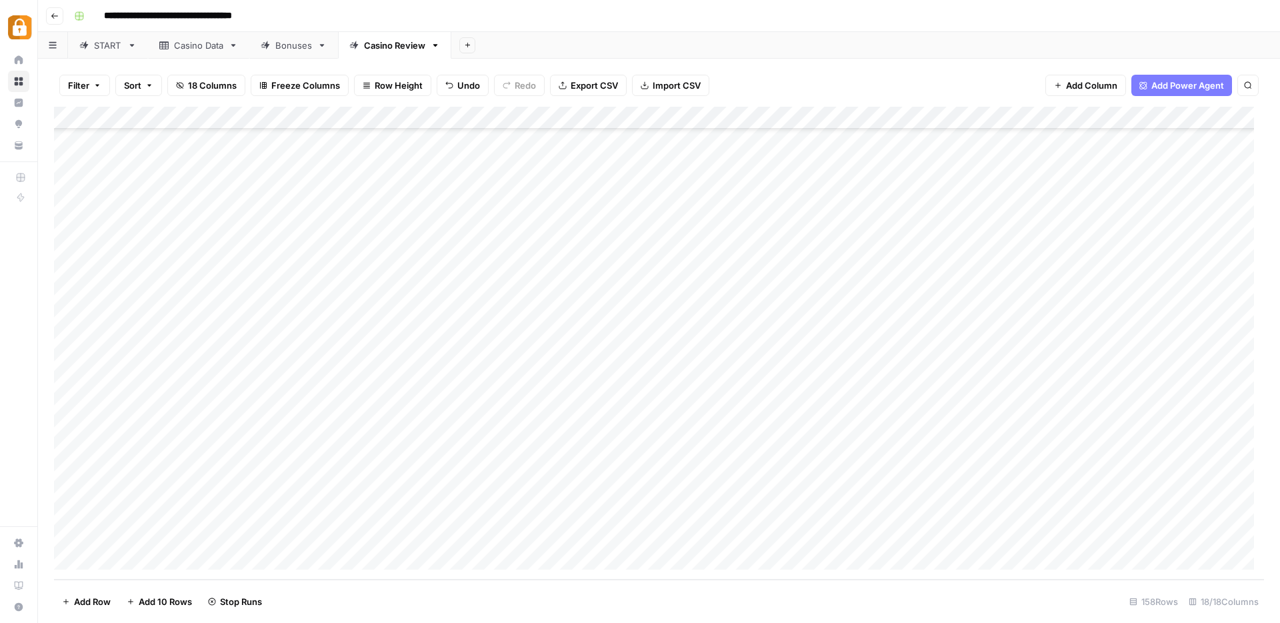
click at [115, 47] on div "START" at bounding box center [108, 45] width 28 height 13
click at [164, 379] on div "Add Column" at bounding box center [659, 343] width 1210 height 473
click at [169, 397] on div "Add Column" at bounding box center [659, 343] width 1210 height 473
click at [188, 40] on div "Casino Data" at bounding box center [198, 45] width 49 height 13
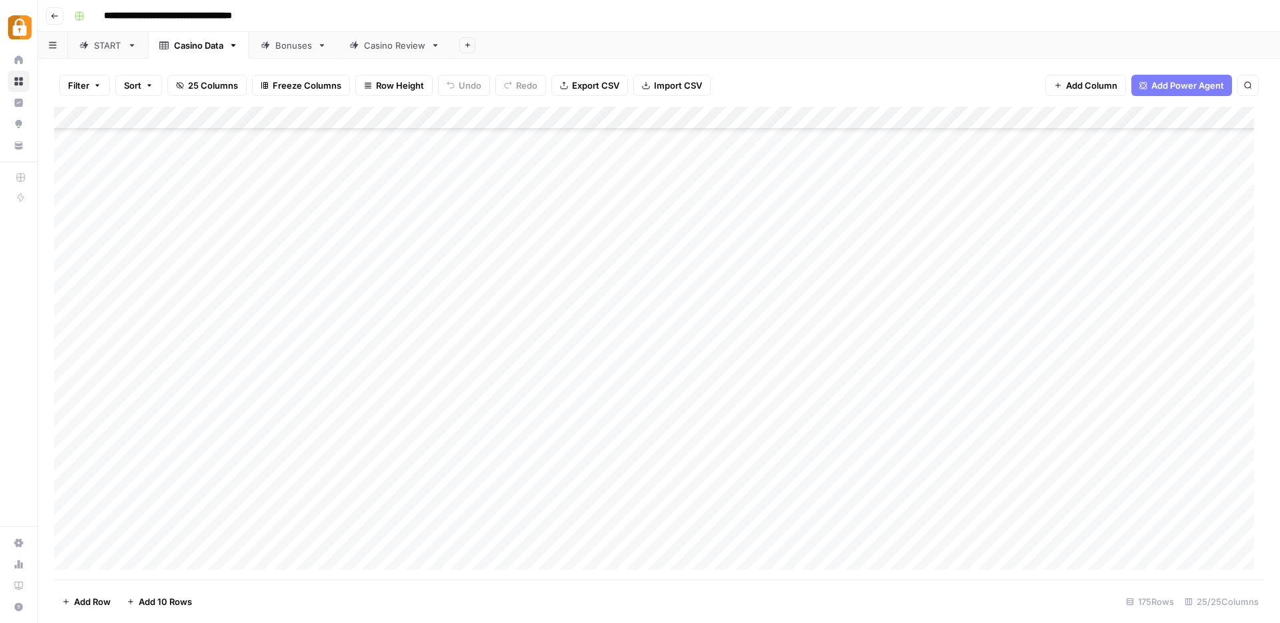
scroll to position [3548, 0]
click at [97, 47] on div "START" at bounding box center [108, 45] width 28 height 13
click at [195, 48] on div "Casino Data" at bounding box center [198, 45] width 49 height 13
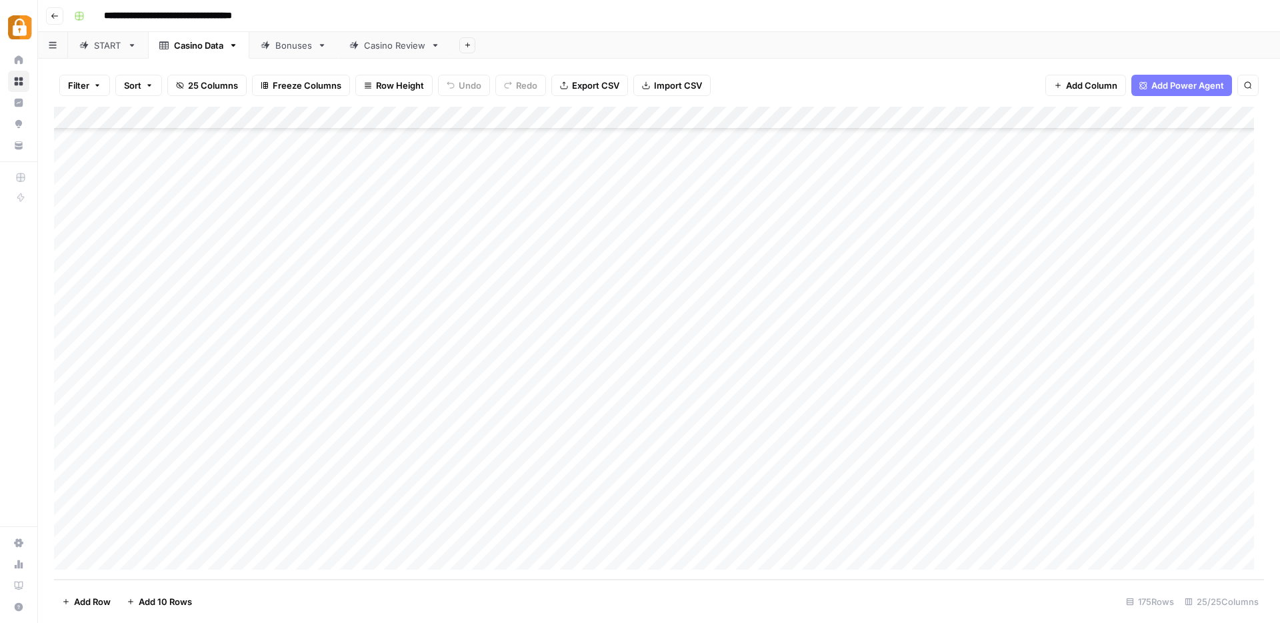
drag, startPoint x: 185, startPoint y: 511, endPoint x: 184, endPoint y: 530, distance: 19.3
click at [184, 530] on div "Add Column" at bounding box center [659, 343] width 1210 height 473
click at [376, 45] on div "Casino Review" at bounding box center [394, 45] width 61 height 13
click at [115, 555] on div "Add Column" at bounding box center [659, 343] width 1210 height 473
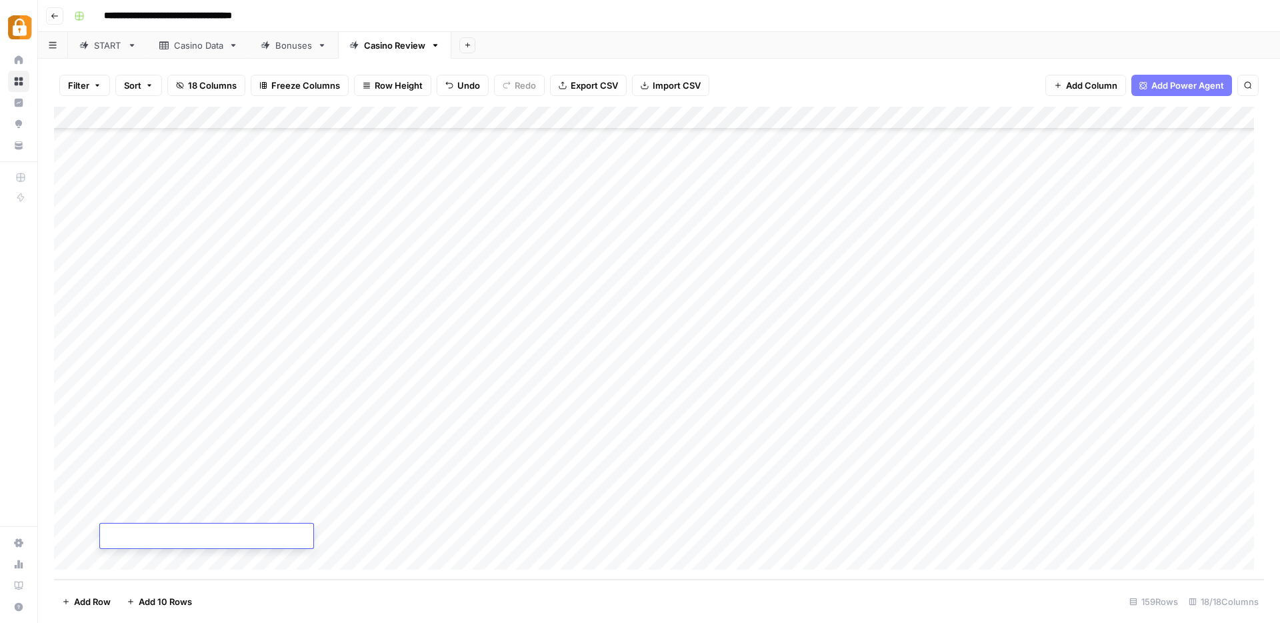
click at [115, 555] on div "Add Column" at bounding box center [659, 343] width 1210 height 473
click at [115, 556] on div "Add Column" at bounding box center [659, 343] width 1210 height 473
drag, startPoint x: 263, startPoint y: 451, endPoint x: 264, endPoint y: 470, distance: 18.7
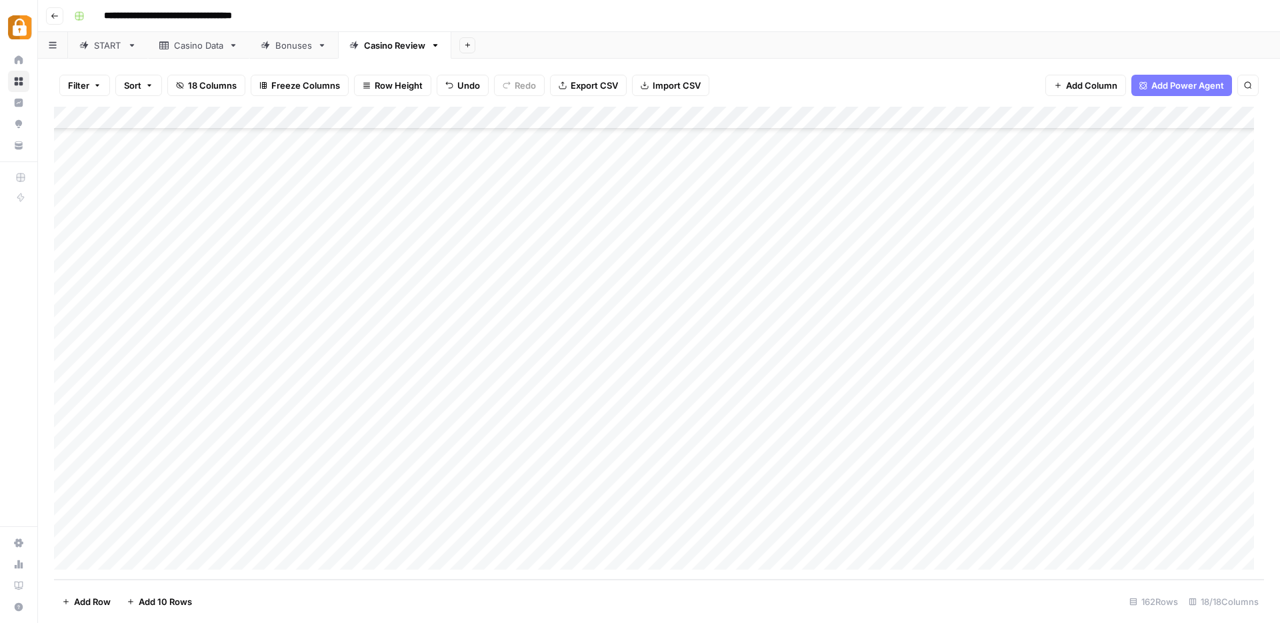
click at [264, 470] on div "Add Column" at bounding box center [659, 343] width 1210 height 473
click at [531, 462] on div "Add Column" at bounding box center [659, 343] width 1210 height 473
click at [206, 419] on div "Add Column" at bounding box center [659, 343] width 1210 height 473
drag, startPoint x: 219, startPoint y: 434, endPoint x: 218, endPoint y: 468, distance: 34.0
click at [218, 468] on div "Add Column" at bounding box center [659, 343] width 1210 height 473
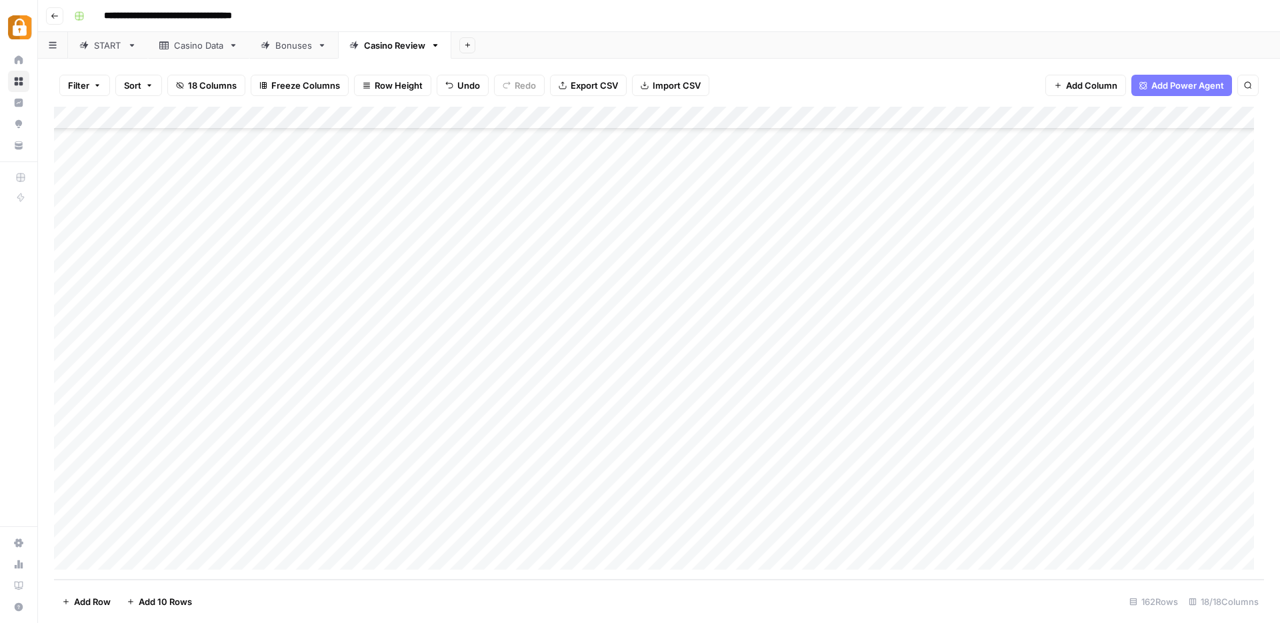
click at [398, 443] on div "Add Column" at bounding box center [659, 343] width 1210 height 473
click at [399, 467] on div "Add Column" at bounding box center [659, 343] width 1210 height 473
click at [858, 487] on div "Add Column" at bounding box center [659, 343] width 1210 height 473
click at [997, 378] on div "Add Column" at bounding box center [659, 343] width 1210 height 473
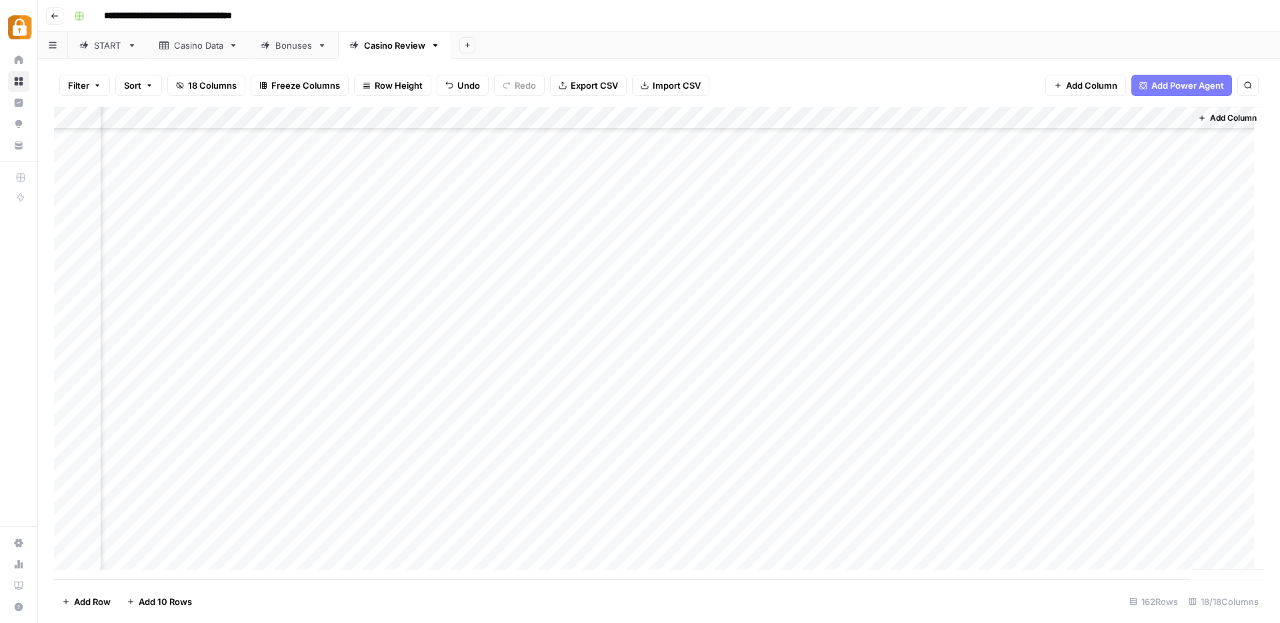
click at [1000, 395] on div "Add Column" at bounding box center [659, 343] width 1210 height 473
click at [996, 423] on div "Add Column" at bounding box center [659, 343] width 1210 height 473
click at [993, 448] on div "Add Column" at bounding box center [659, 343] width 1210 height 473
click at [998, 464] on div "Add Column" at bounding box center [659, 343] width 1210 height 473
click at [114, 43] on div "START" at bounding box center [108, 45] width 28 height 13
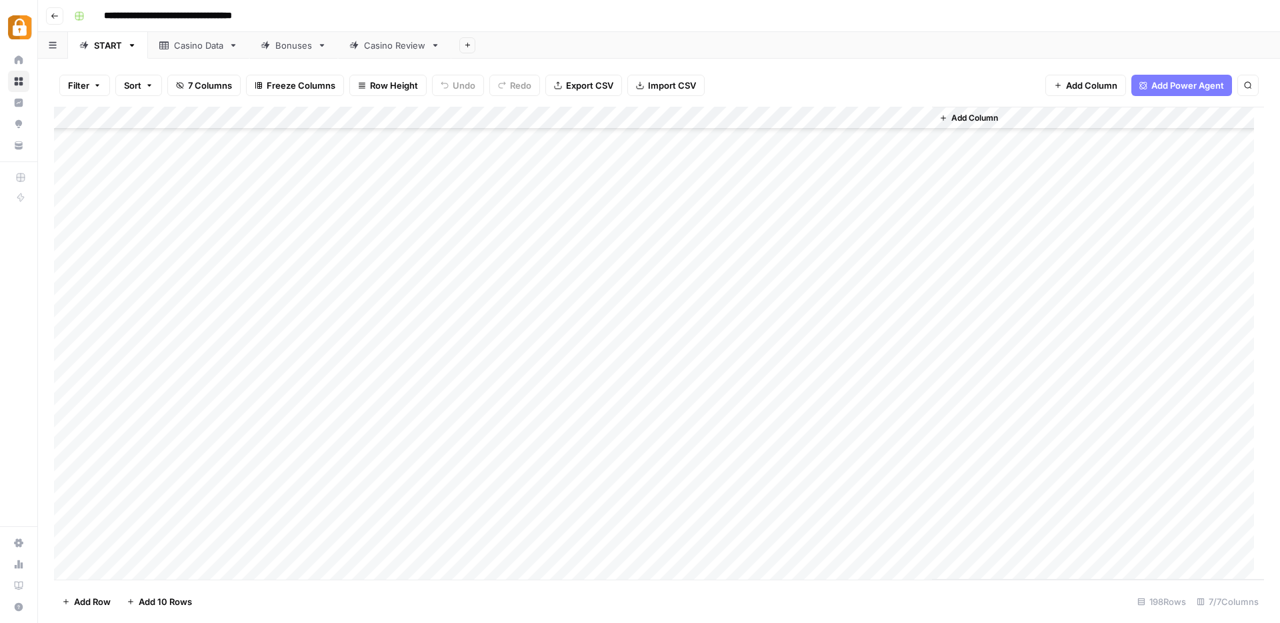
scroll to position [3827, 0]
click at [73, 391] on div "Add Column" at bounding box center [659, 343] width 1210 height 473
click at [213, 47] on div "Casino Data" at bounding box center [198, 45] width 49 height 13
click at [69, 489] on div "Add Column" at bounding box center [659, 343] width 1210 height 473
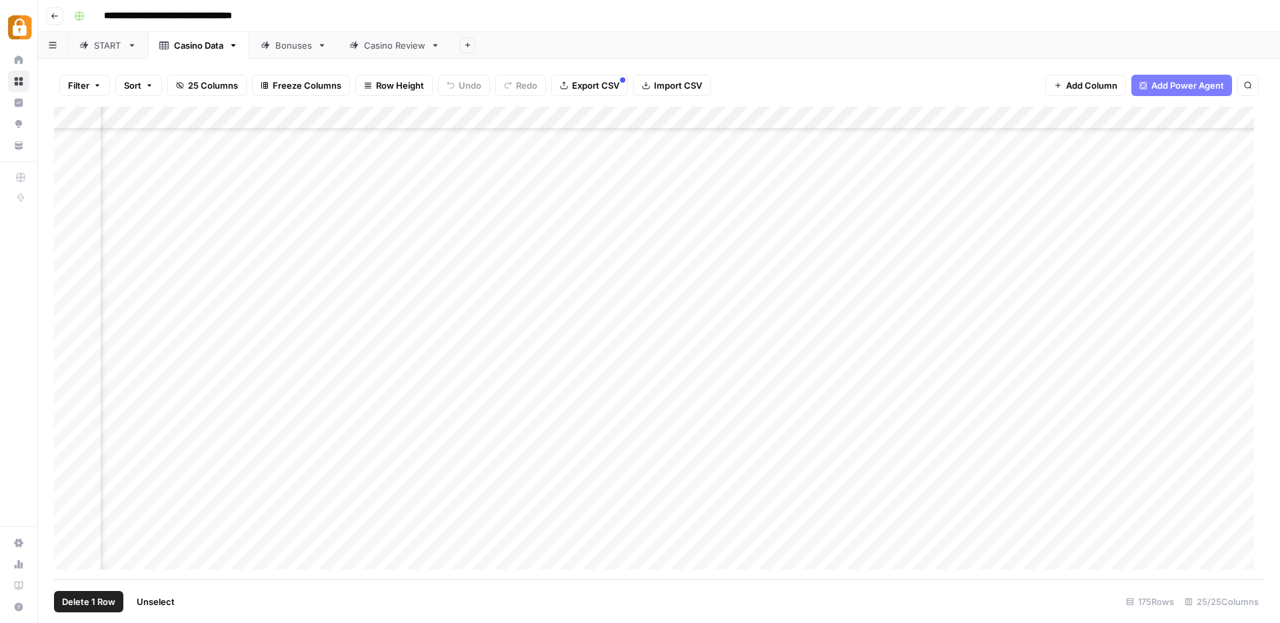
scroll to position [3548, 2415]
click at [378, 45] on div "Casino Review" at bounding box center [394, 45] width 61 height 13
click at [72, 421] on div "Add Column" at bounding box center [659, 343] width 1210 height 473
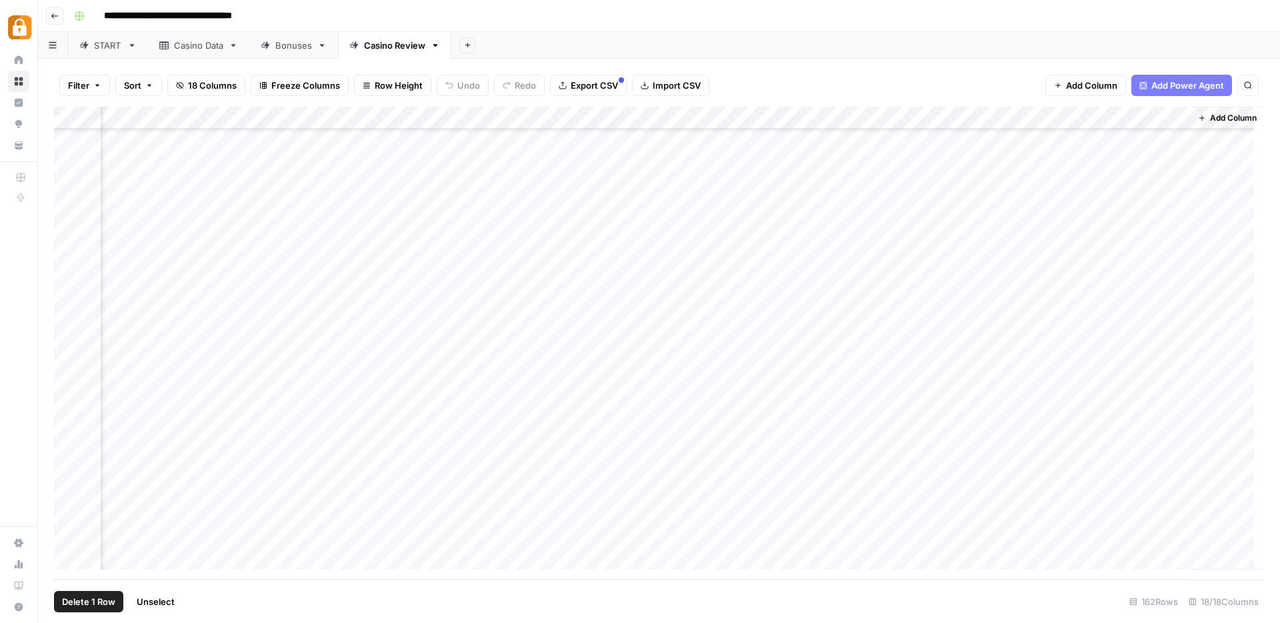
click at [1147, 421] on div "Add Column" at bounding box center [659, 343] width 1210 height 473
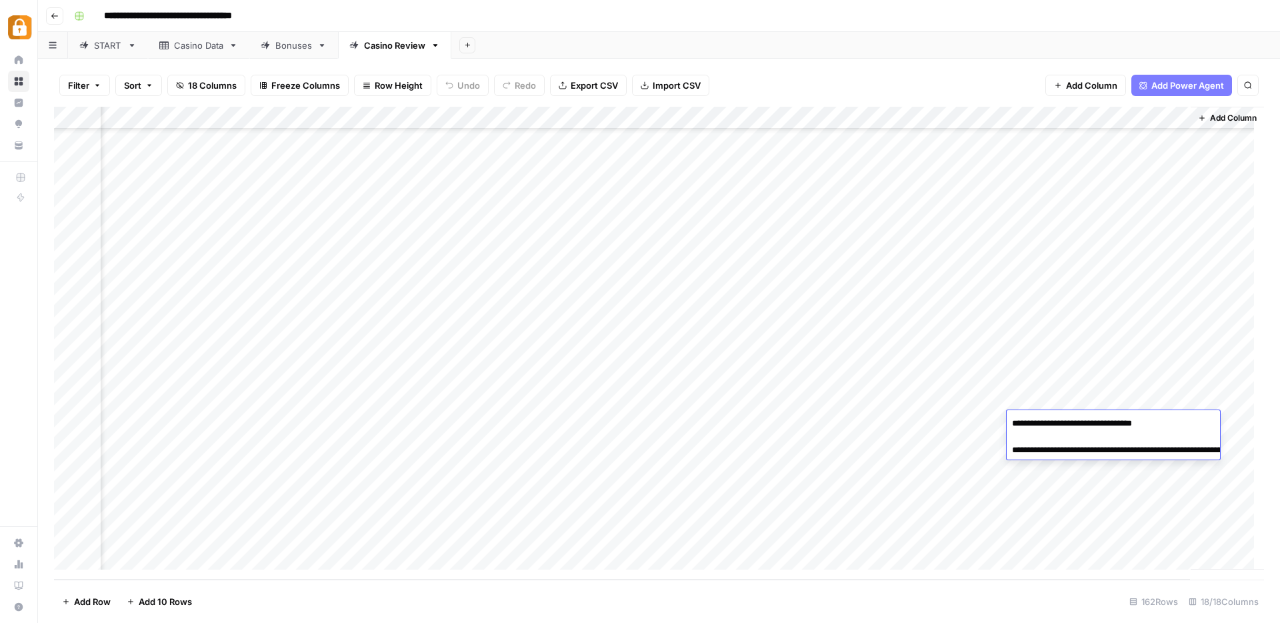
drag, startPoint x: 1075, startPoint y: 449, endPoint x: 1226, endPoint y: 467, distance: 151.7
click at [1226, 467] on textarea "**********" at bounding box center [1140, 443] width 267 height 59
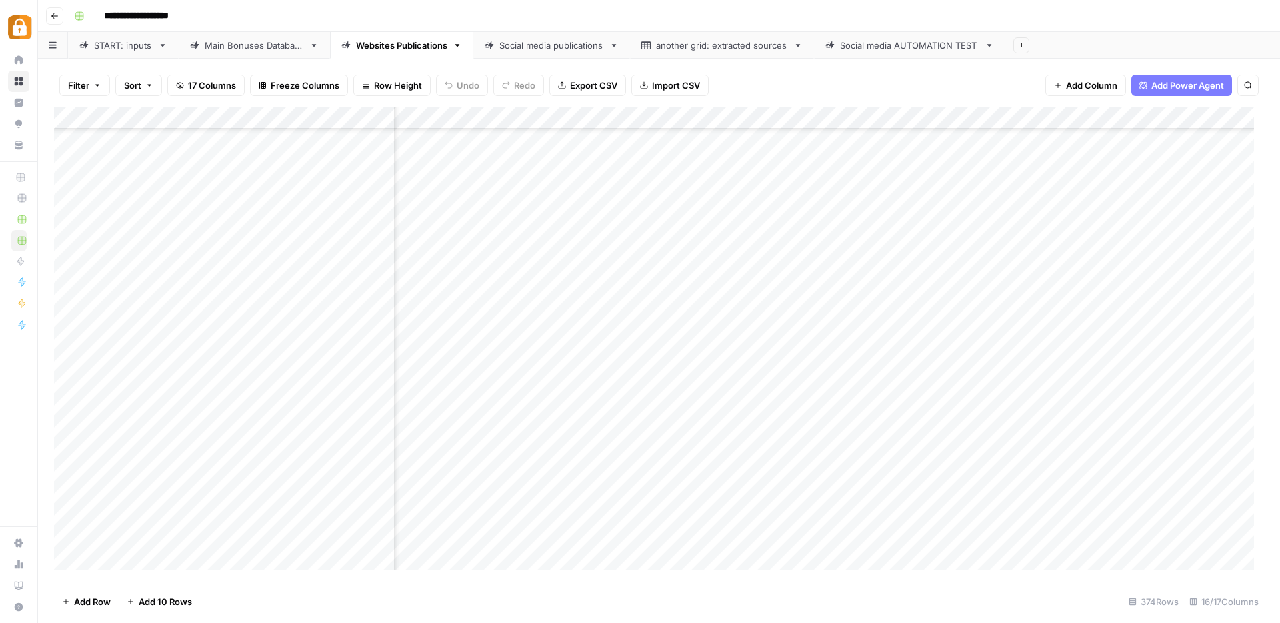
scroll to position [8058, 897]
click at [129, 49] on div "START: inputs" at bounding box center [123, 45] width 59 height 13
click at [362, 448] on div "Add Column" at bounding box center [659, 343] width 1210 height 473
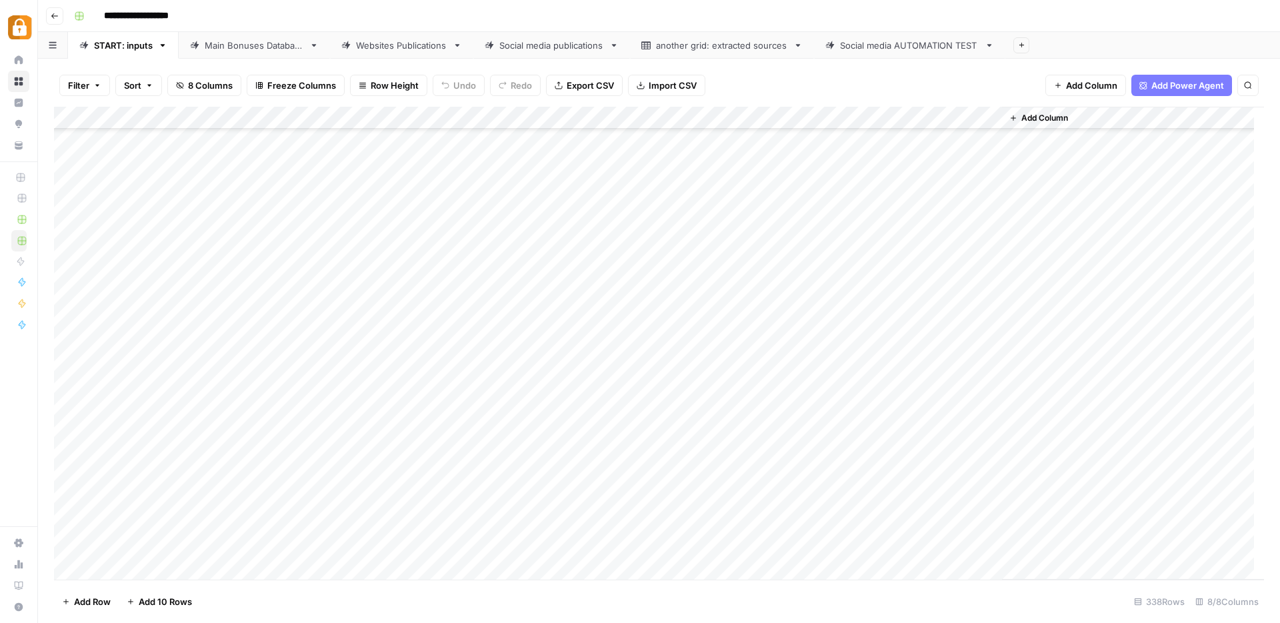
click at [723, 304] on div "Add Column" at bounding box center [659, 343] width 1210 height 473
drag, startPoint x: 719, startPoint y: 302, endPoint x: 145, endPoint y: 309, distance: 574.0
click at [145, 309] on div "Add Column" at bounding box center [659, 343] width 1210 height 473
click at [351, 517] on div "Add Column" at bounding box center [659, 343] width 1210 height 473
click at [383, 519] on div "Add Column" at bounding box center [659, 343] width 1210 height 473
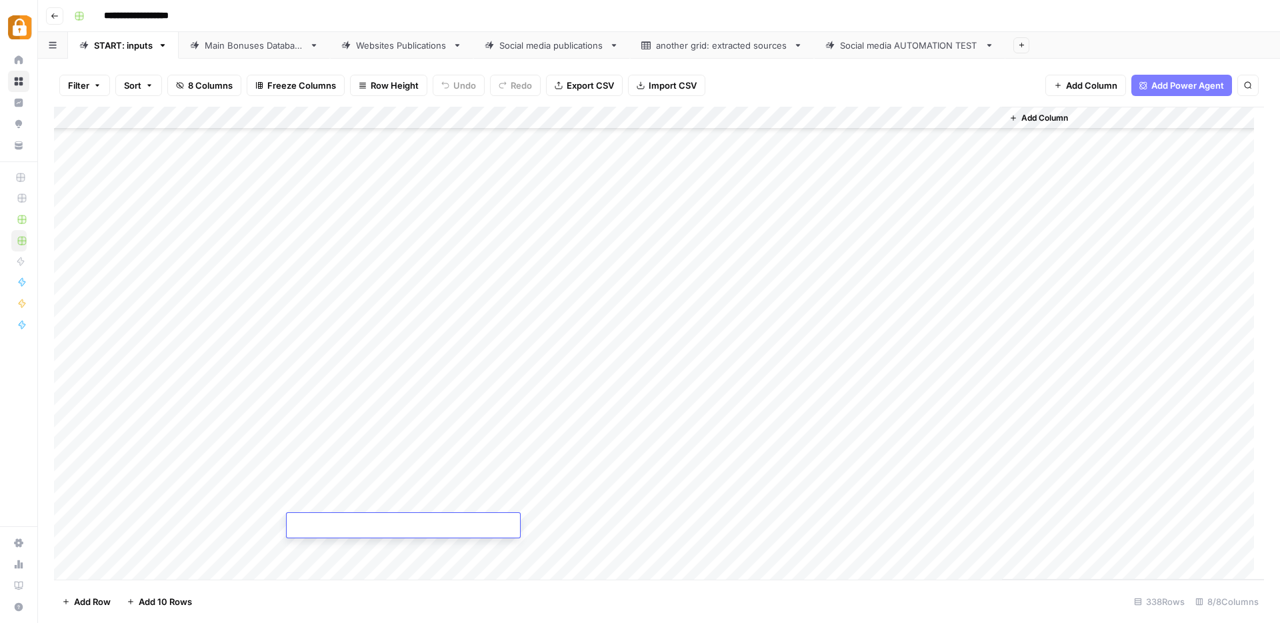
click at [569, 523] on div "Add Column" at bounding box center [659, 343] width 1210 height 473
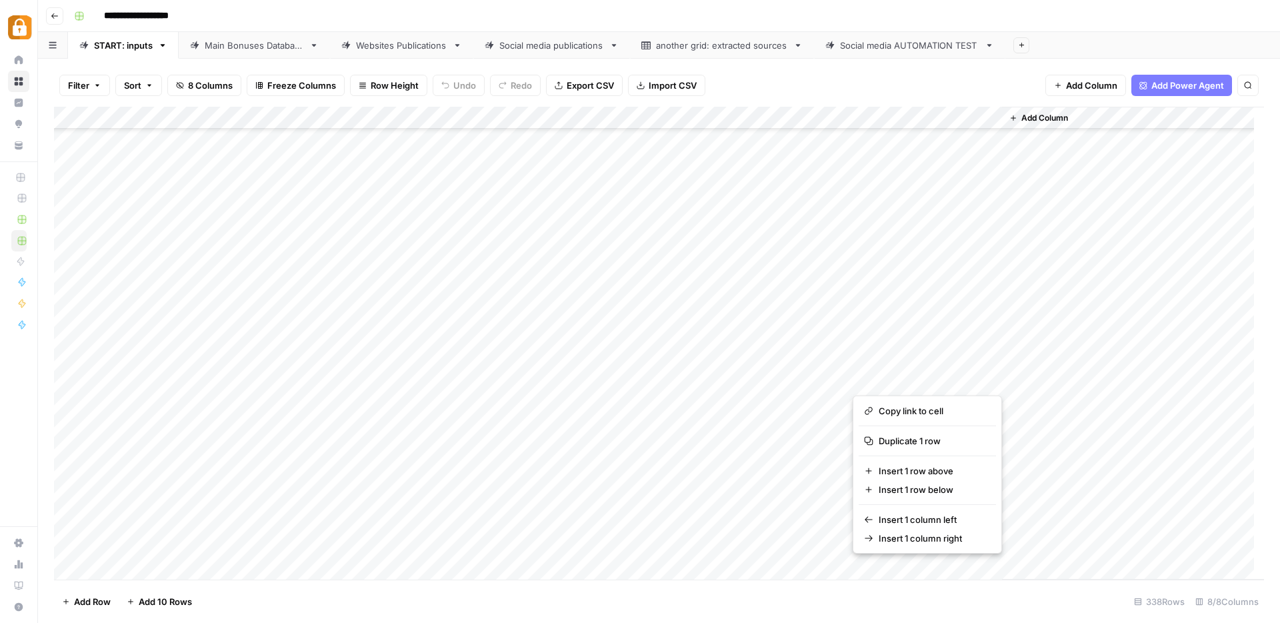
scroll to position [7165, 0]
click at [1127, 472] on div "Add Column" at bounding box center [1133, 343] width 262 height 473
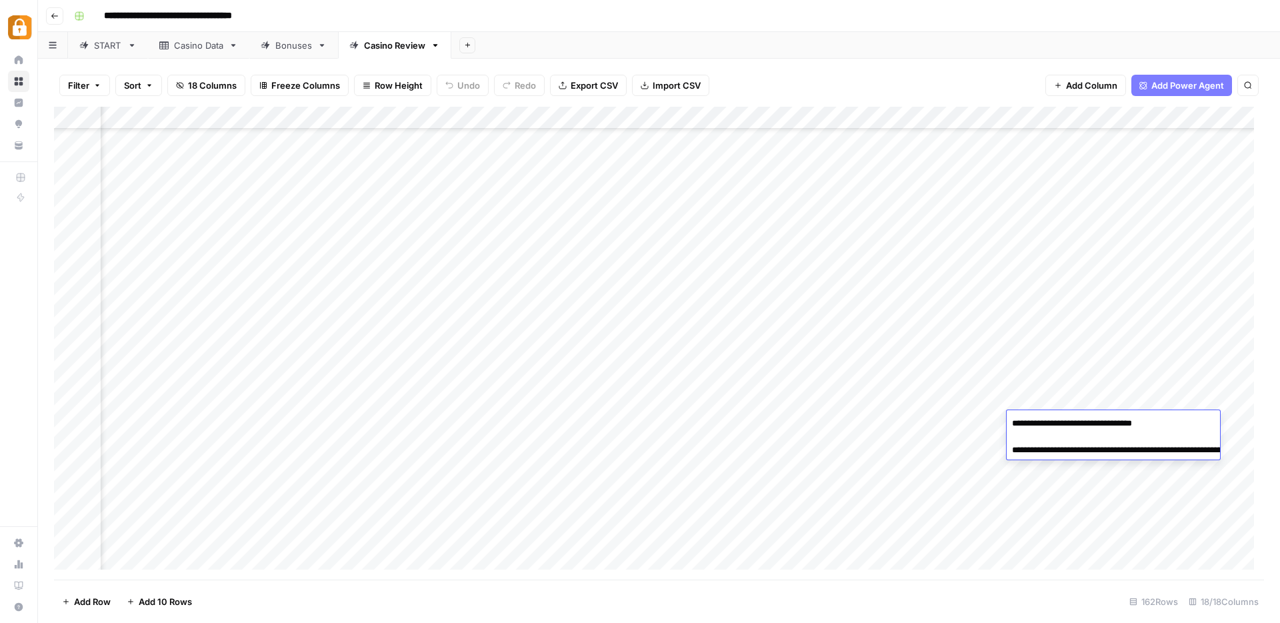
scroll to position [3253, 1330]
click at [765, 500] on div "Add Column" at bounding box center [659, 343] width 1210 height 473
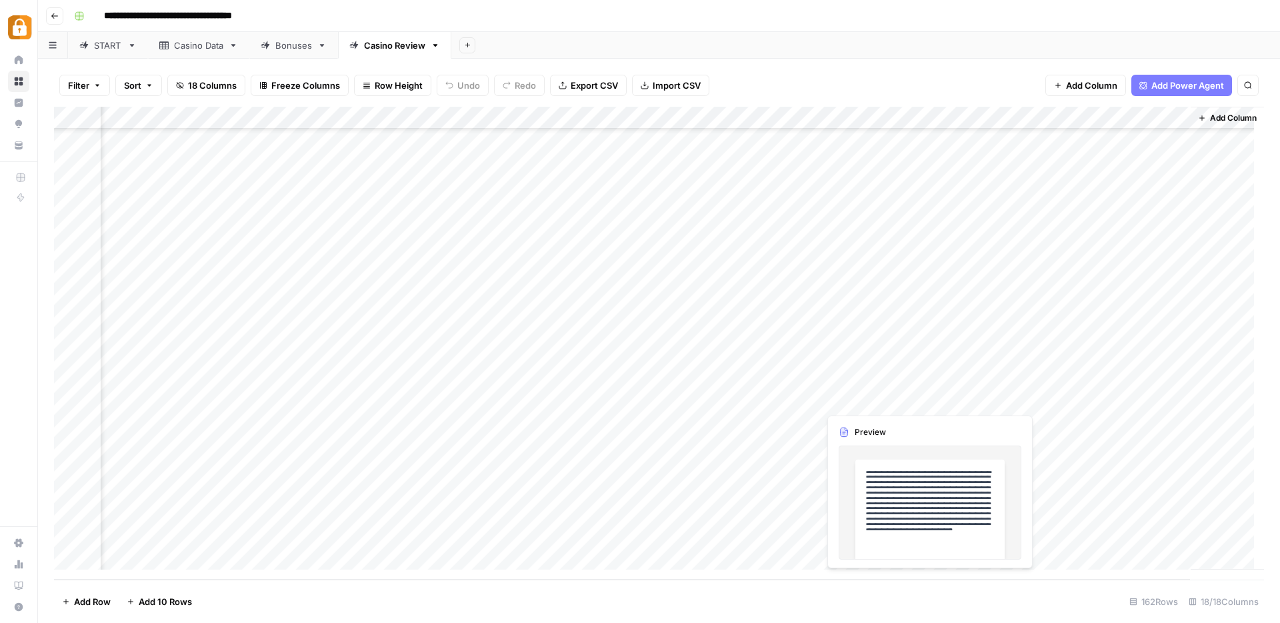
click at [891, 395] on div "Add Column" at bounding box center [659, 343] width 1210 height 473
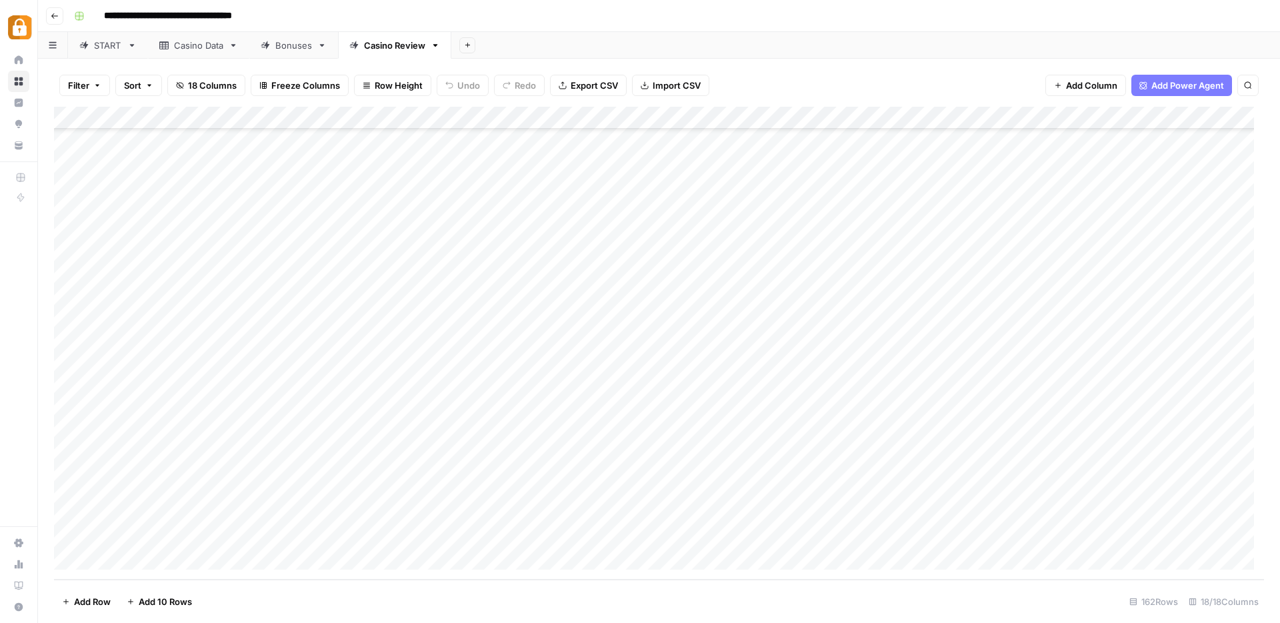
scroll to position [3253, 0]
click at [74, 397] on div "Add Column" at bounding box center [659, 343] width 1210 height 473
click at [110, 46] on div "START" at bounding box center [108, 45] width 28 height 13
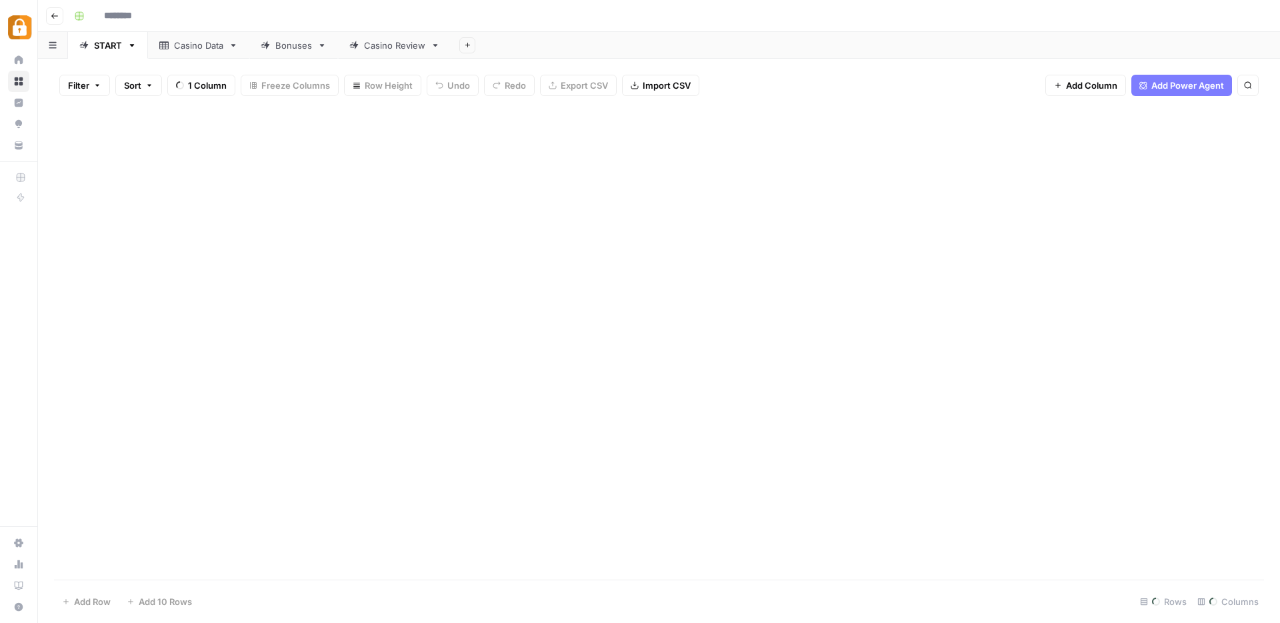
type input "**********"
click at [146, 43] on link "START" at bounding box center [108, 45] width 80 height 27
click at [191, 45] on div "Casino Data" at bounding box center [198, 45] width 49 height 13
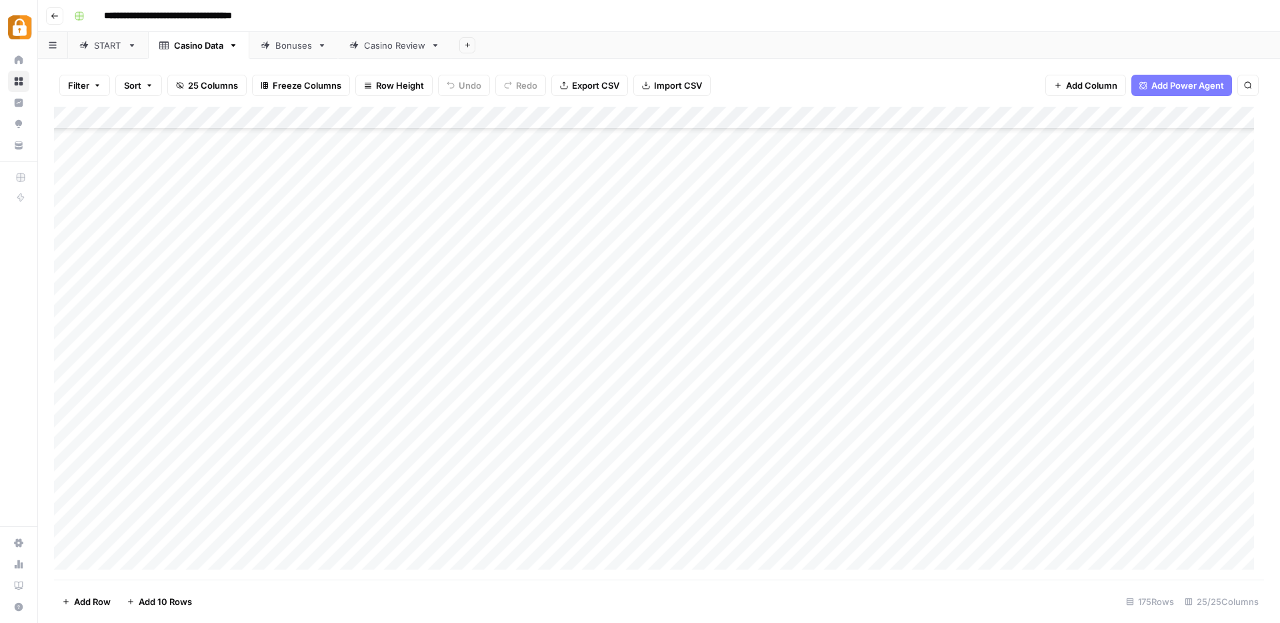
scroll to position [3548, 0]
click at [266, 463] on div "Add Column" at bounding box center [659, 343] width 1210 height 473
click at [267, 463] on textarea "**********" at bounding box center [326, 468] width 213 height 19
click at [73, 467] on div "Add Column" at bounding box center [659, 343] width 1210 height 473
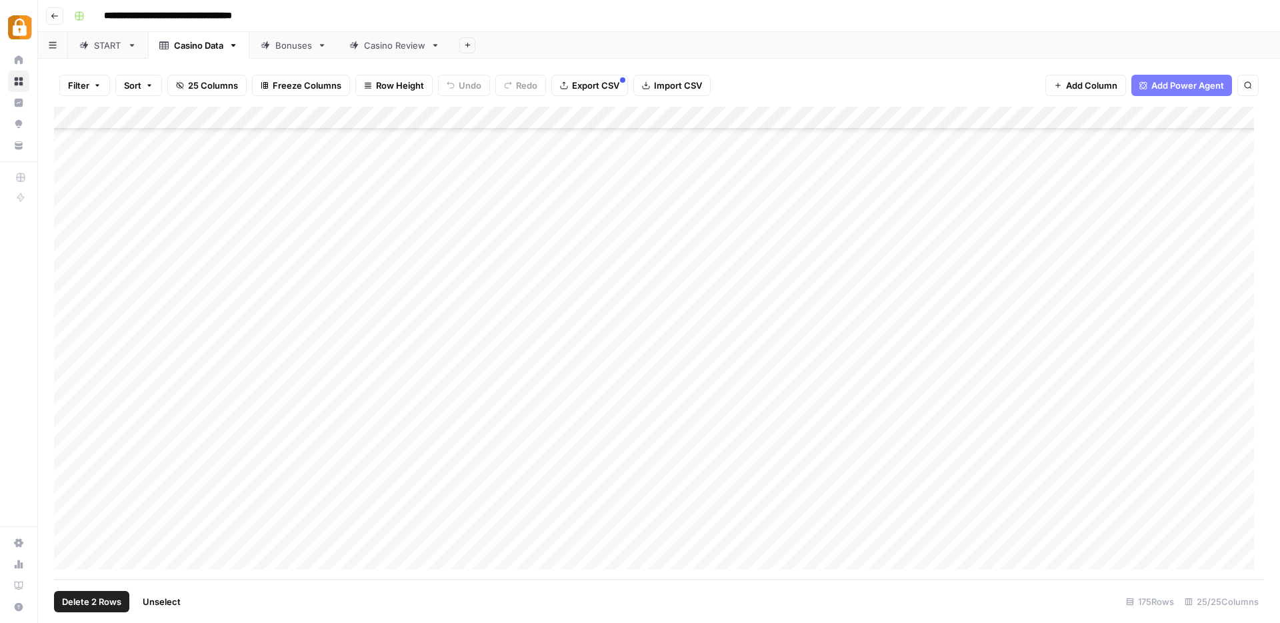
click at [69, 447] on div "Add Column" at bounding box center [659, 343] width 1210 height 473
click at [65, 469] on div "Add Column" at bounding box center [659, 343] width 1210 height 473
click at [296, 536] on div "Add Column" at bounding box center [659, 343] width 1210 height 473
click at [296, 536] on textarea "**********" at bounding box center [326, 536] width 213 height 19
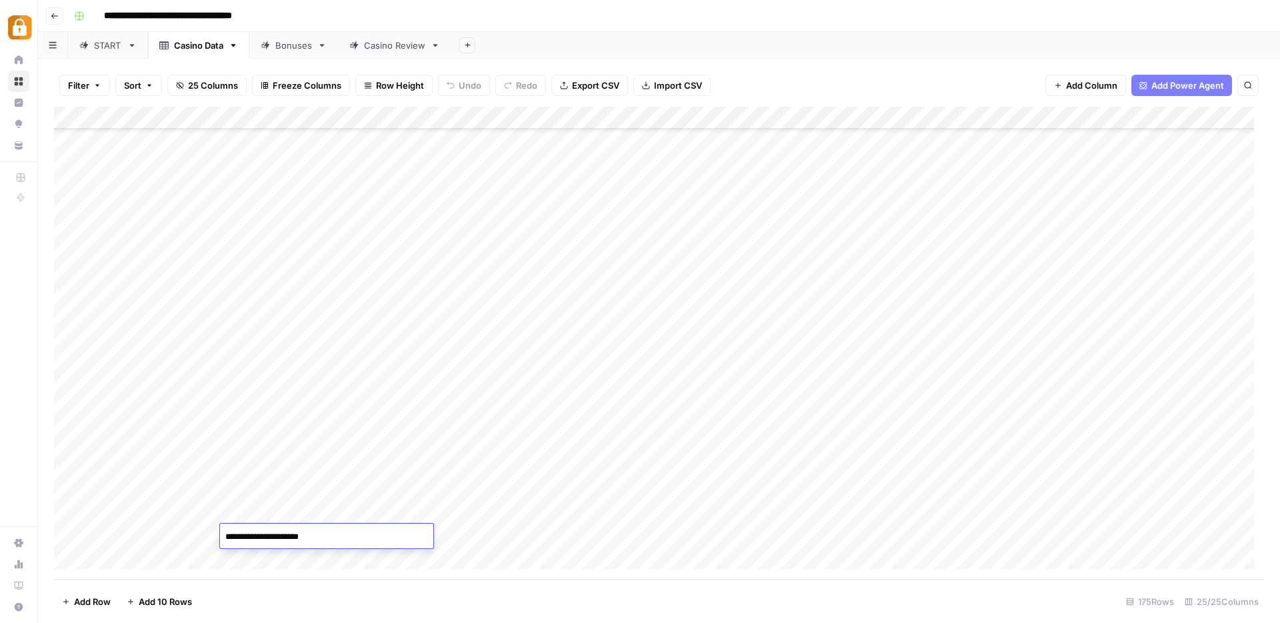
click at [296, 536] on textarea "**********" at bounding box center [326, 536] width 213 height 19
drag, startPoint x: 75, startPoint y: 511, endPoint x: 83, endPoint y: 510, distance: 8.0
click at [75, 511] on div "Add Column" at bounding box center [659, 343] width 1210 height 473
click at [277, 514] on div "Add Column" at bounding box center [659, 343] width 1210 height 473
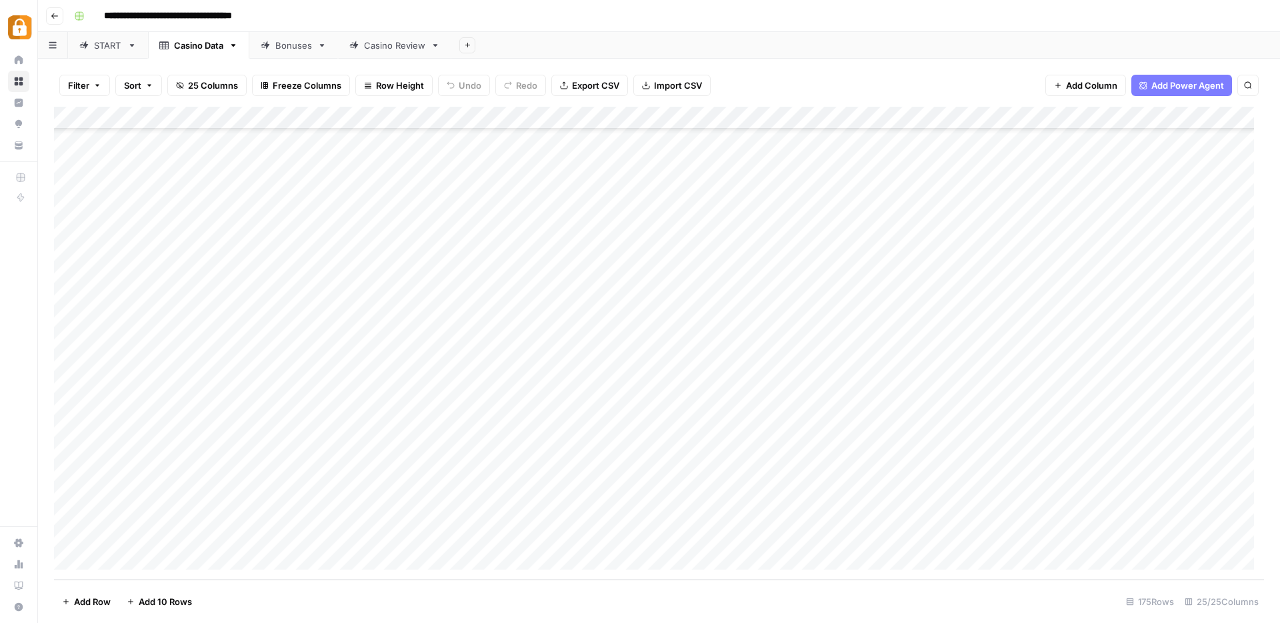
click at [277, 514] on div "Add Column" at bounding box center [659, 343] width 1210 height 473
click at [277, 514] on textarea "**********" at bounding box center [326, 514] width 213 height 19
click at [104, 53] on link "START" at bounding box center [108, 45] width 80 height 27
click at [189, 378] on div "Add Column" at bounding box center [659, 343] width 1210 height 473
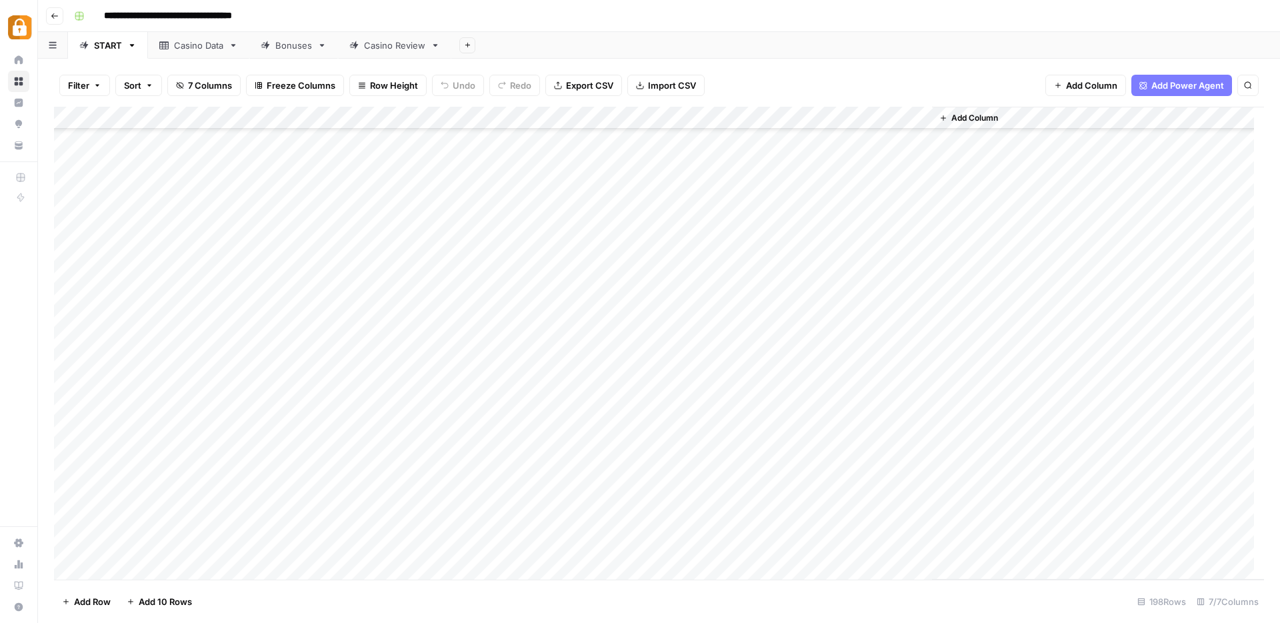
click at [66, 383] on div "Add Column" at bounding box center [659, 343] width 1210 height 473
click at [923, 422] on div "Add Column" at bounding box center [659, 343] width 1210 height 473
click at [515, 429] on div "Add Column" at bounding box center [659, 343] width 1210 height 473
click at [512, 449] on div "Add Column" at bounding box center [659, 343] width 1210 height 473
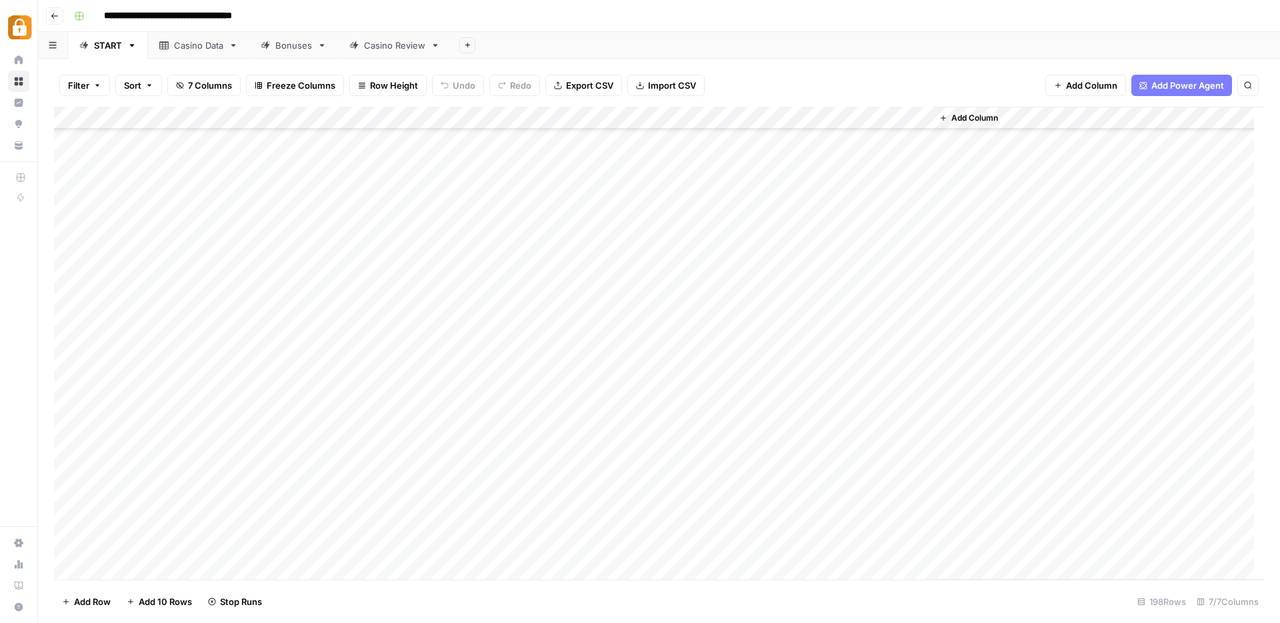
click at [194, 323] on div "Add Column" at bounding box center [659, 343] width 1210 height 473
click at [515, 325] on div "Add Column" at bounding box center [659, 343] width 1210 height 473
click at [513, 343] on div "Add Column" at bounding box center [659, 343] width 1210 height 473
click at [511, 366] on div "Add Column" at bounding box center [659, 343] width 1210 height 473
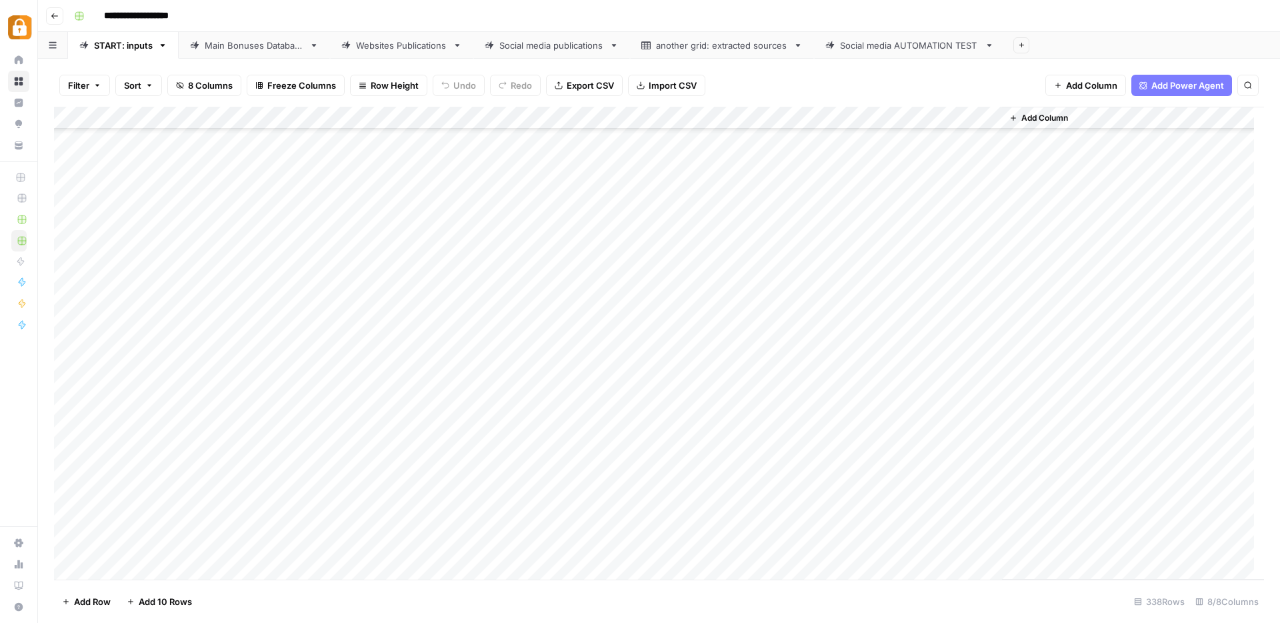
scroll to position [7165, 0]
click at [325, 471] on div "Add Column" at bounding box center [659, 343] width 1210 height 473
click at [469, 479] on div "Add Column" at bounding box center [659, 343] width 1210 height 473
click at [469, 479] on textarea at bounding box center [403, 478] width 233 height 19
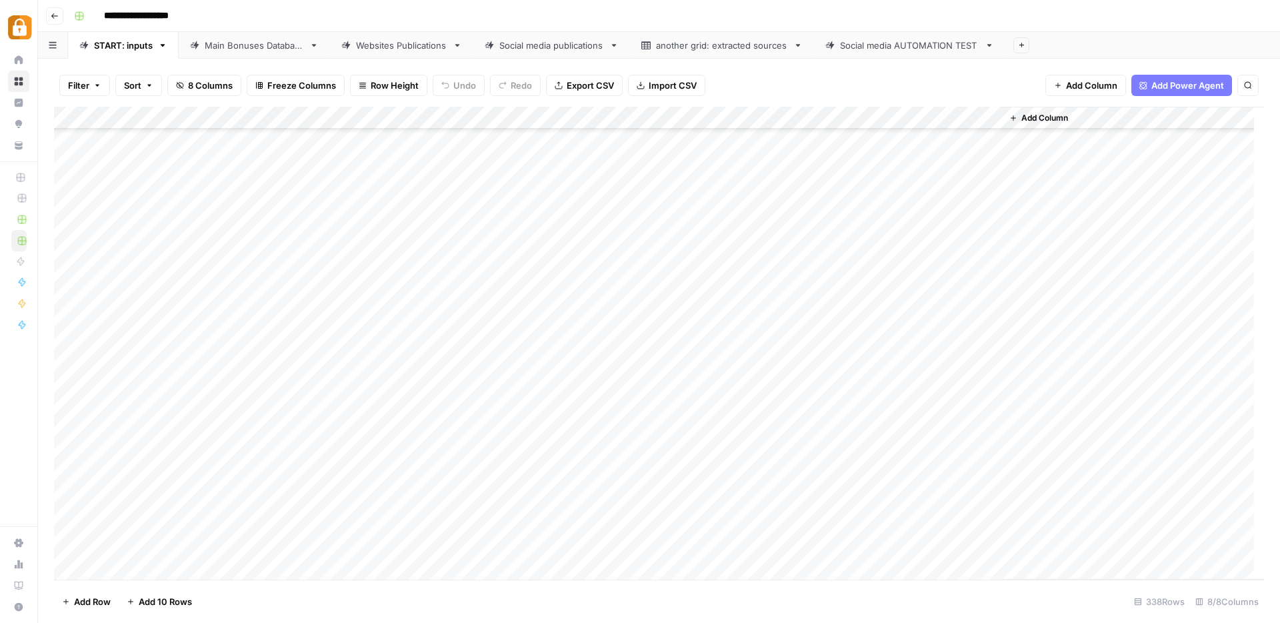
click at [550, 157] on div "Add Column" at bounding box center [659, 343] width 1210 height 473
click at [560, 481] on div "Add Column" at bounding box center [659, 343] width 1210 height 473
drag, startPoint x: 585, startPoint y: 117, endPoint x: 695, endPoint y: 129, distance: 110.7
click at [695, 129] on div "Add Column" at bounding box center [659, 343] width 1210 height 473
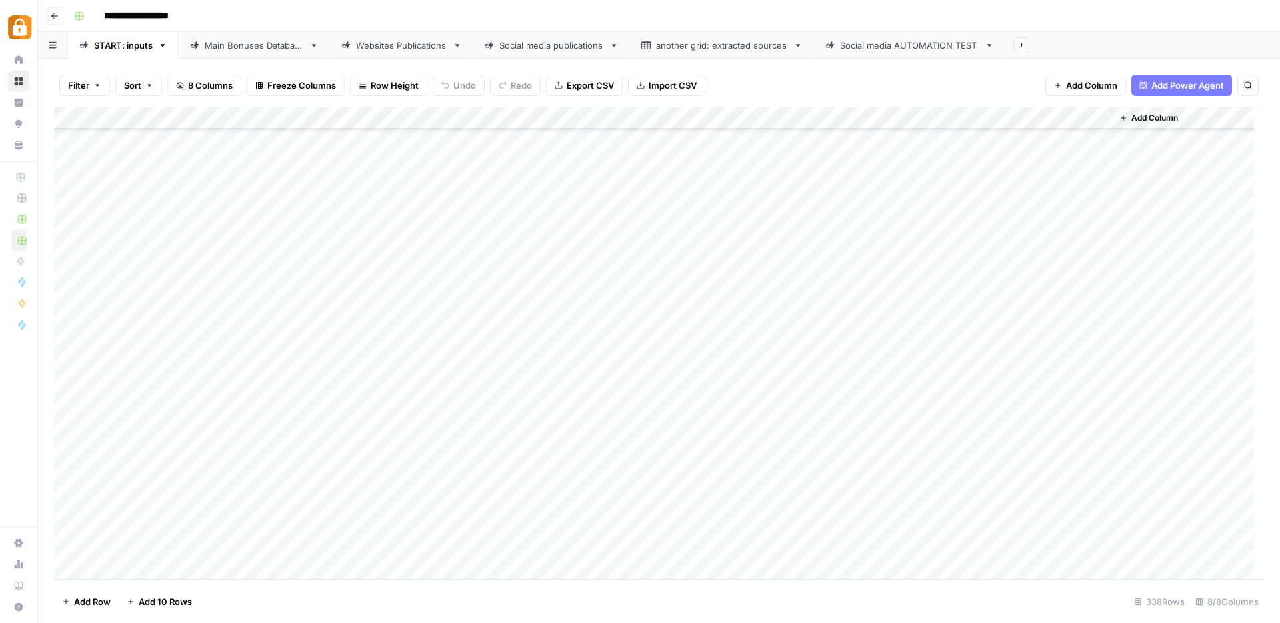
click at [605, 387] on div "Add Column" at bounding box center [659, 343] width 1210 height 473
click at [437, 415] on div "Add Column" at bounding box center [659, 343] width 1210 height 473
click at [576, 411] on div "Add Column" at bounding box center [659, 343] width 1210 height 473
type textarea "**********"
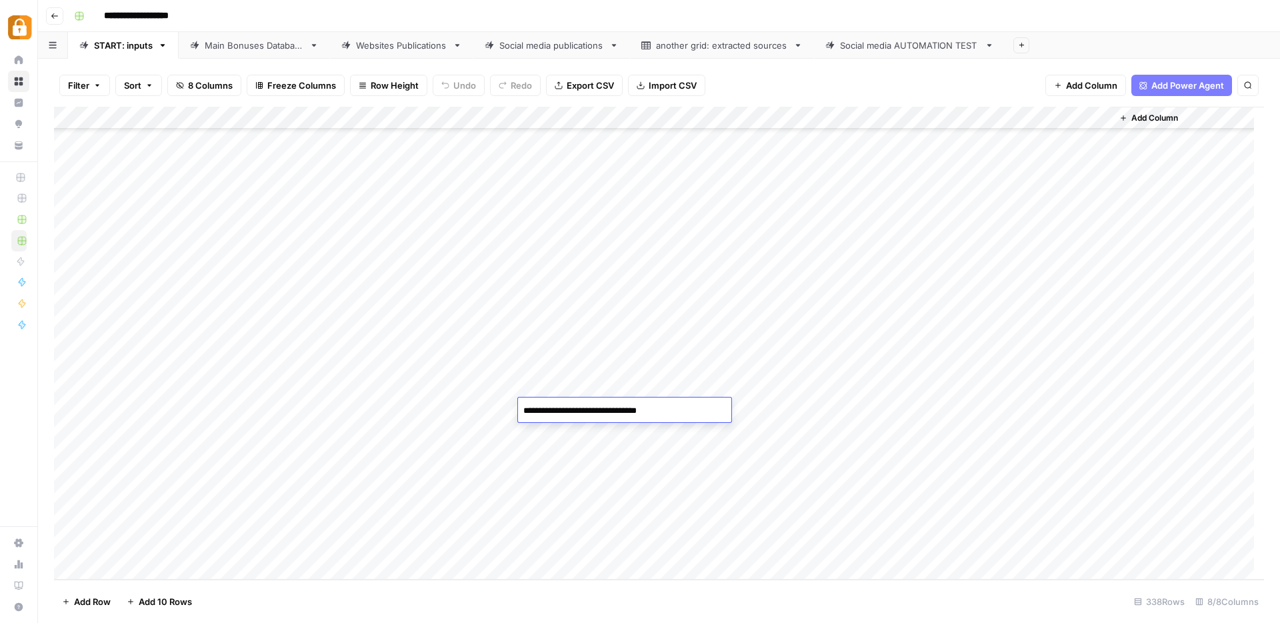
click at [255, 413] on div "Add Column" at bounding box center [659, 343] width 1210 height 473
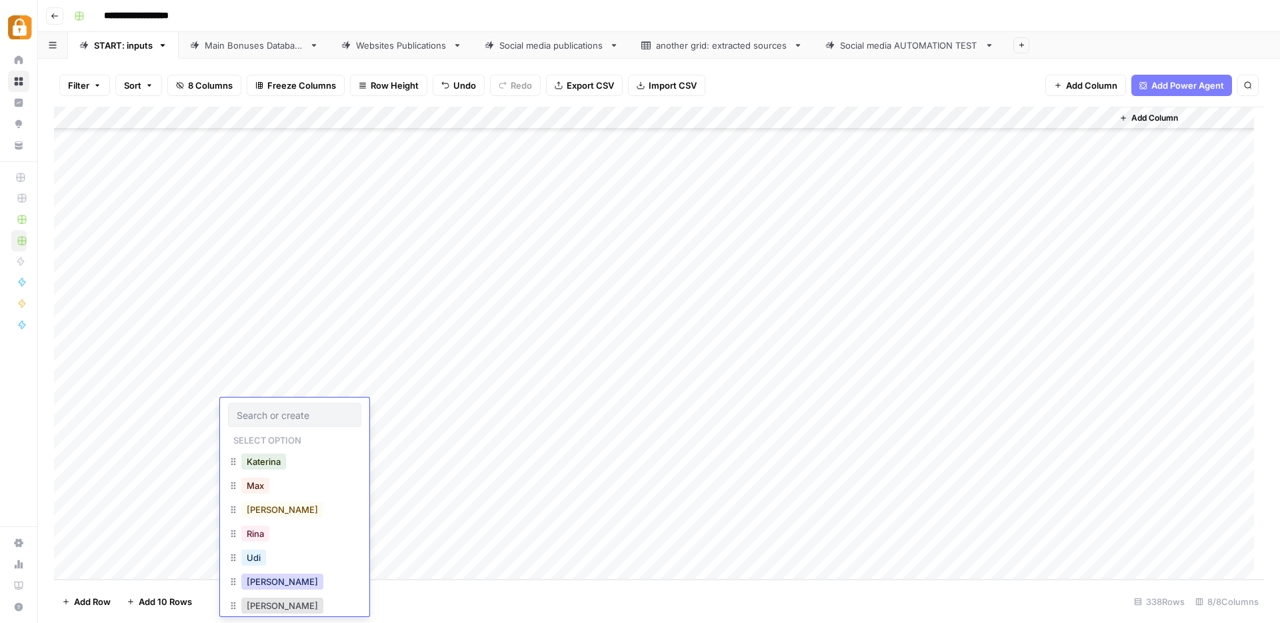
click at [257, 585] on button "[PERSON_NAME]" at bounding box center [282, 581] width 82 height 16
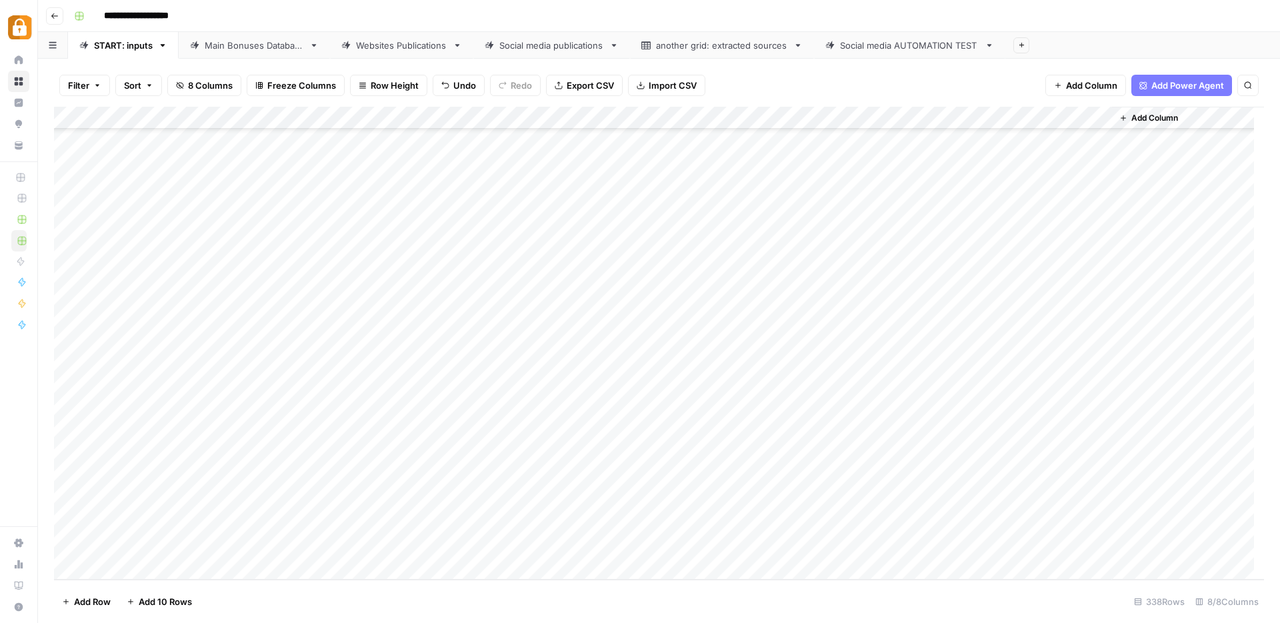
click at [719, 406] on div "Add Column" at bounding box center [659, 343] width 1210 height 473
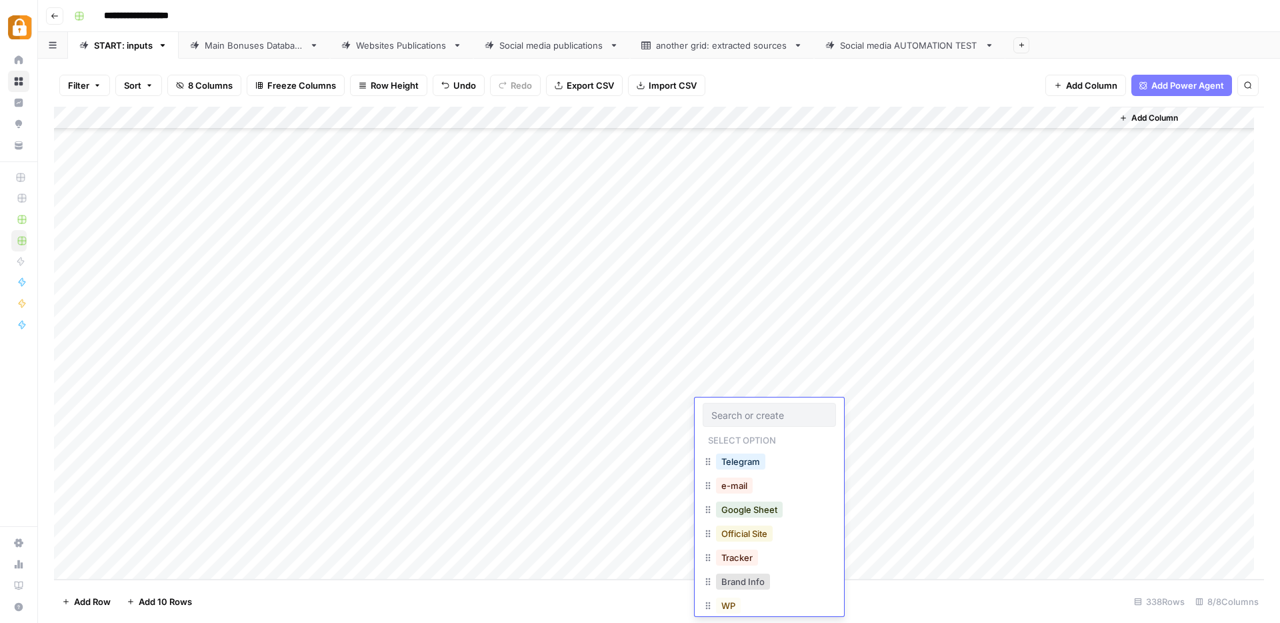
click at [751, 535] on button "Official Site" at bounding box center [744, 533] width 57 height 16
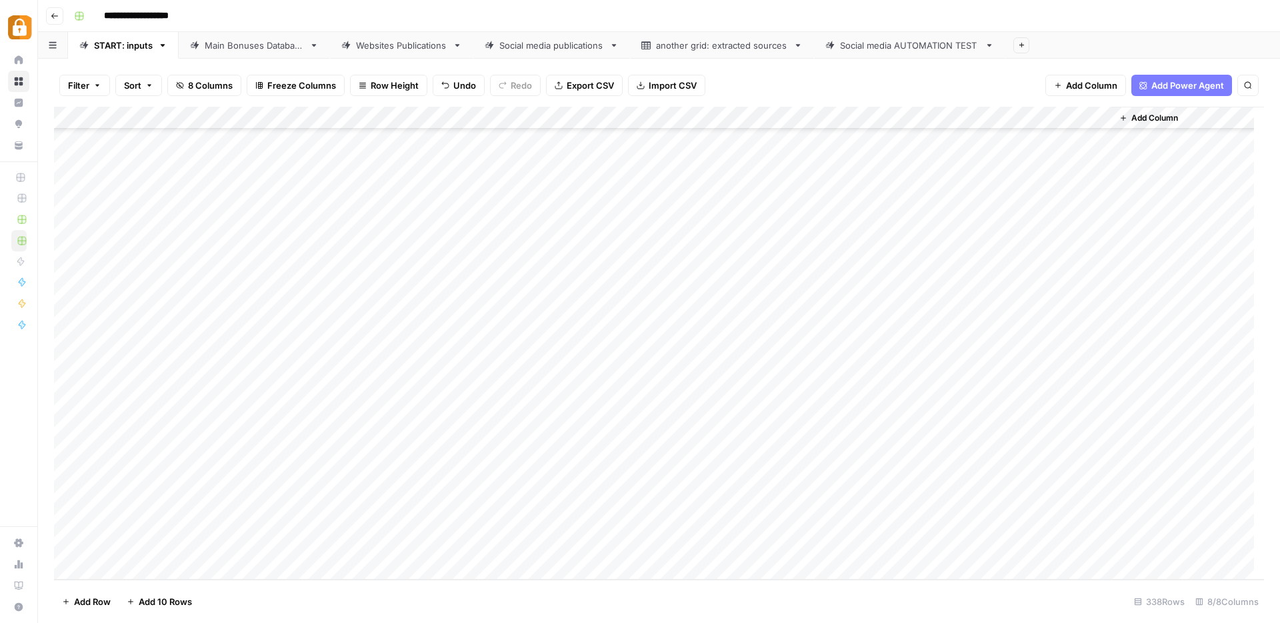
click at [1032, 408] on div "Add Column" at bounding box center [659, 343] width 1210 height 473
click at [391, 407] on div "Add Column" at bounding box center [659, 343] width 1210 height 473
click at [392, 407] on div "Add Column" at bounding box center [659, 343] width 1210 height 473
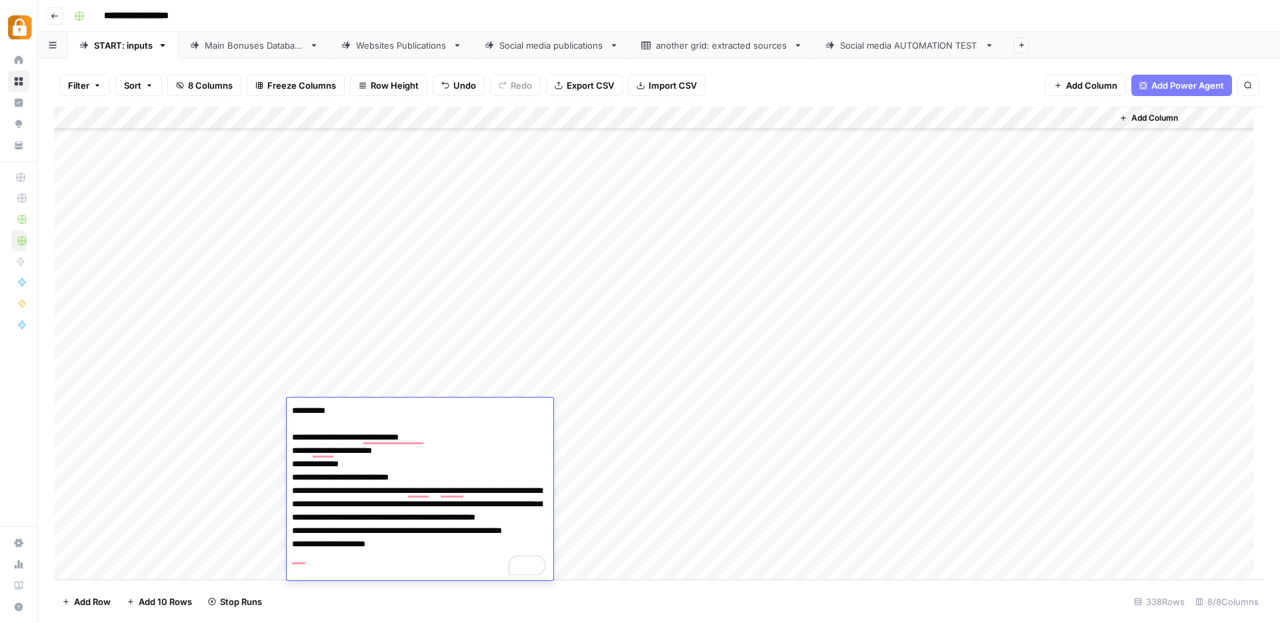
click at [617, 473] on div "Add Column" at bounding box center [659, 343] width 1210 height 473
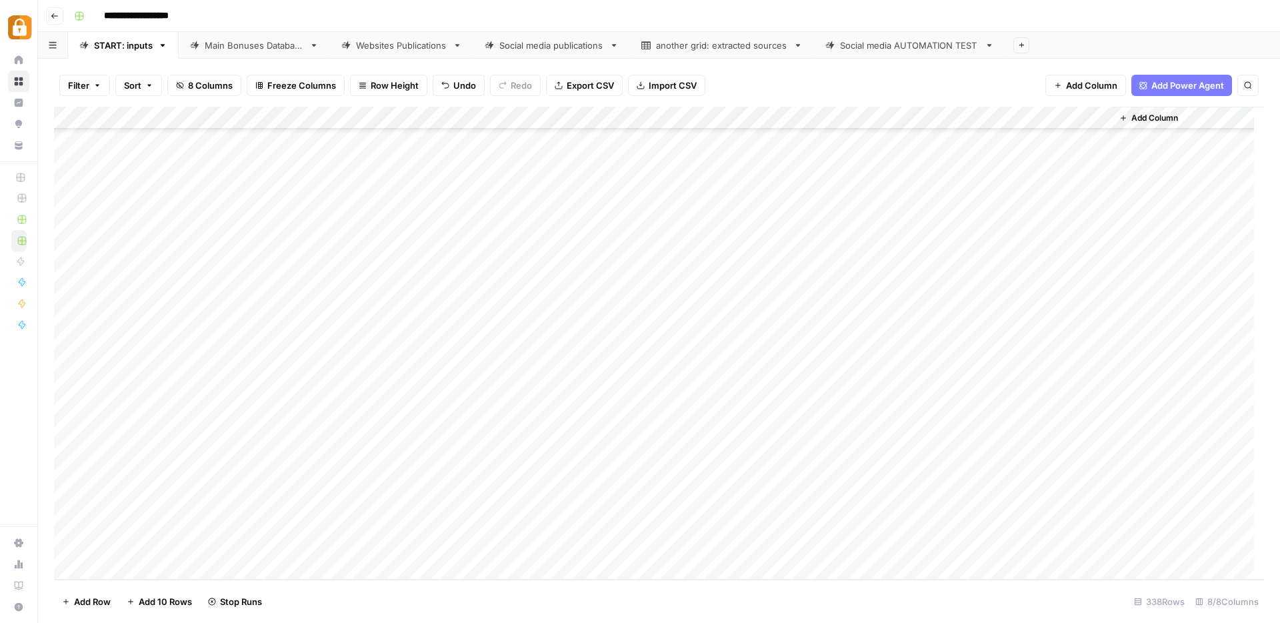
click at [450, 409] on div "Add Column" at bounding box center [659, 343] width 1210 height 473
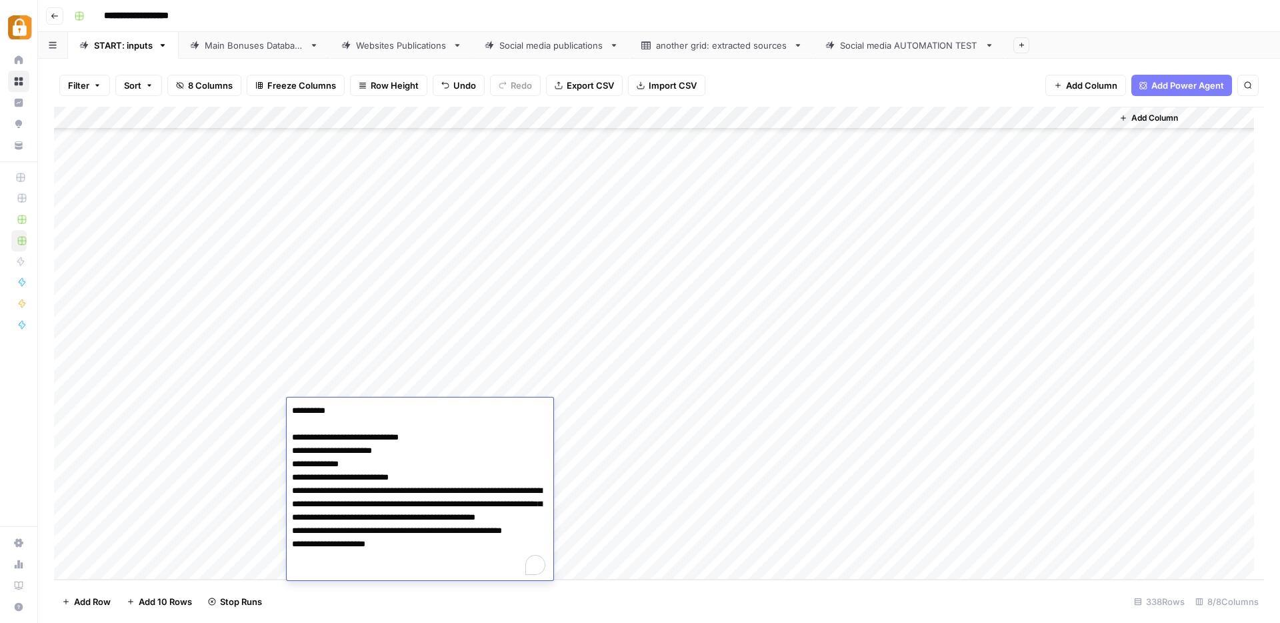
click at [657, 461] on div "Add Column" at bounding box center [659, 343] width 1210 height 473
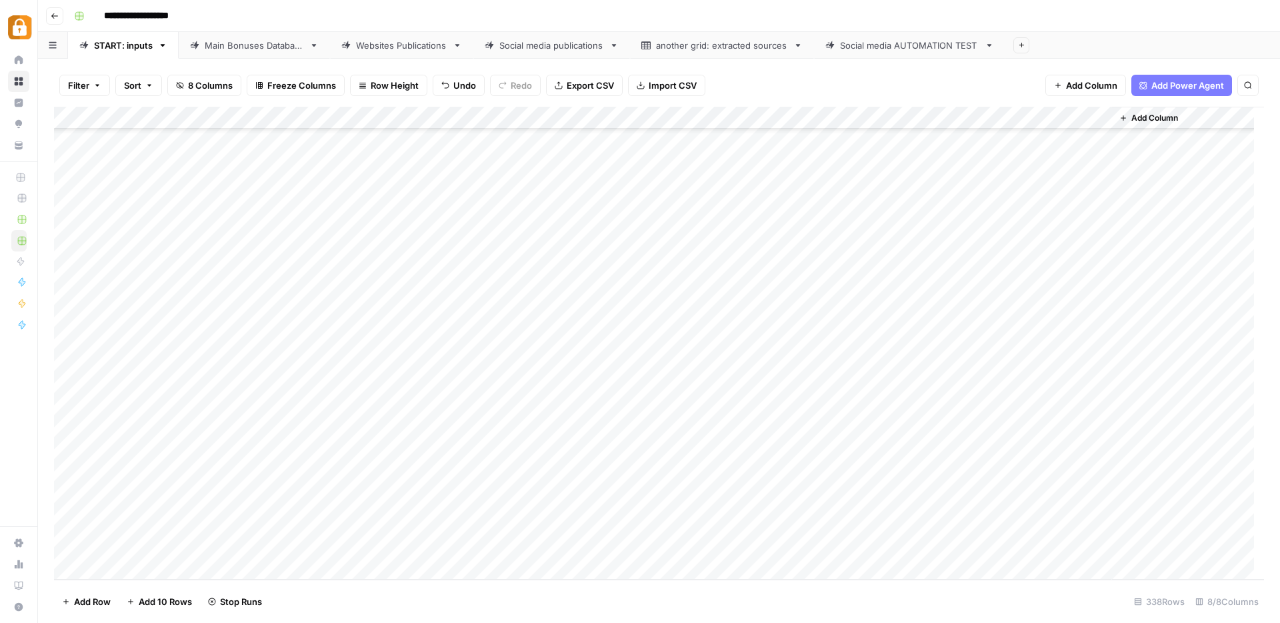
click at [368, 457] on div "Add Column" at bounding box center [659, 343] width 1210 height 473
click at [645, 413] on div "Add Column" at bounding box center [659, 343] width 1210 height 473
click at [265, 451] on div "Add Column" at bounding box center [659, 343] width 1210 height 473
click at [591, 454] on div "Add Column" at bounding box center [659, 343] width 1210 height 473
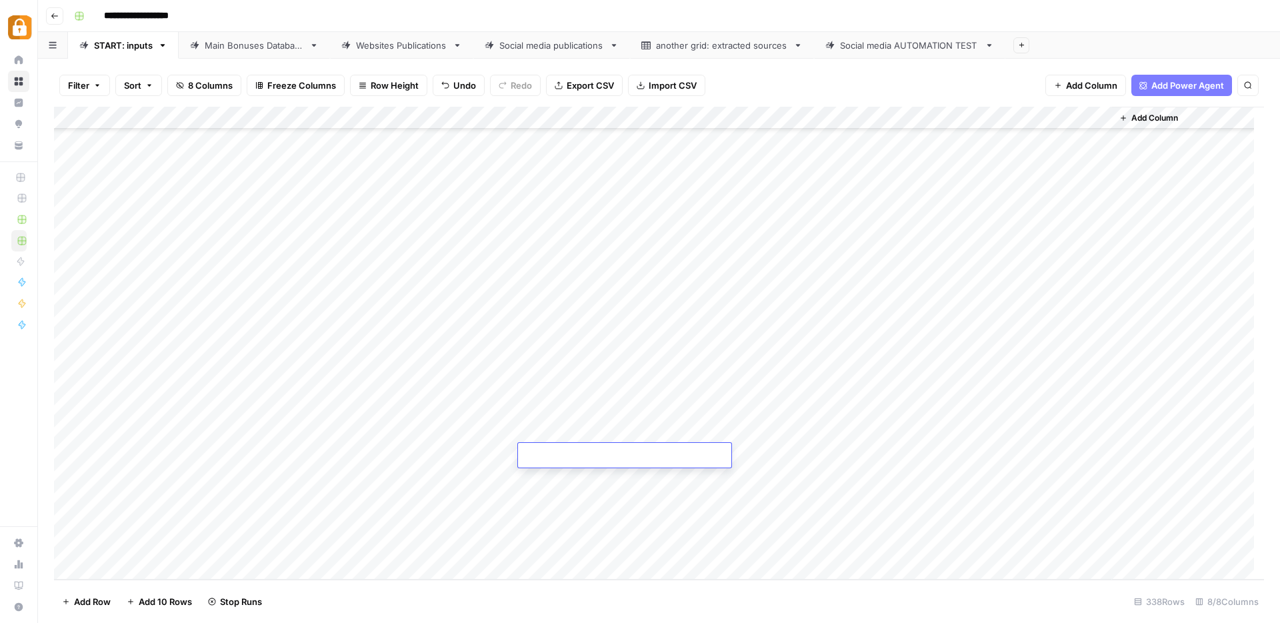
click at [592, 454] on textarea at bounding box center [624, 456] width 213 height 19
click at [616, 458] on textarea at bounding box center [624, 456] width 213 height 19
type textarea "**********"
click at [625, 498] on div "Add Column" at bounding box center [659, 343] width 1210 height 473
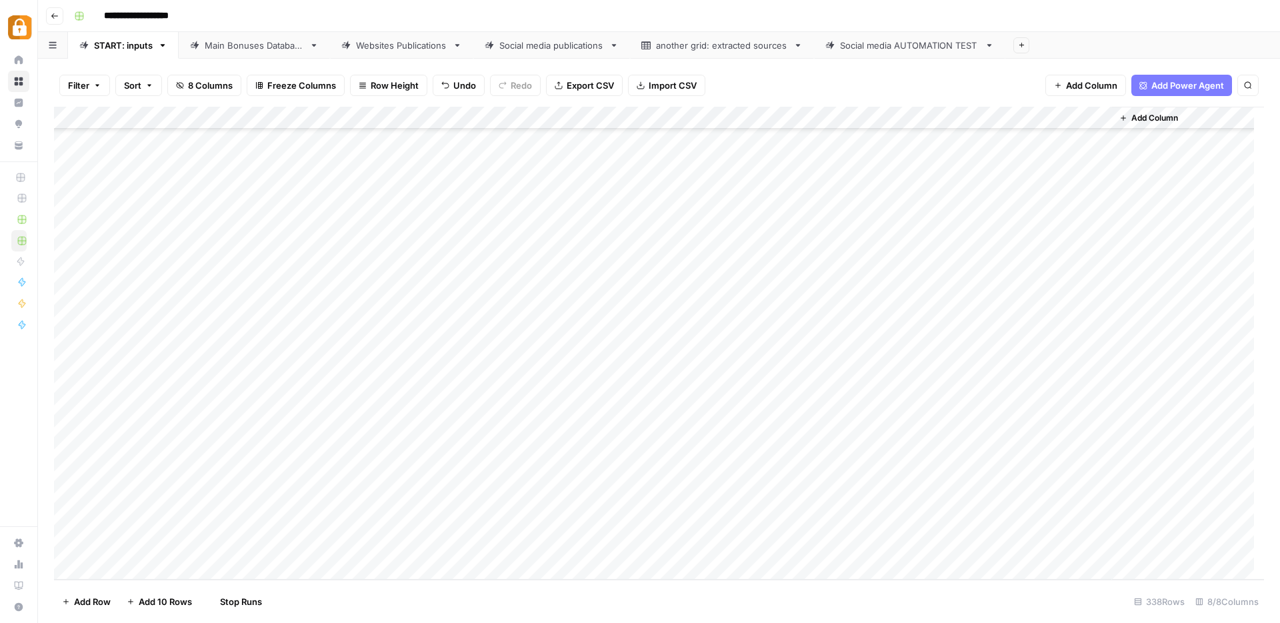
click at [261, 459] on div "Add Column" at bounding box center [659, 343] width 1210 height 473
click at [262, 461] on div "Add Column" at bounding box center [659, 343] width 1210 height 473
click at [262, 461] on input "text" at bounding box center [295, 460] width 116 height 12
click at [255, 581] on button "[PERSON_NAME]" at bounding box center [282, 581] width 82 height 16
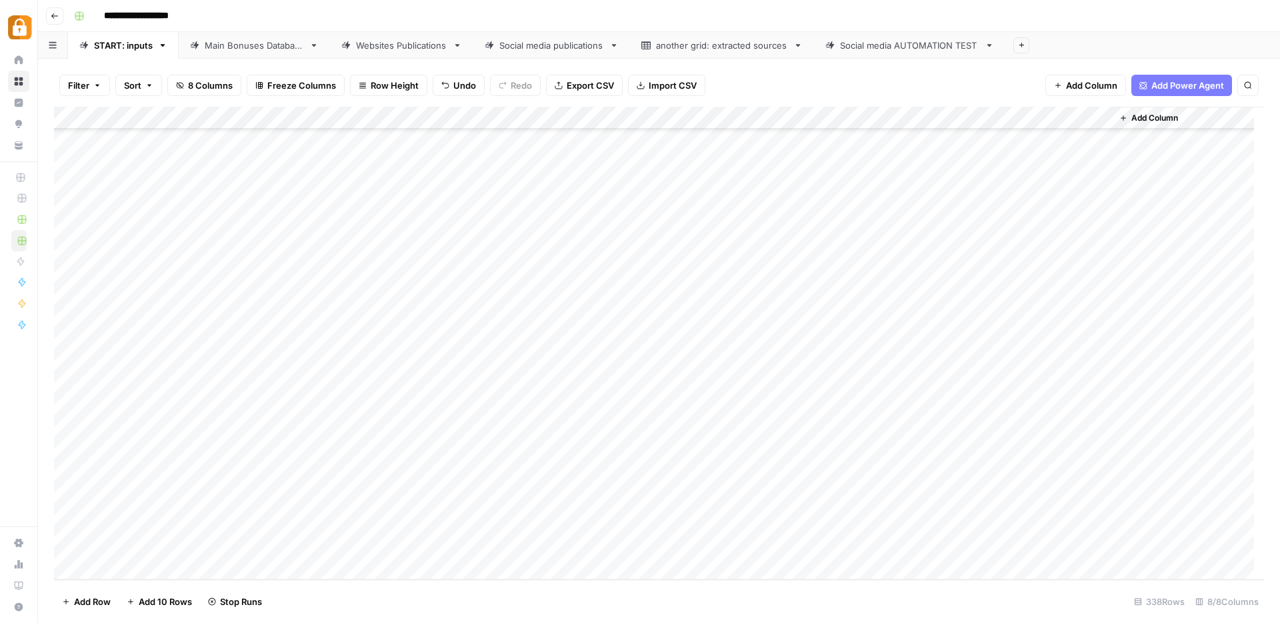
click at [749, 451] on div "Add Column" at bounding box center [659, 343] width 1210 height 473
click at [749, 451] on div at bounding box center [769, 460] width 133 height 24
click at [760, 577] on button "Official Site" at bounding box center [744, 579] width 57 height 16
click at [1037, 452] on div "Add Column" at bounding box center [659, 343] width 1210 height 473
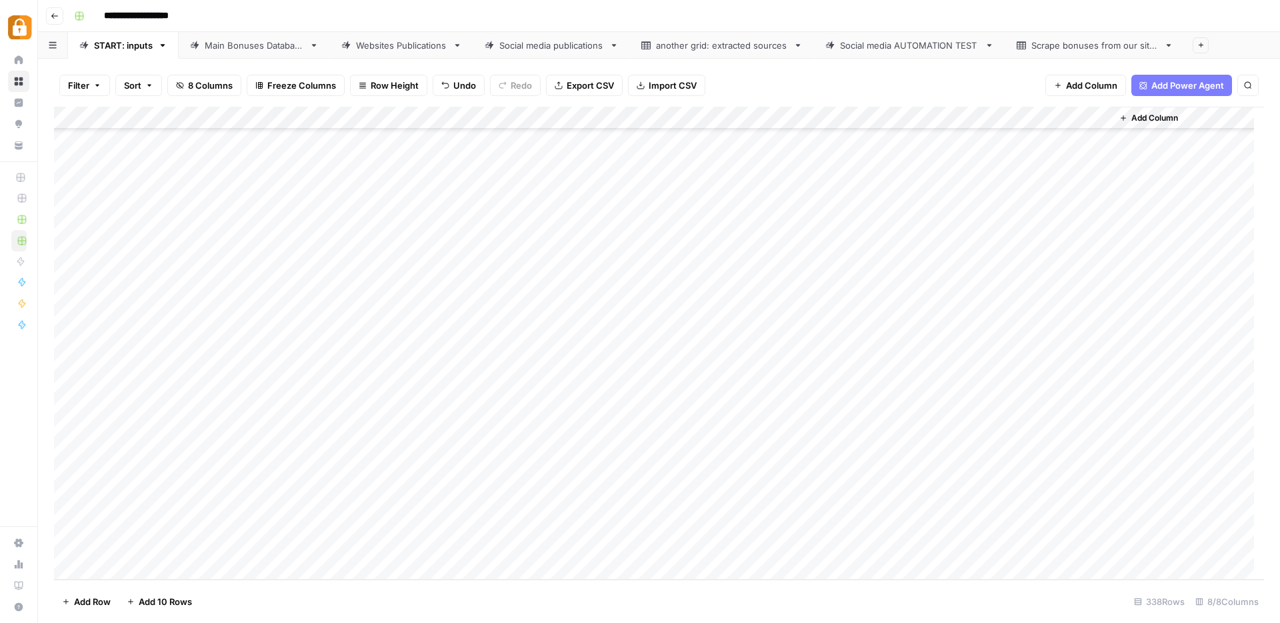
click at [1101, 408] on div "Add Column" at bounding box center [659, 343] width 1210 height 473
click at [883, 457] on div "Add Column" at bounding box center [659, 343] width 1210 height 473
click at [846, 459] on div "Add Column" at bounding box center [659, 343] width 1210 height 473
click at [907, 460] on div "Add Column" at bounding box center [659, 343] width 1210 height 473
click at [858, 457] on div "Add Column" at bounding box center [659, 343] width 1210 height 473
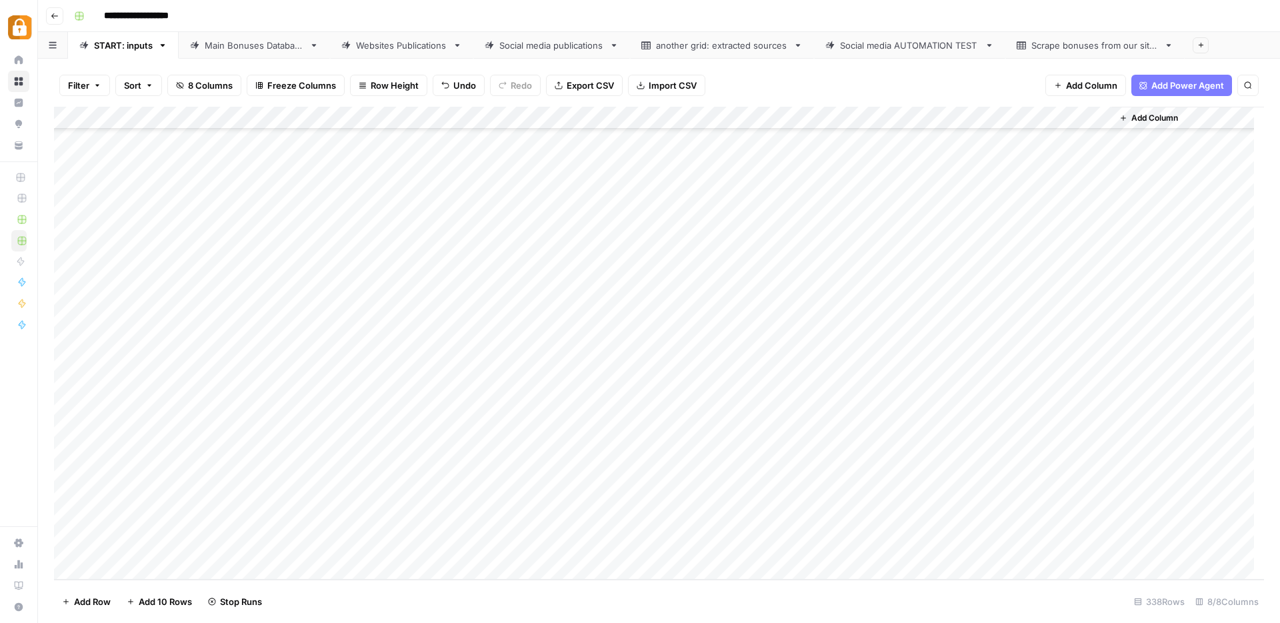
click at [645, 455] on div "Add Column" at bounding box center [659, 343] width 1210 height 473
click at [1043, 456] on div "Add Column" at bounding box center [659, 343] width 1210 height 473
drag, startPoint x: 778, startPoint y: 469, endPoint x: 812, endPoint y: 479, distance: 35.3
click at [779, 469] on div "Add Column" at bounding box center [659, 343] width 1210 height 473
click at [847, 469] on div "Add Column" at bounding box center [659, 343] width 1210 height 473
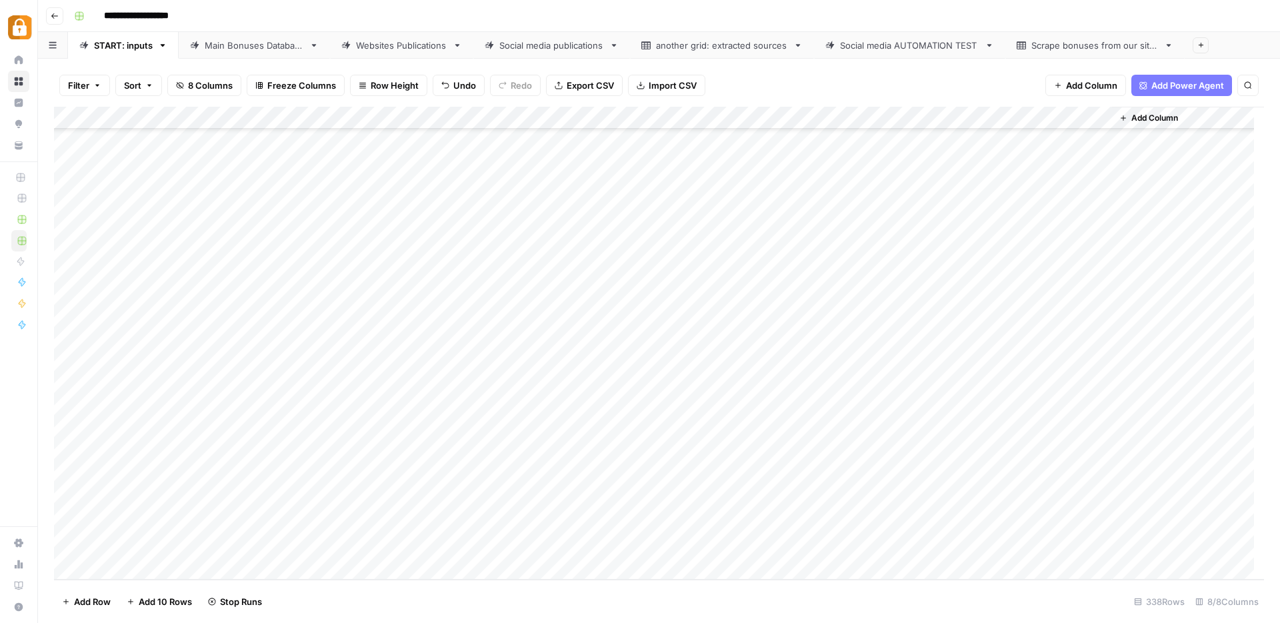
click at [442, 483] on div "Add Column" at bounding box center [659, 343] width 1210 height 473
click at [605, 449] on div "Add Column" at bounding box center [659, 343] width 1210 height 473
click at [67, 454] on div "Add Column" at bounding box center [659, 343] width 1210 height 473
click at [605, 457] on div "Add Column" at bounding box center [659, 343] width 1210 height 473
